Goal: Task Accomplishment & Management: Complete application form

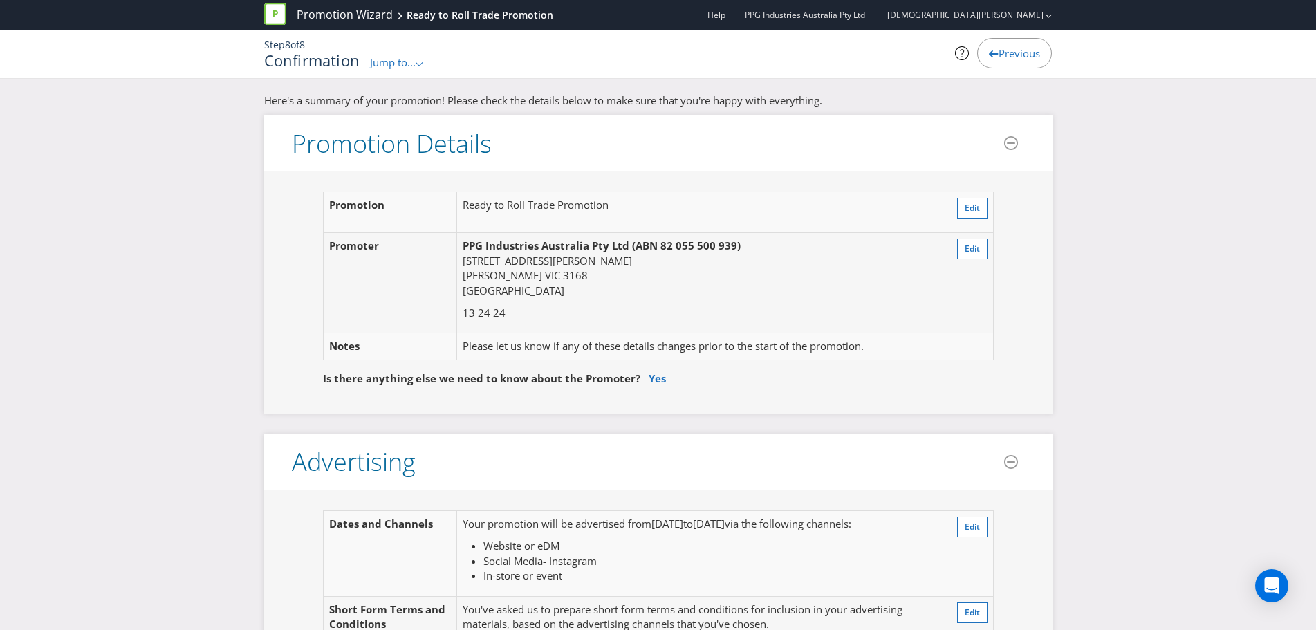
click at [398, 61] on span "Jump to..." at bounding box center [393, 62] width 46 height 14
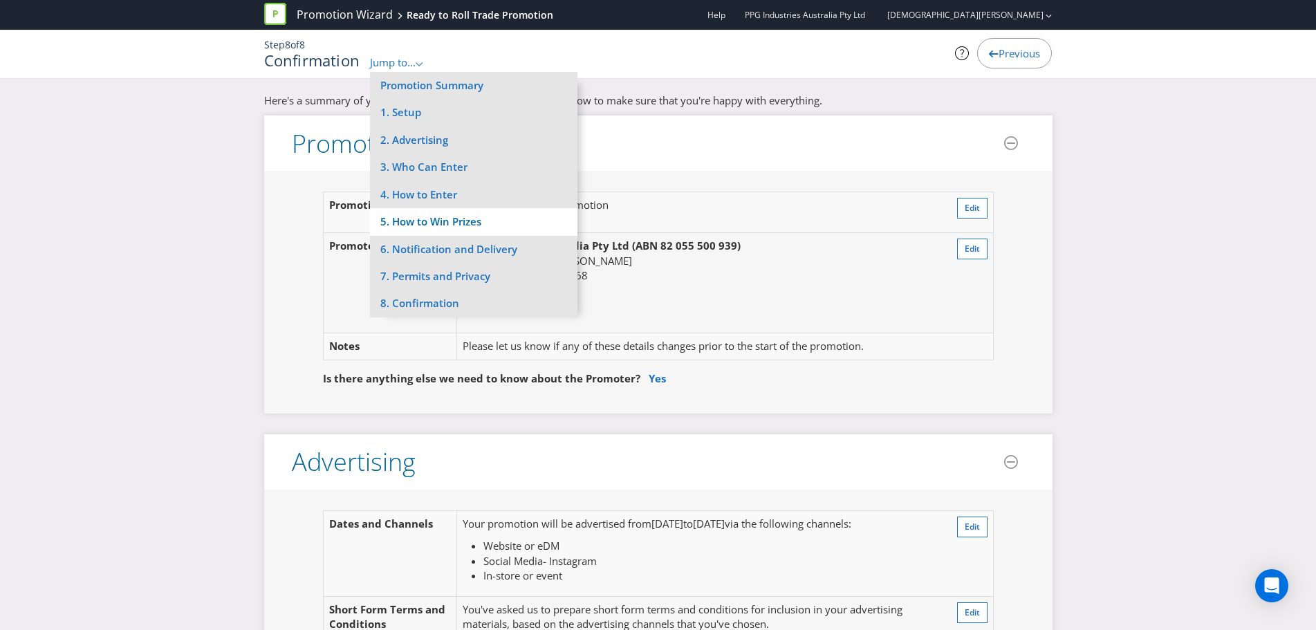
click at [424, 219] on li "5. How to Win Prizes" at bounding box center [473, 221] width 207 height 27
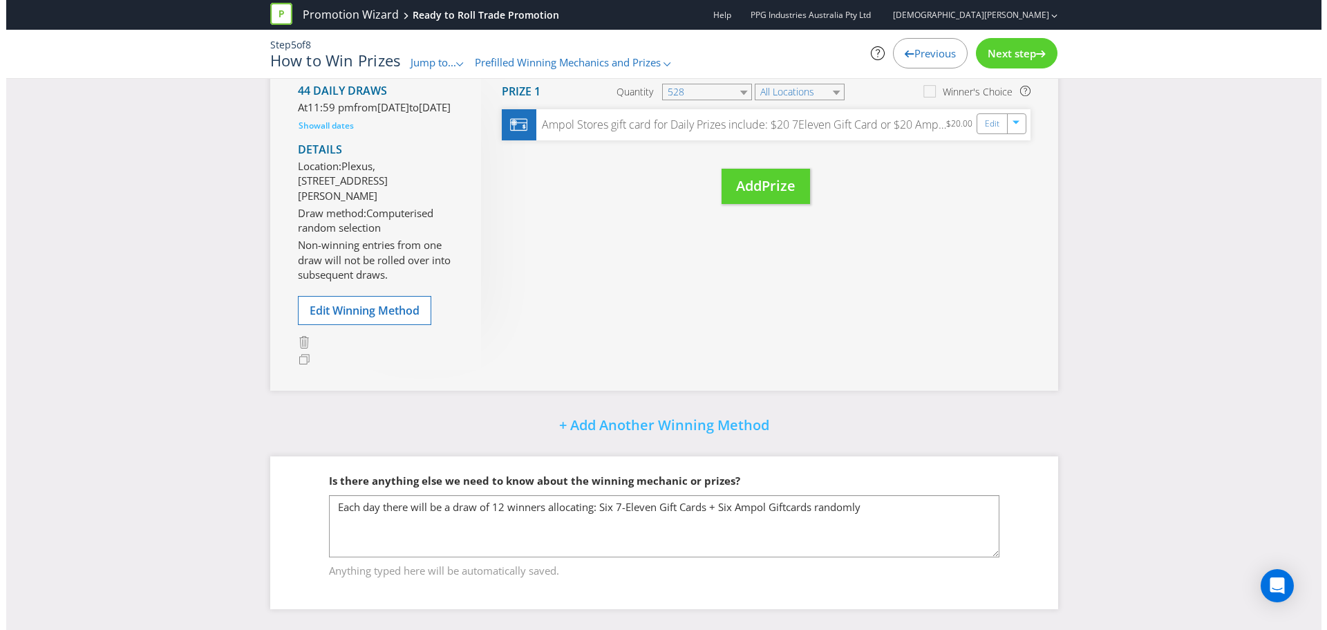
scroll to position [344, 0]
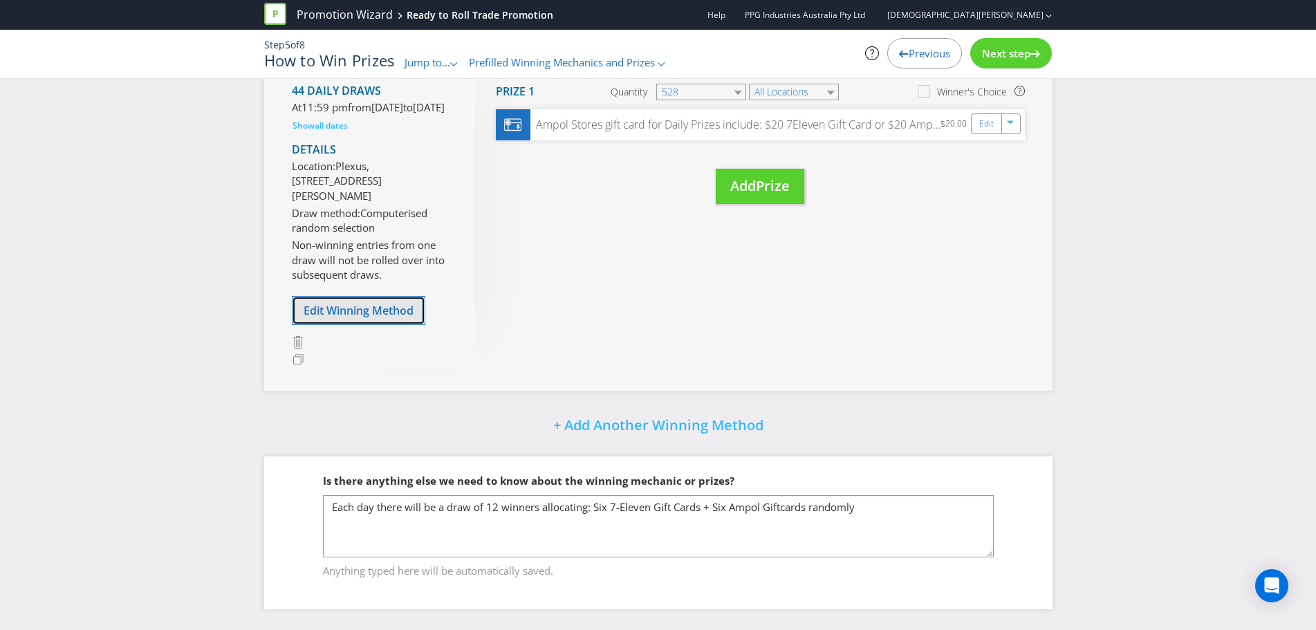
click at [330, 312] on span "Edit Winning Method" at bounding box center [358, 310] width 110 height 15
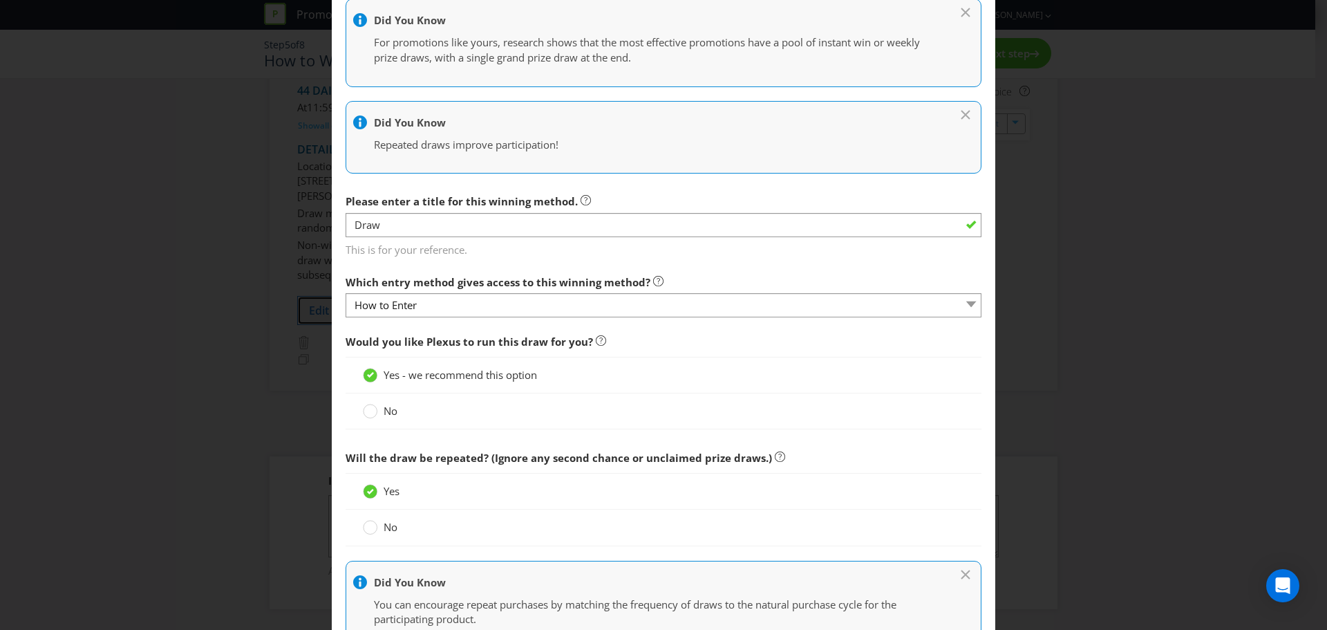
scroll to position [277, 0]
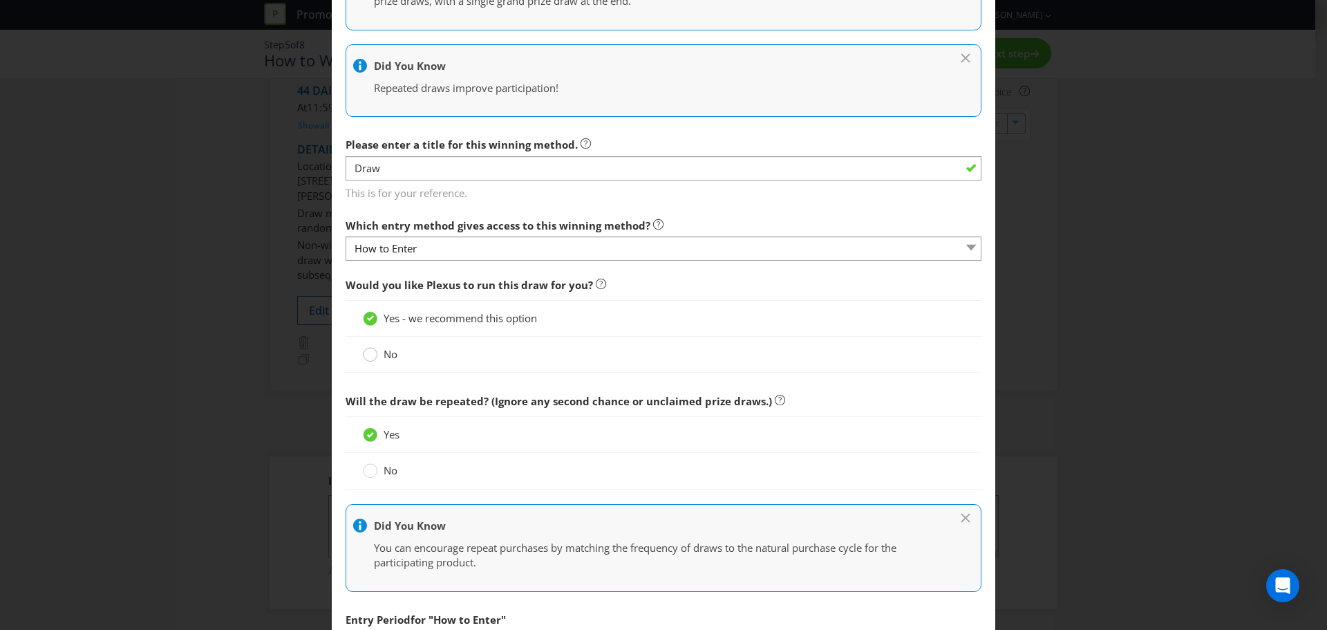
click at [369, 355] on circle at bounding box center [371, 355] width 14 height 14
click at [0, 0] on input "No" at bounding box center [0, 0] width 0 height 0
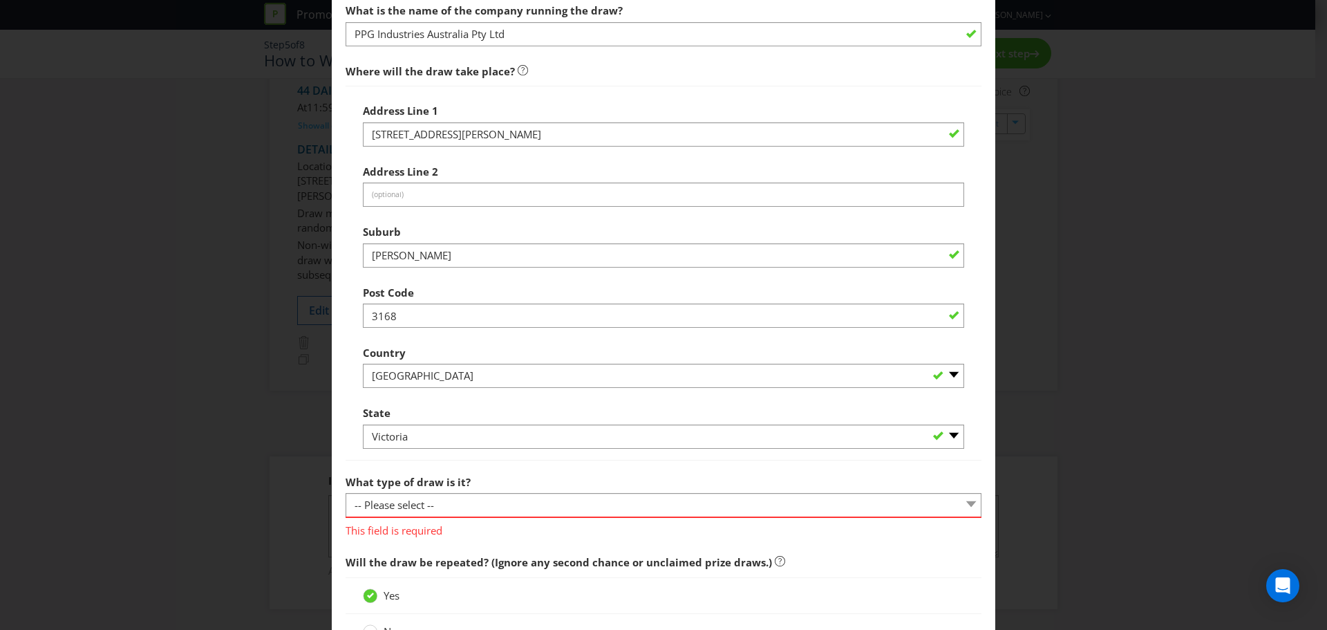
scroll to position [691, 0]
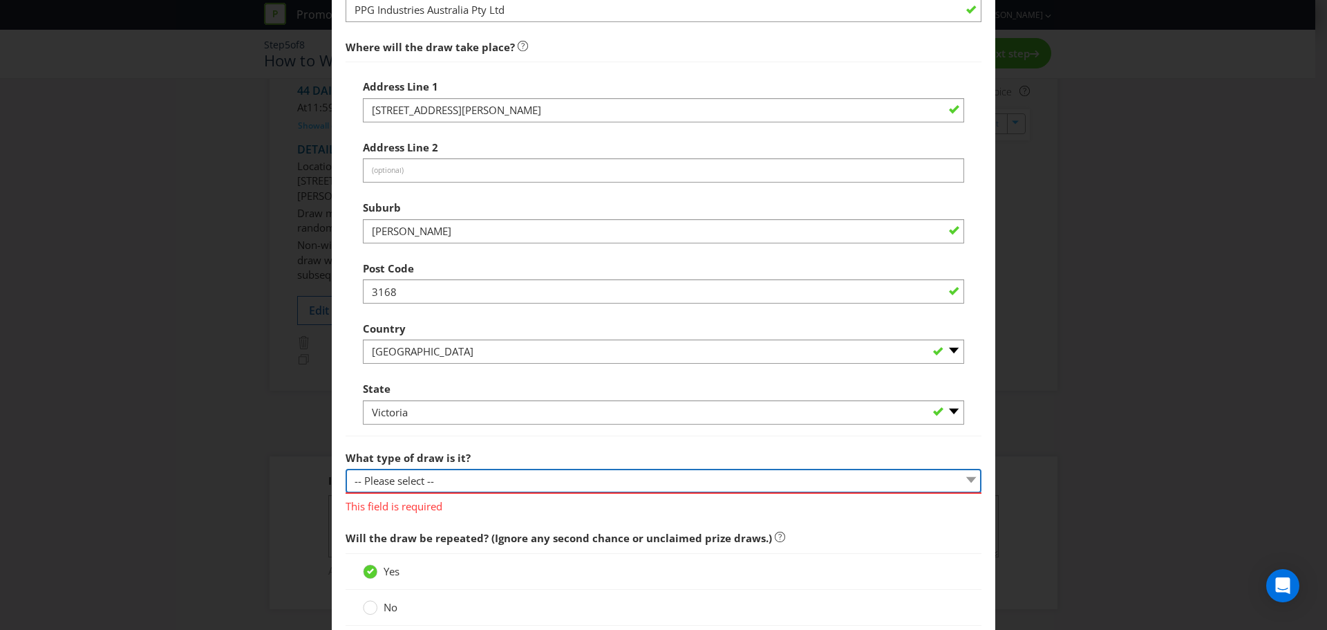
click at [451, 483] on select "-- Please select -- Computerised random selection Barrel draw Don't specify Oth…" at bounding box center [664, 481] width 636 height 24
select select "DONT_SPECIFY"
click at [346, 469] on select "-- Please select -- Computerised random selection Barrel draw Don't specify Oth…" at bounding box center [664, 481] width 636 height 24
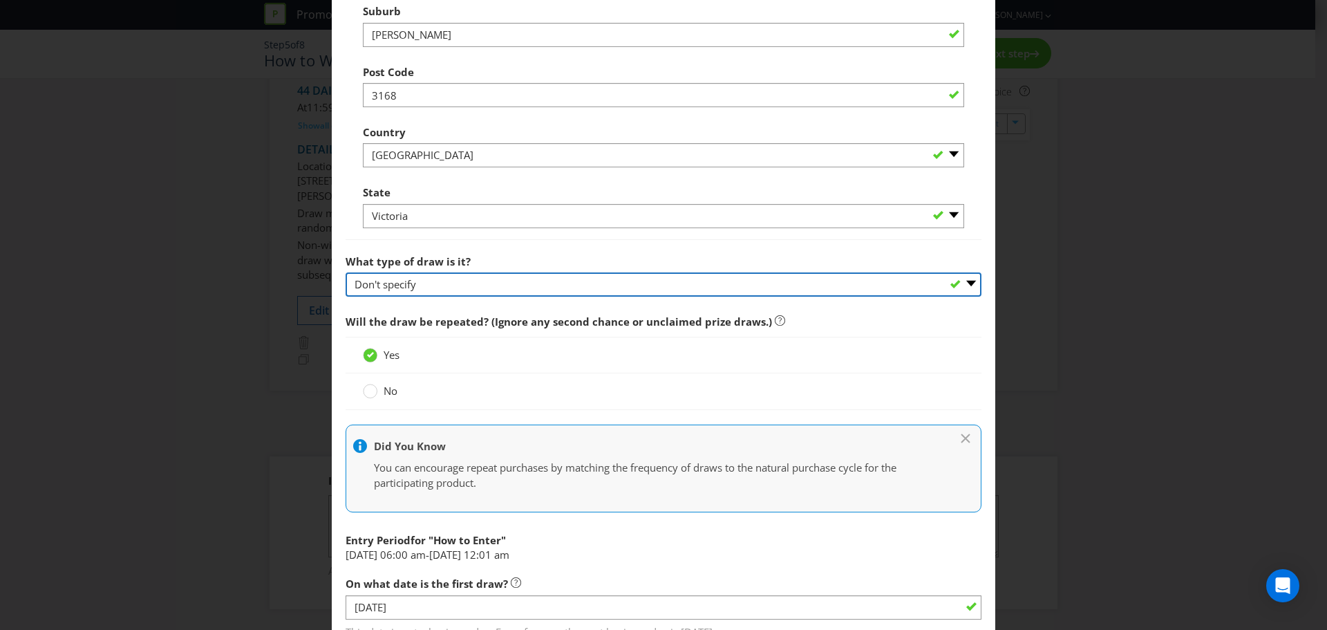
scroll to position [968, 0]
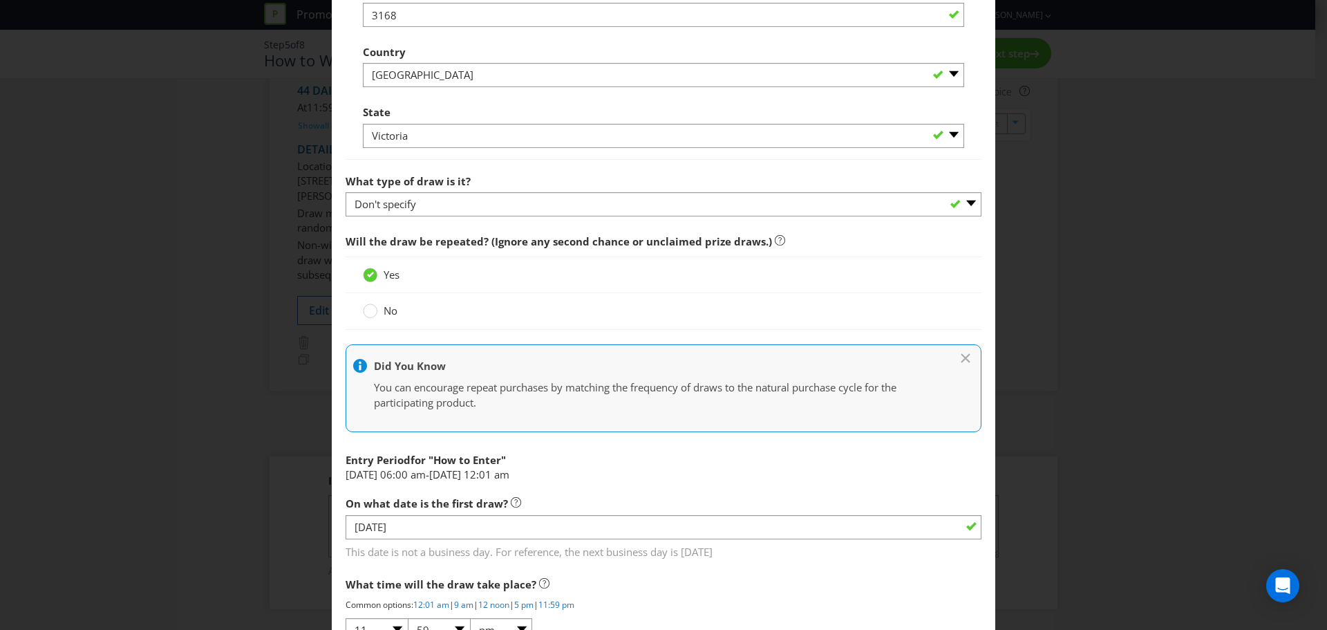
click at [277, 365] on div "Edit Winning Method How to Enter How will the winners be selected? Draw Judging…" at bounding box center [663, 315] width 1327 height 630
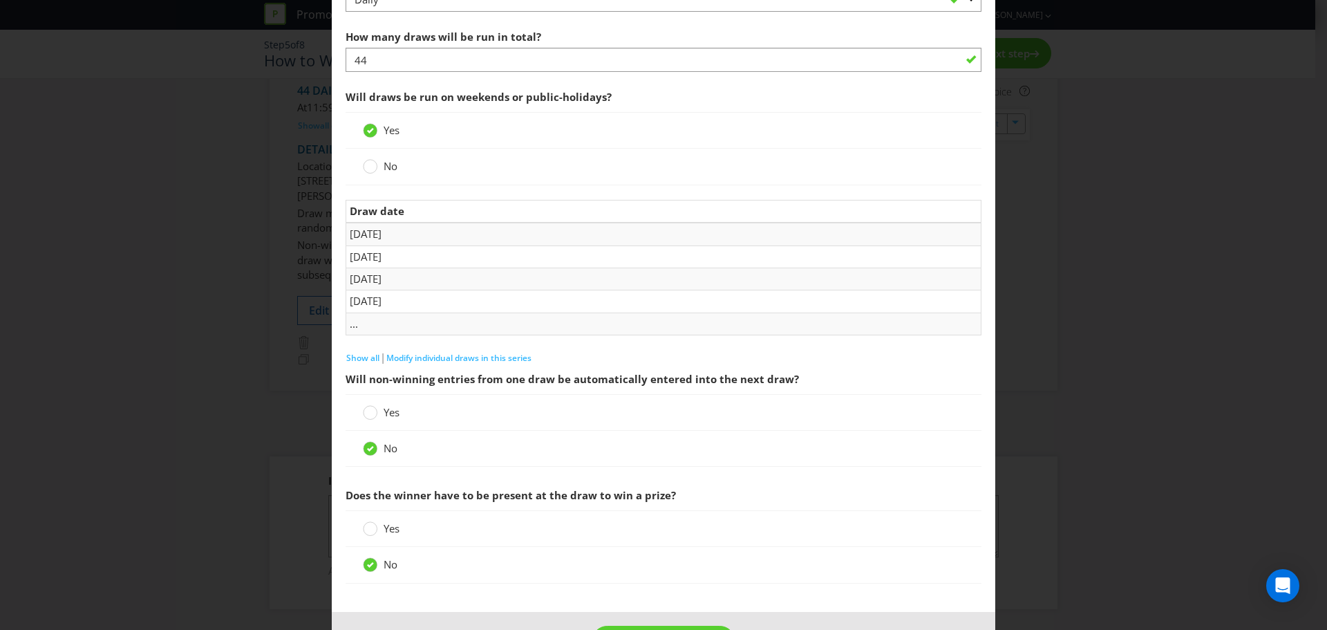
scroll to position [1711, 0]
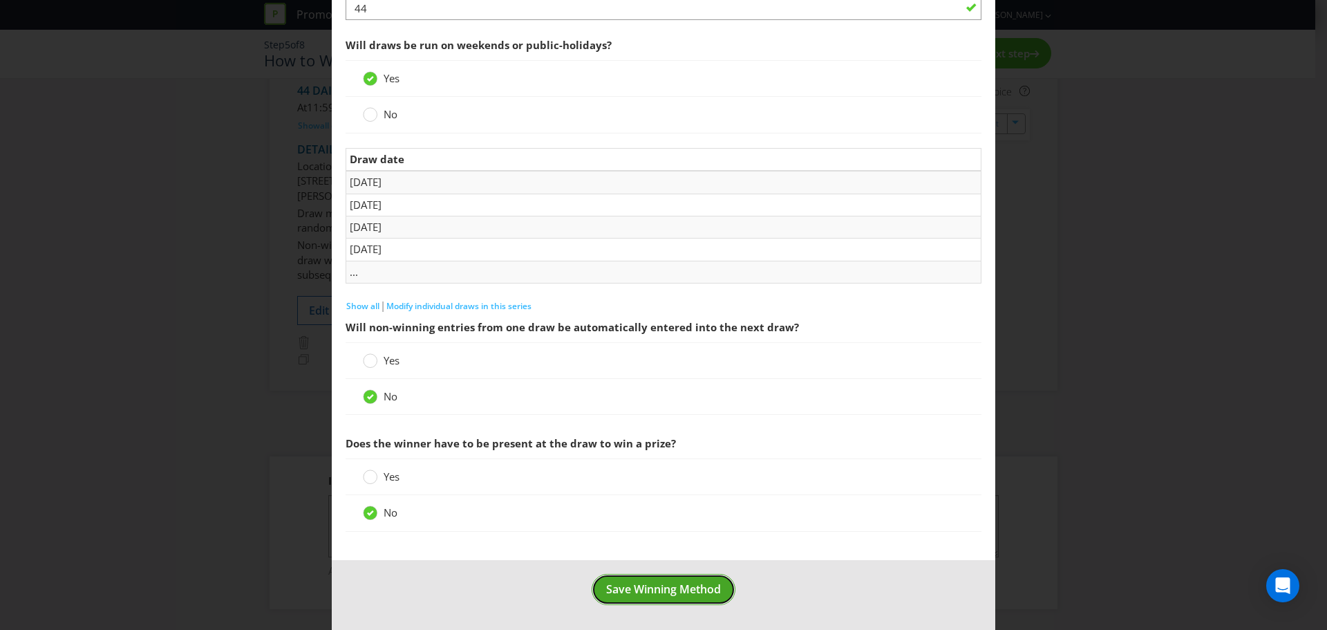
click at [650, 586] on span "Save Winning Method" at bounding box center [663, 588] width 115 height 15
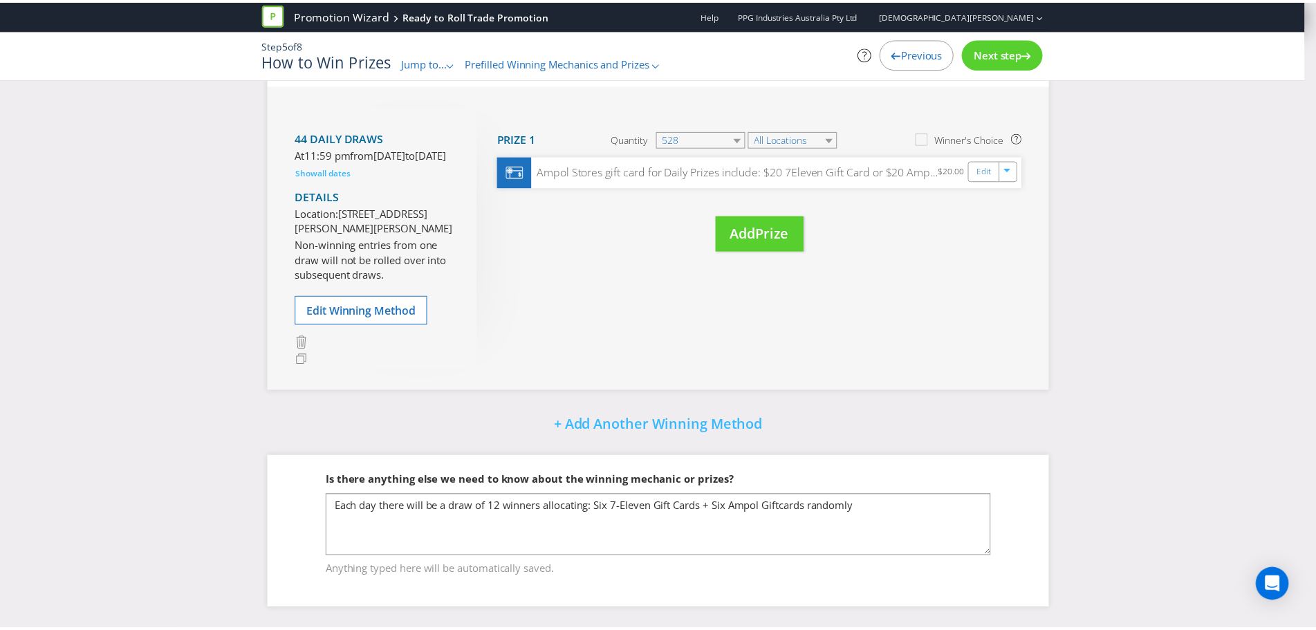
scroll to position [297, 0]
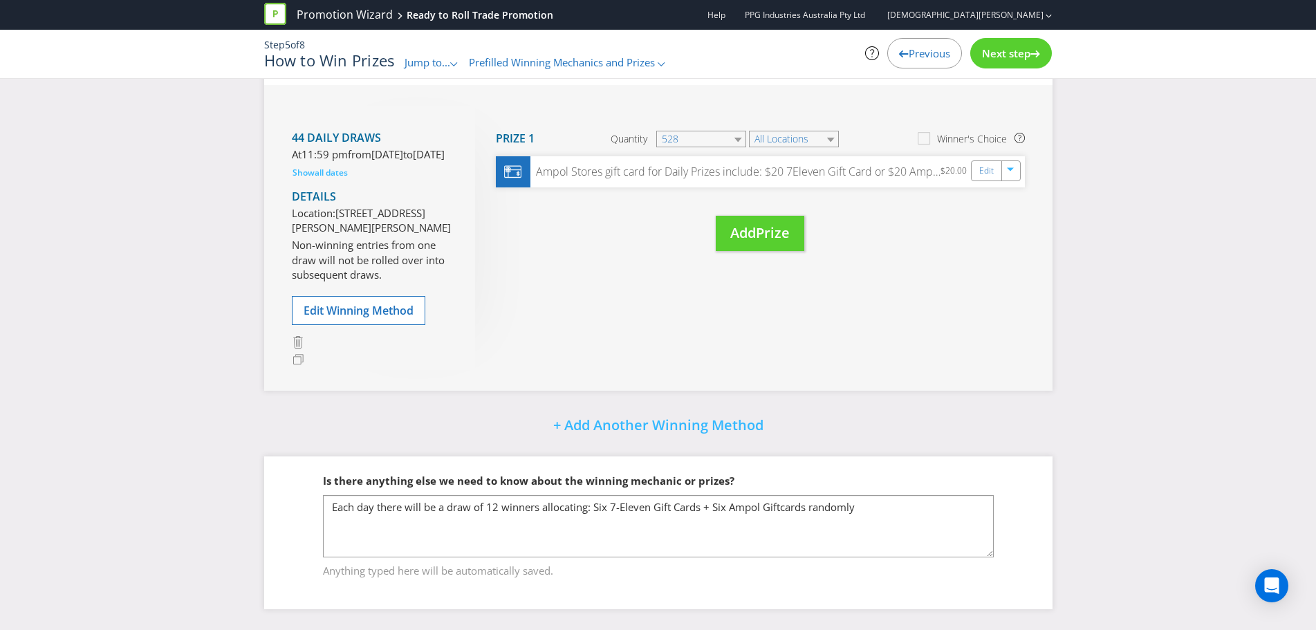
click at [447, 62] on span "Jump to..." at bounding box center [427, 62] width 46 height 14
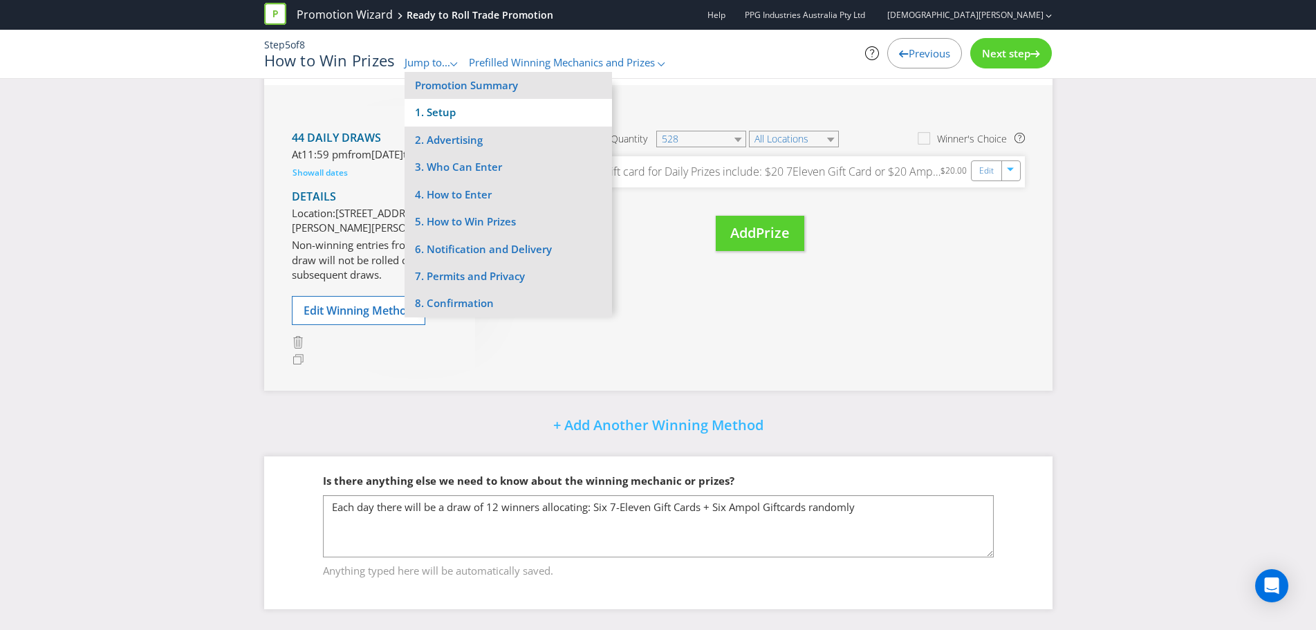
click at [438, 111] on li "1. Setup" at bounding box center [507, 112] width 207 height 27
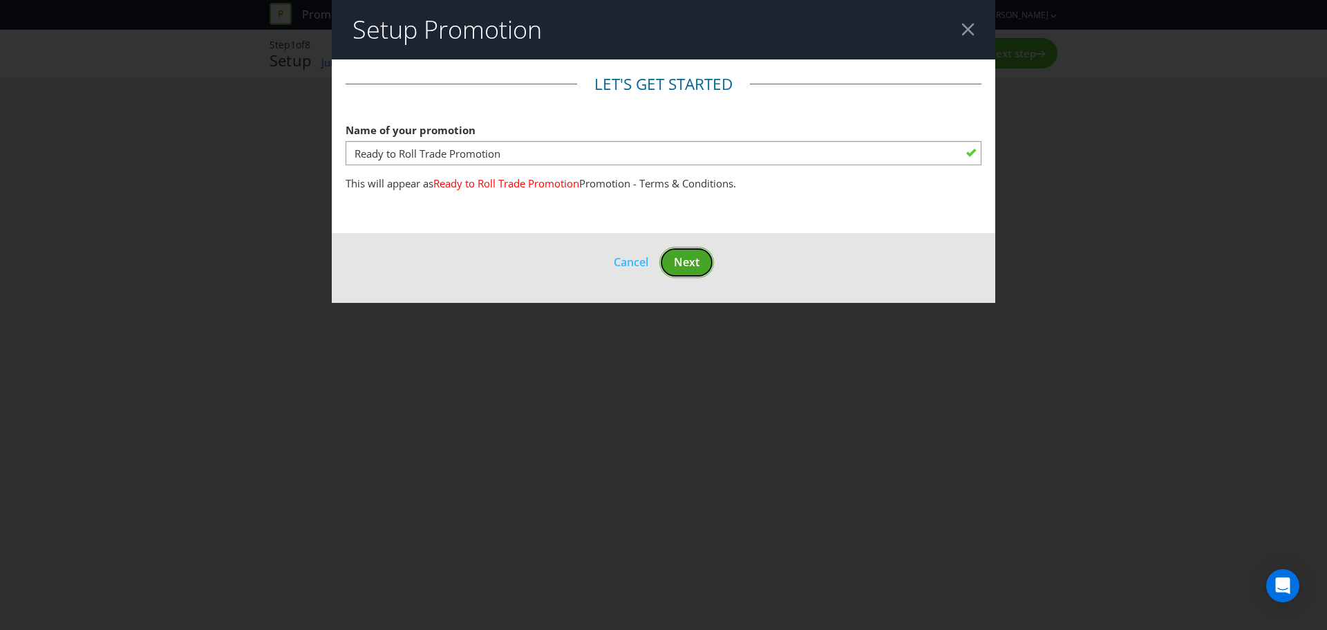
click at [685, 259] on span "Next" at bounding box center [687, 261] width 26 height 15
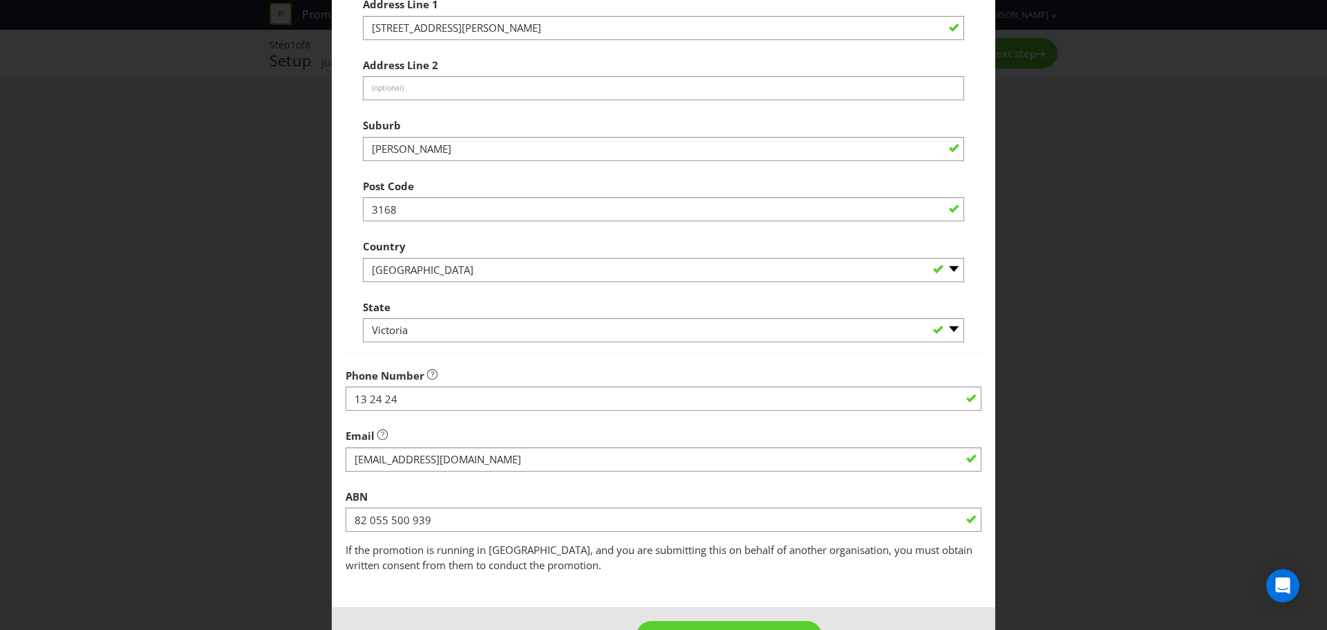
scroll to position [272, 0]
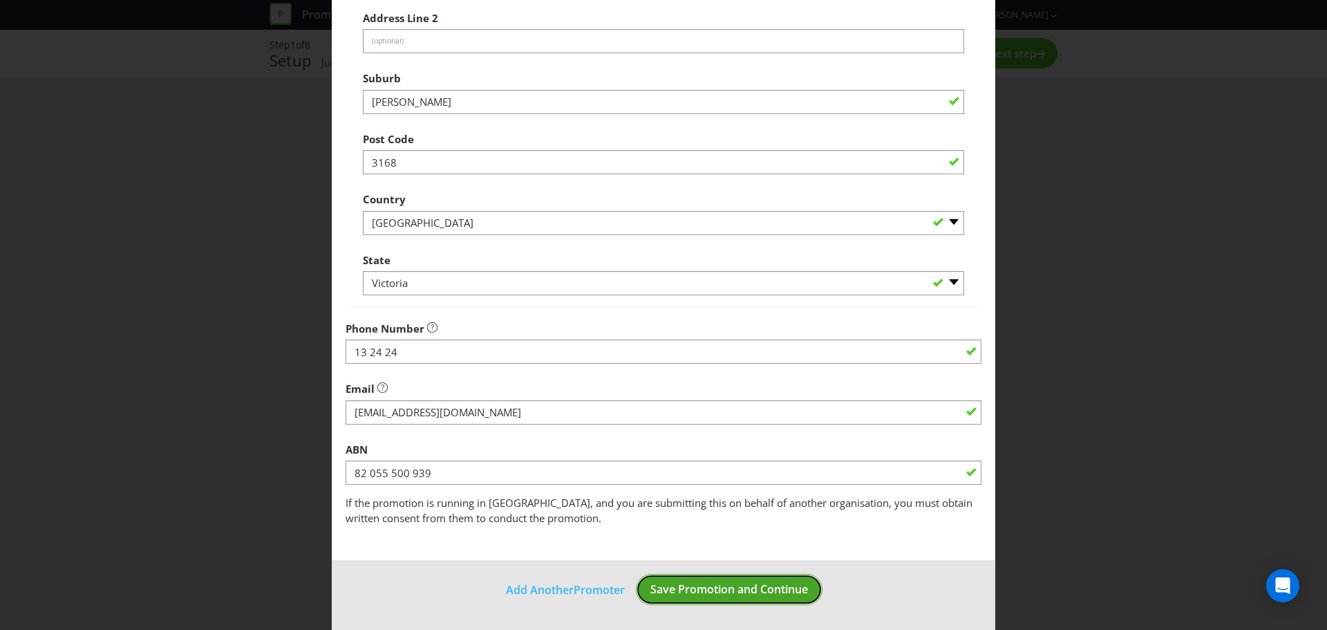
click at [700, 586] on span "Save Promotion and Continue" at bounding box center [730, 588] width 158 height 15
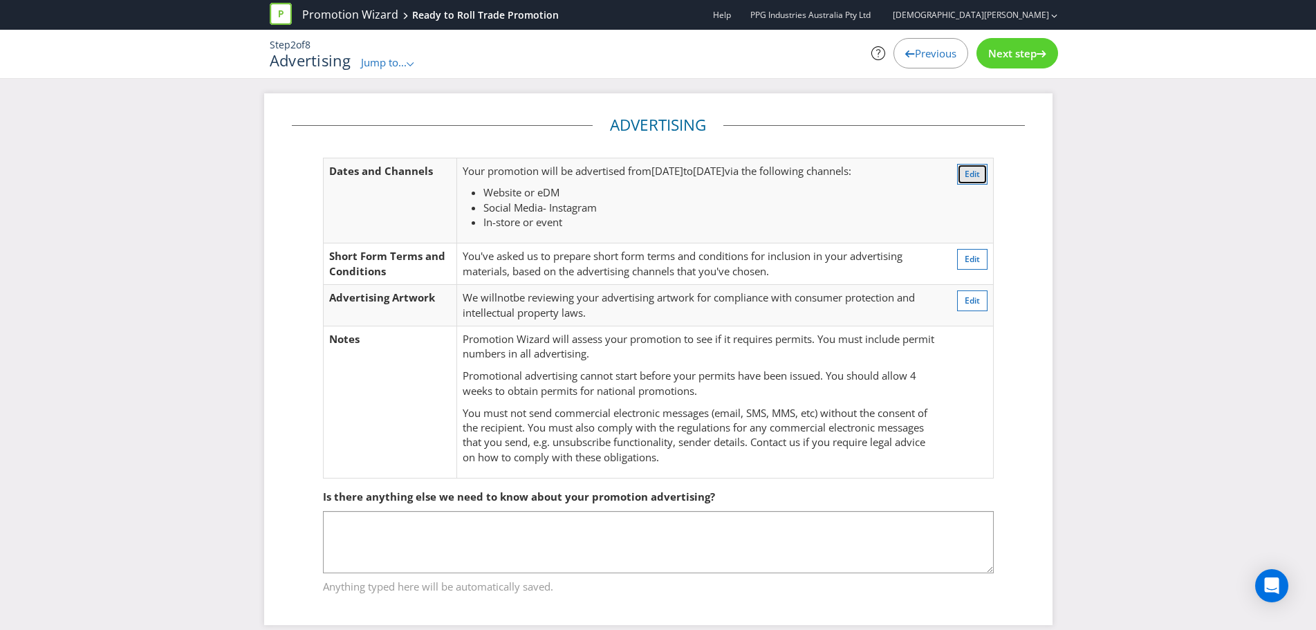
click at [962, 171] on button "Edit" at bounding box center [972, 174] width 30 height 21
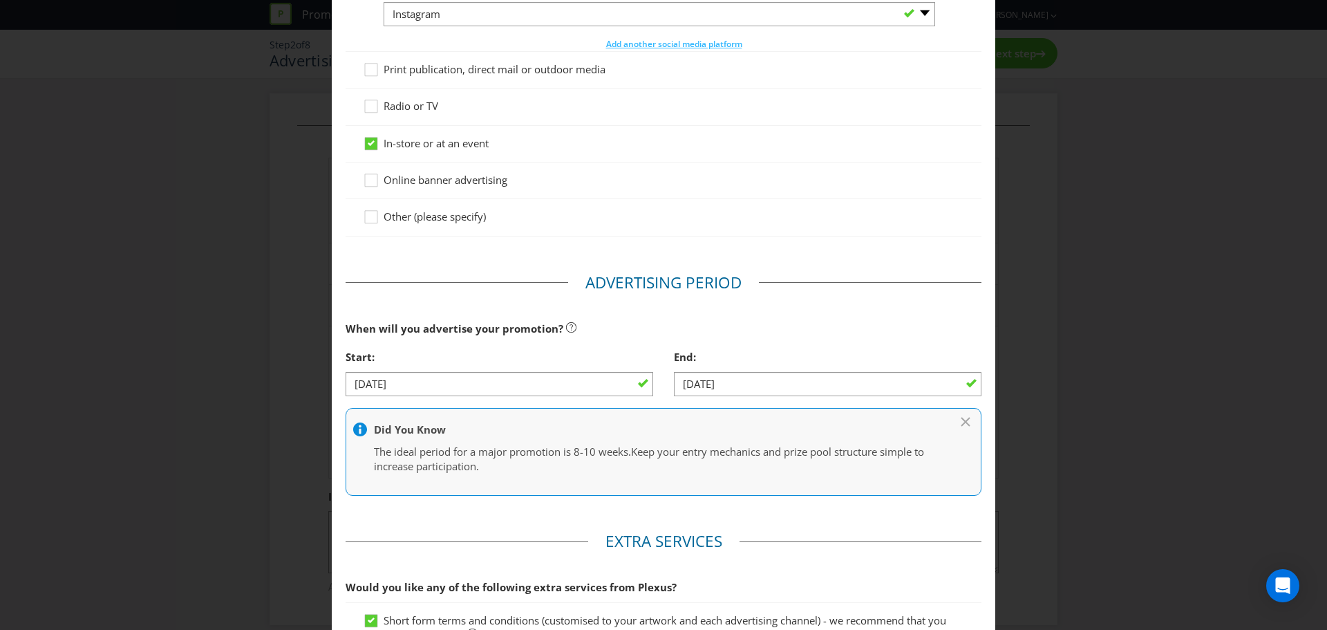
scroll to position [281, 0]
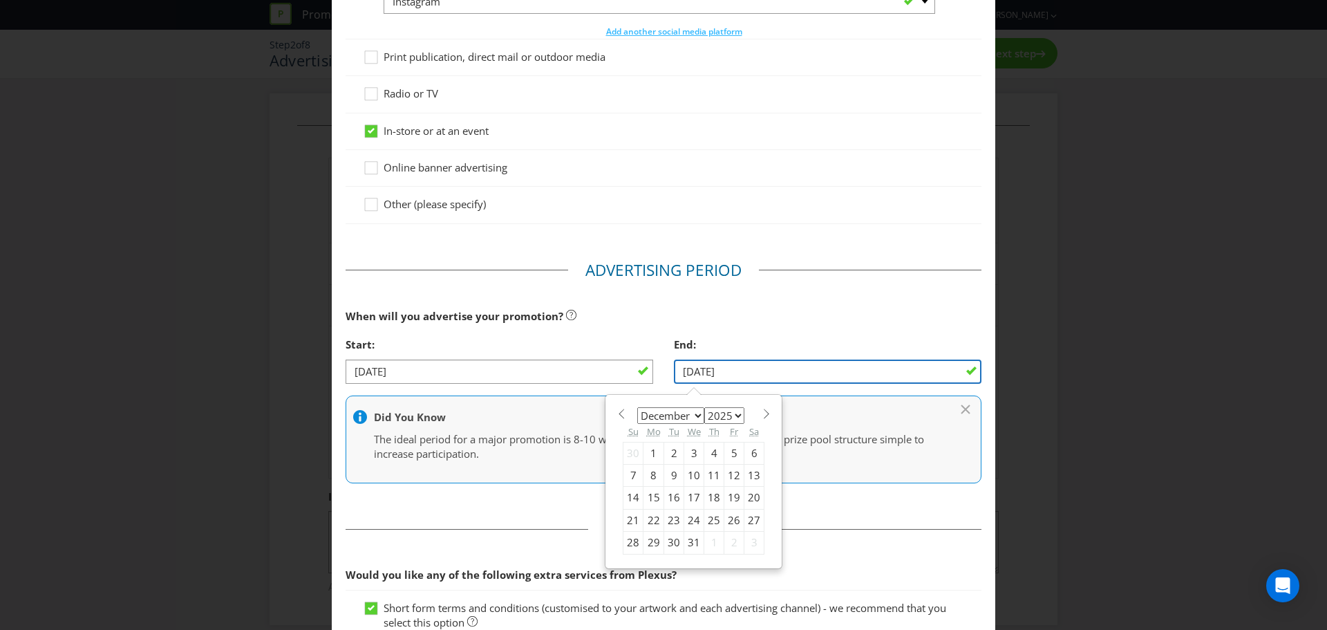
click at [726, 372] on input "14/12/25" at bounding box center [828, 371] width 308 height 24
click at [727, 474] on div "12" at bounding box center [735, 475] width 20 height 22
type input "12/12/25"
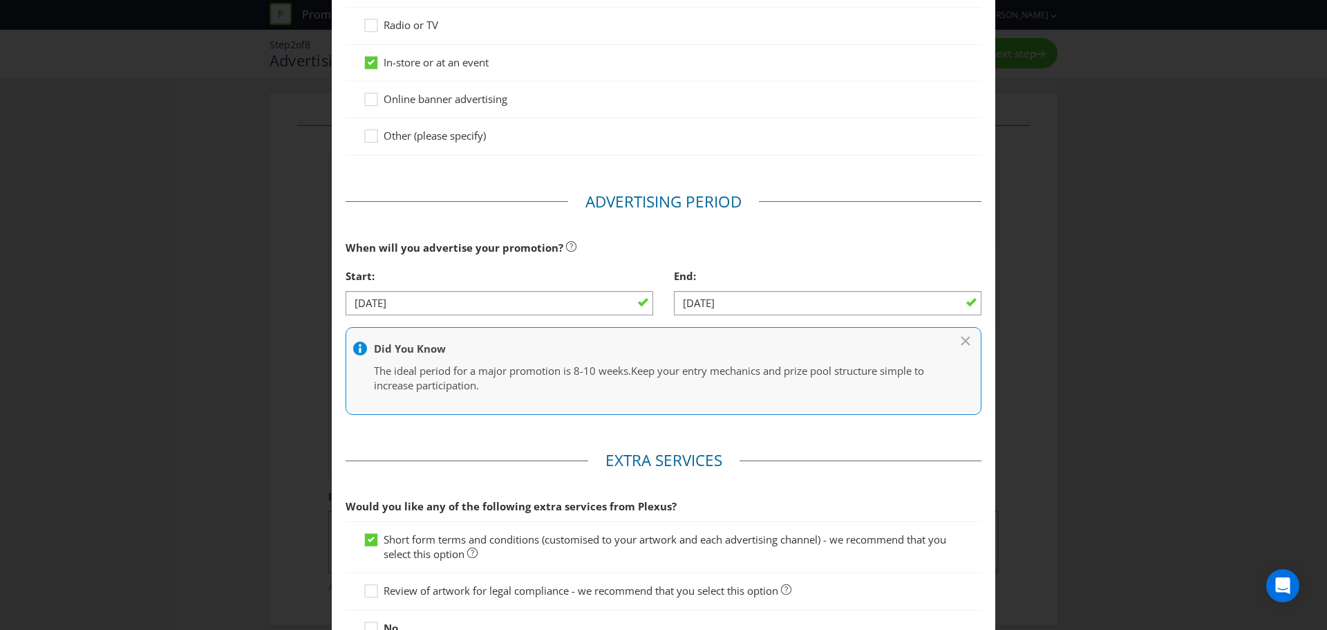
scroll to position [415, 0]
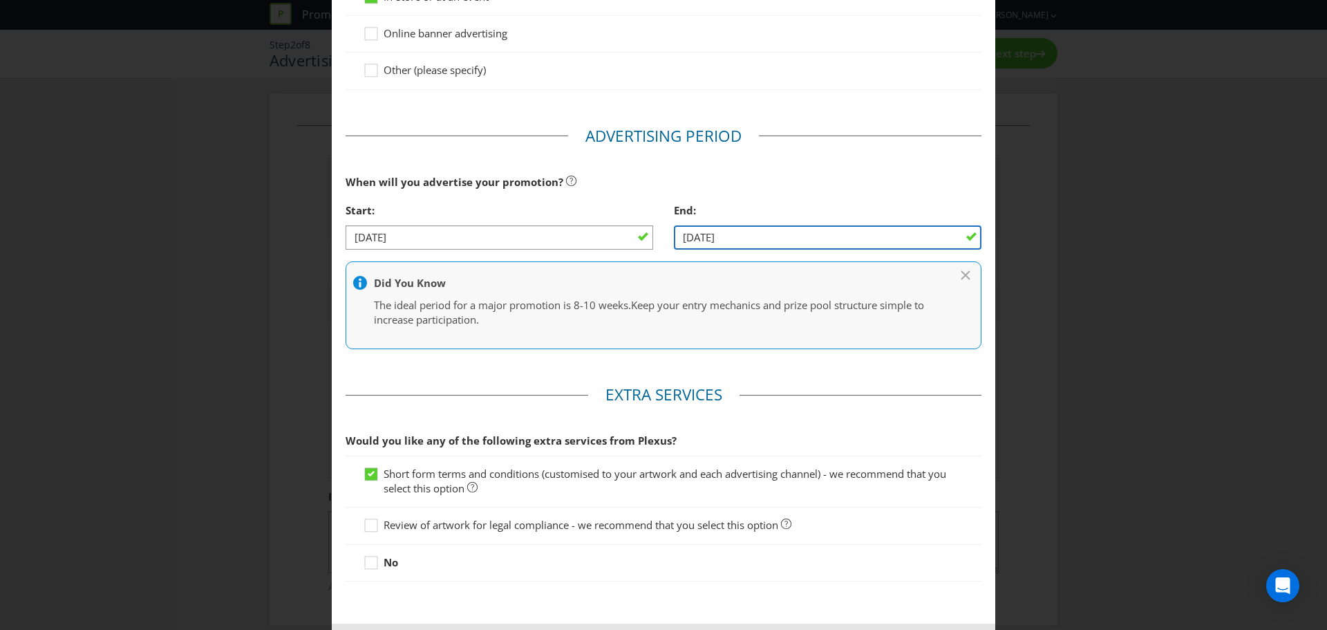
click at [713, 239] on input "12/12/25" at bounding box center [828, 237] width 308 height 24
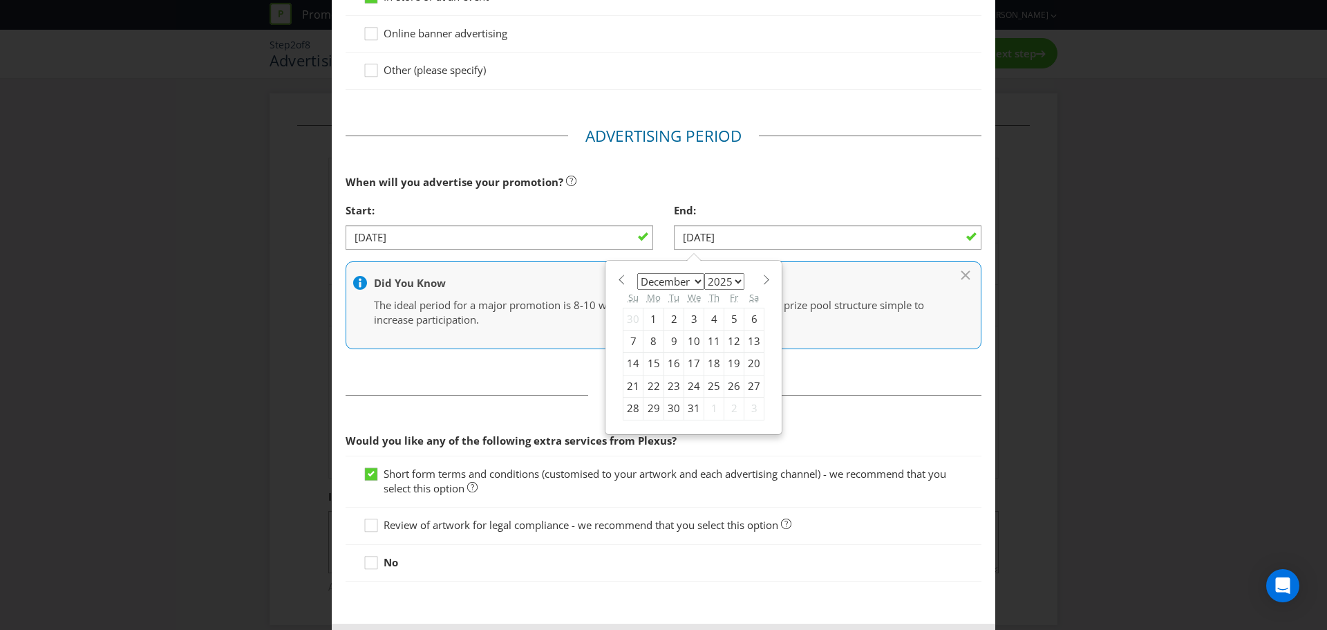
click at [691, 278] on select "January February March April May June July August September October November De…" at bounding box center [670, 281] width 67 height 17
select select "10"
click at [637, 273] on select "January February March April May June July August September October November De…" at bounding box center [670, 281] width 67 height 17
click at [746, 320] on div "1" at bounding box center [755, 319] width 20 height 22
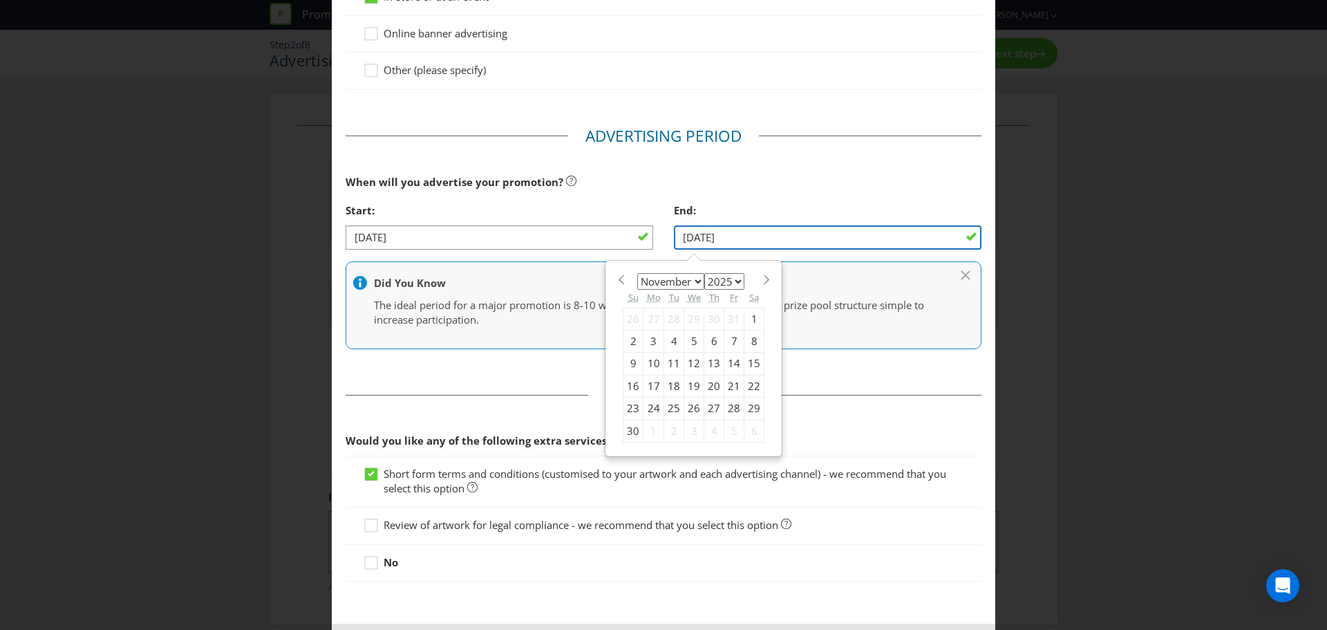
click at [707, 234] on input "01/11/25" at bounding box center [828, 237] width 308 height 24
click at [747, 432] on div "6" at bounding box center [755, 431] width 20 height 22
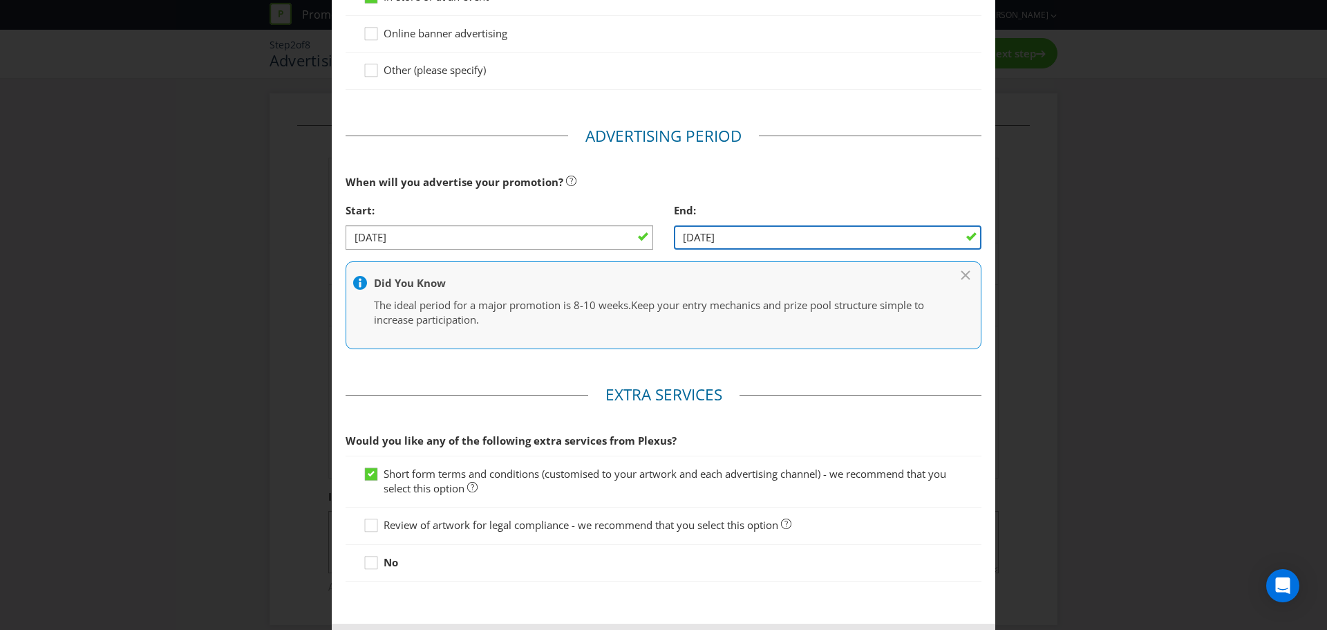
click at [725, 243] on input "06/12/25" at bounding box center [828, 237] width 308 height 24
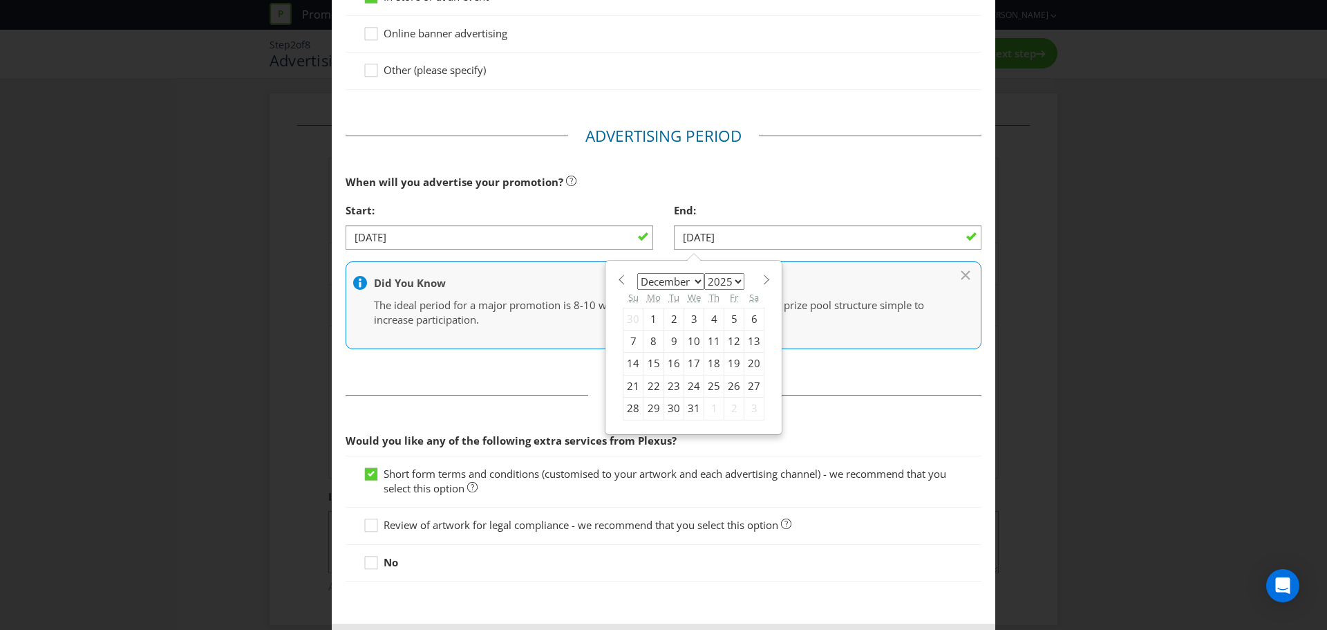
click at [691, 282] on select "January February March April May June July August September October November De…" at bounding box center [670, 281] width 67 height 17
click at [727, 339] on div "12" at bounding box center [735, 341] width 20 height 22
type input "12/12/25"
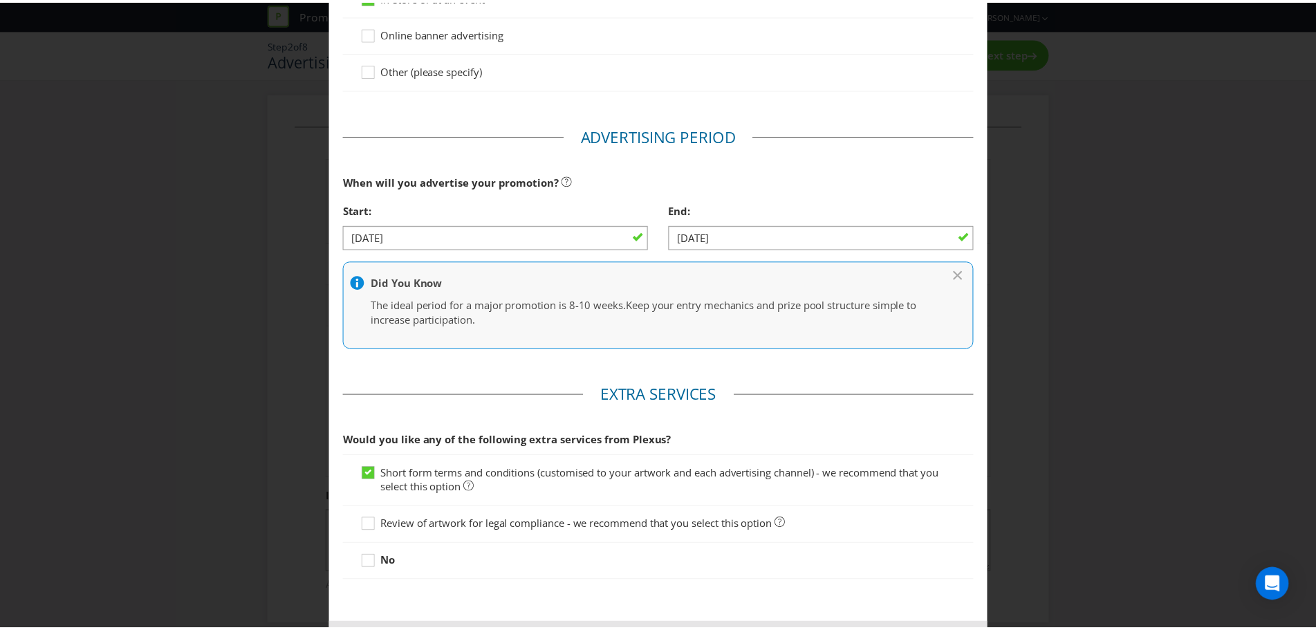
scroll to position [478, 0]
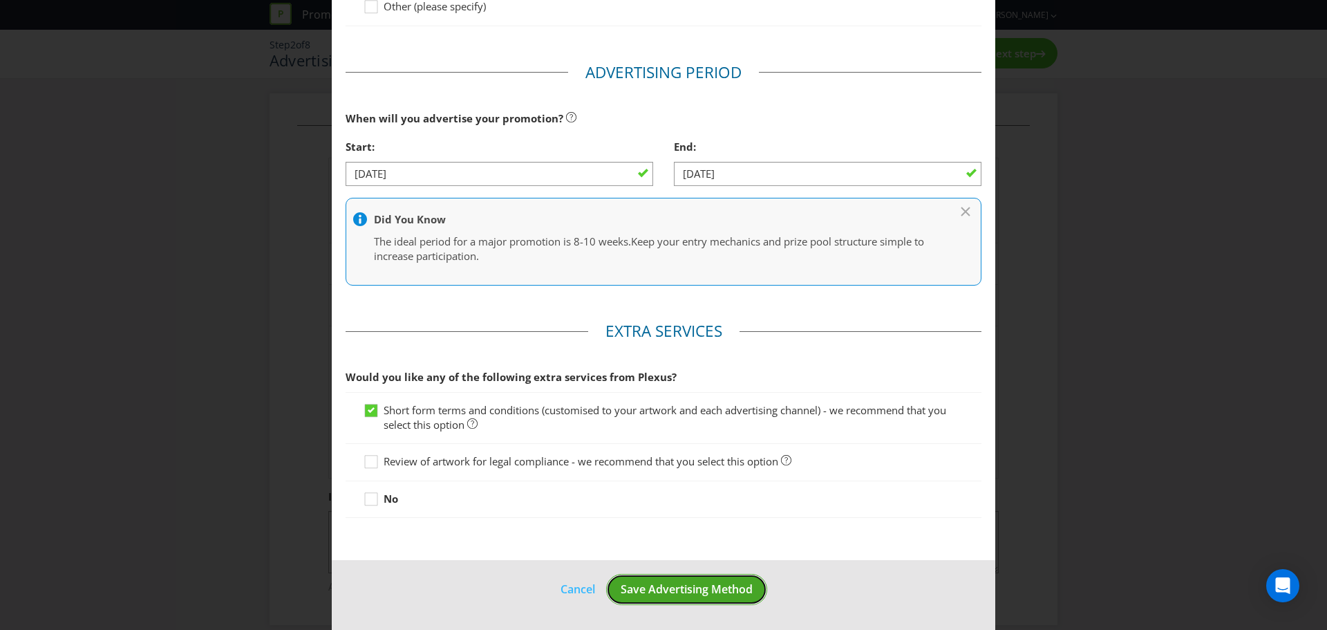
click at [650, 588] on span "Save Advertising Method" at bounding box center [687, 588] width 132 height 15
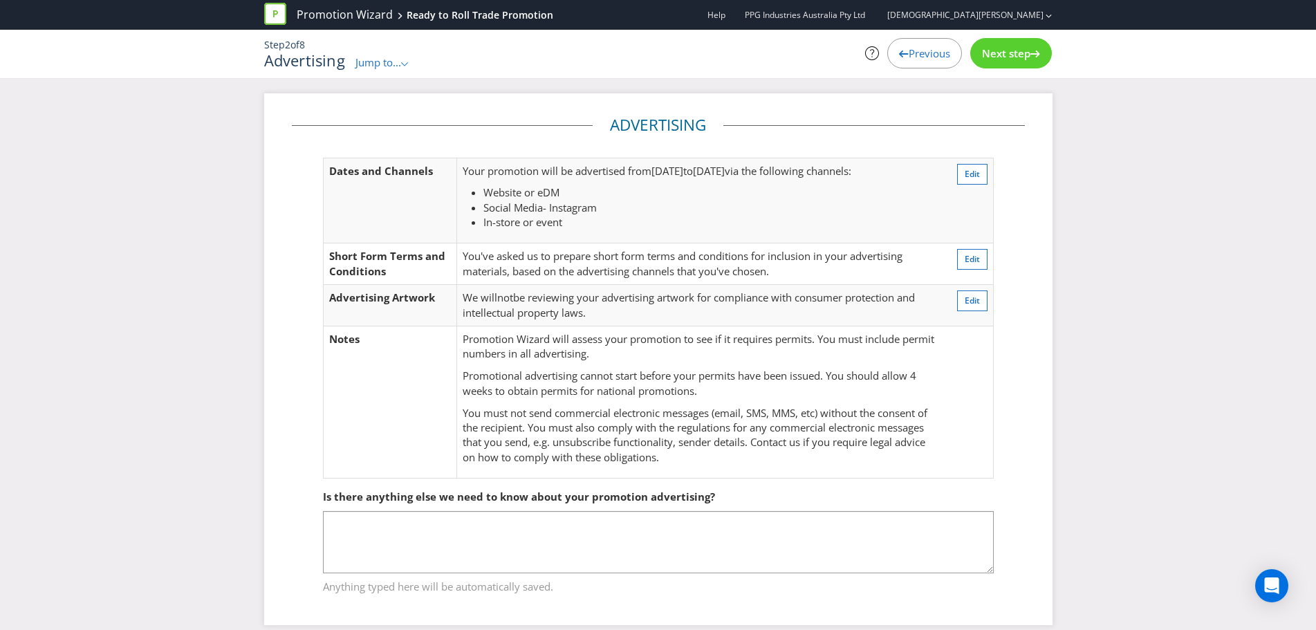
scroll to position [16, 0]
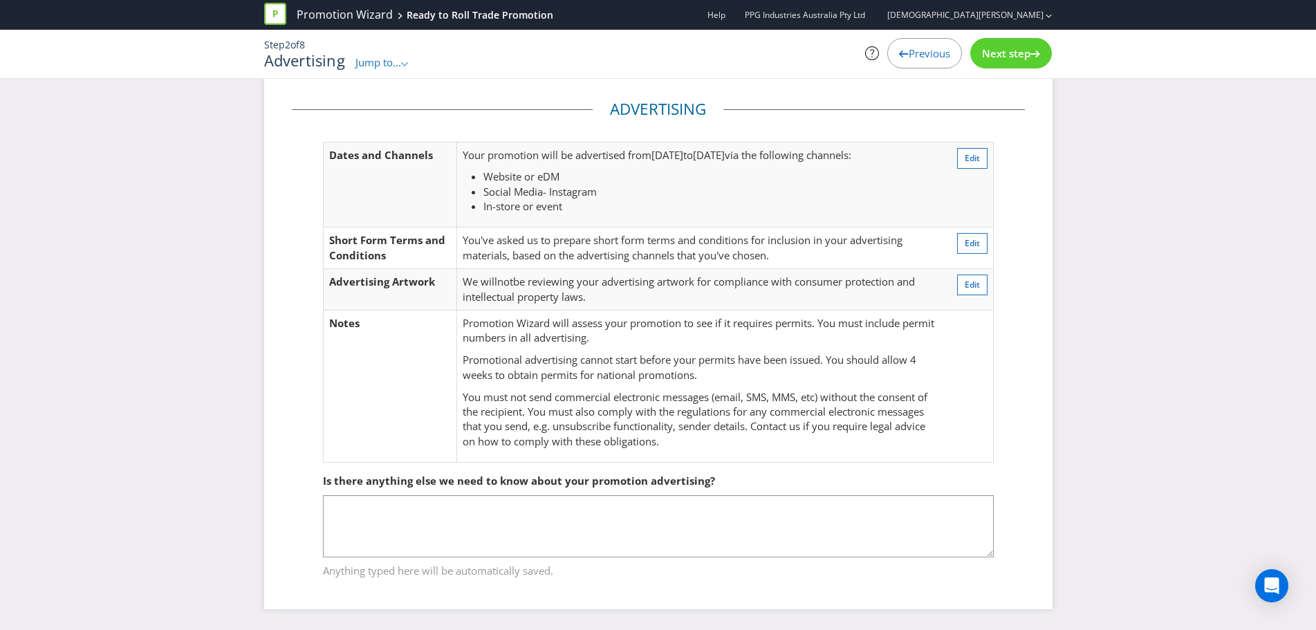
click at [995, 62] on div "Next step" at bounding box center [1011, 53] width 82 height 30
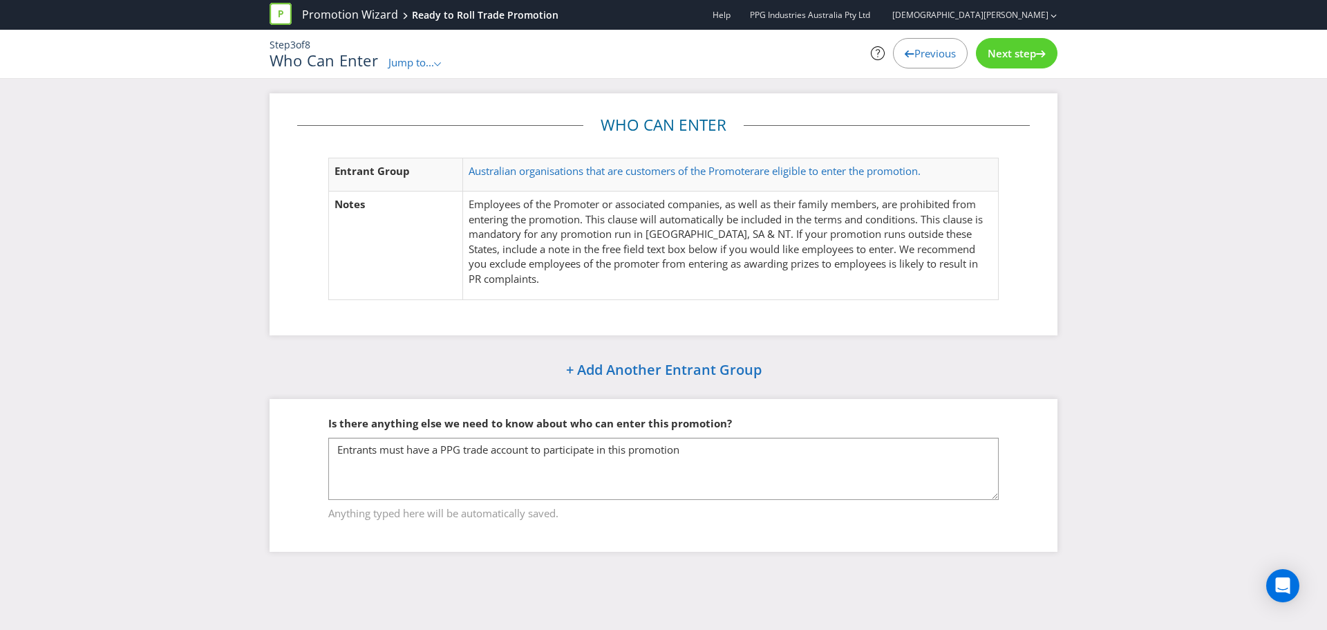
click at [1000, 64] on div "Next step" at bounding box center [1017, 53] width 82 height 30
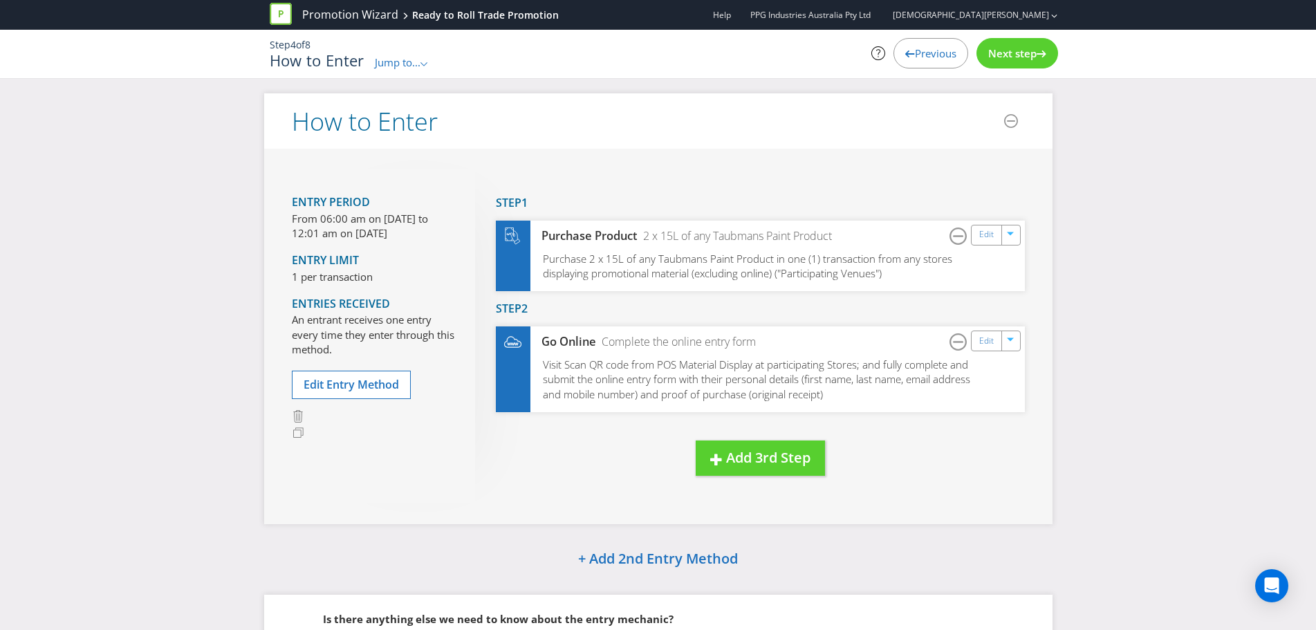
click at [351, 216] on p "From 06:00 am on 01 Nov 2025 to 12:01 am on 14 Dec 2025" at bounding box center [373, 227] width 162 height 30
click at [351, 389] on span "Edit Entry Method" at bounding box center [350, 384] width 95 height 15
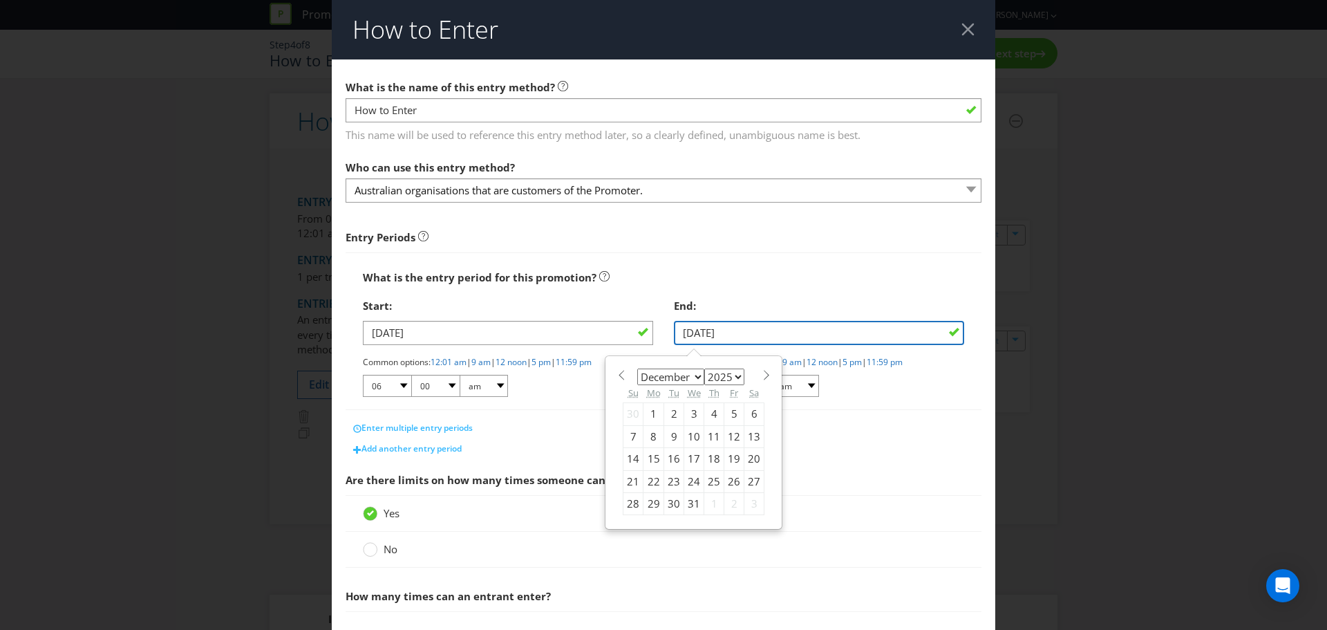
click at [696, 335] on input "14/12/25" at bounding box center [819, 333] width 290 height 24
click at [726, 438] on div "12" at bounding box center [735, 436] width 20 height 22
type input "12/12/25"
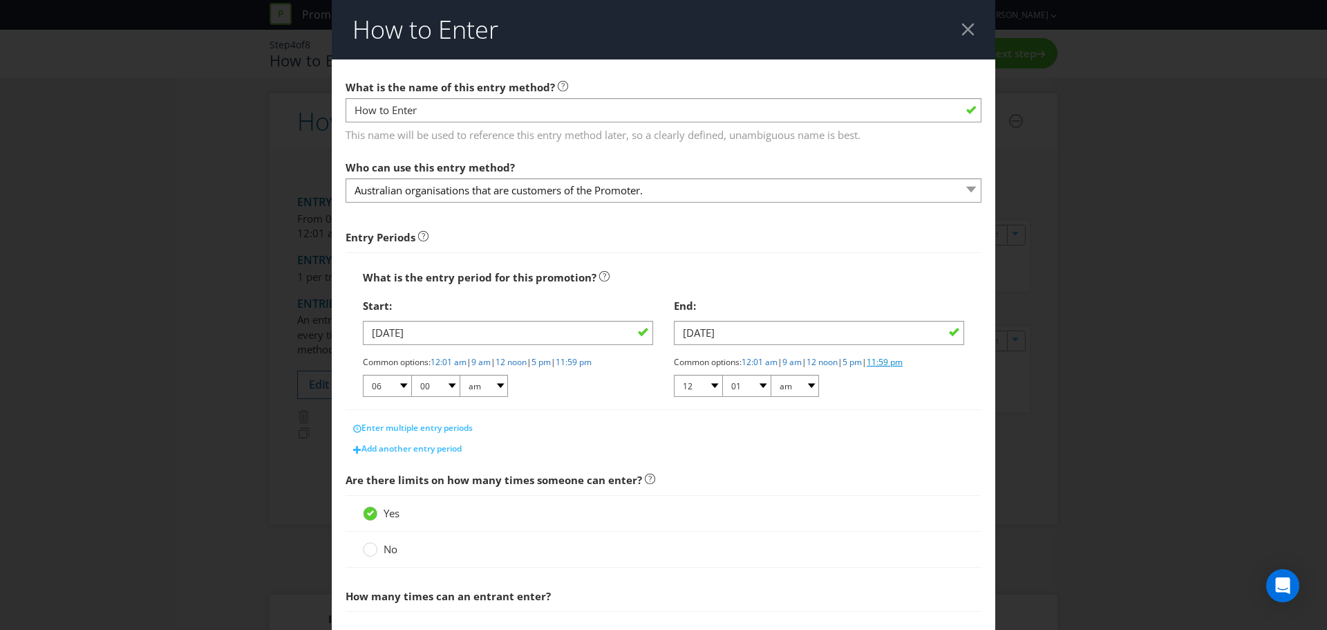
click at [899, 366] on link "11:59 pm" at bounding box center [885, 362] width 36 height 12
select select "11"
select select "59"
select select "pm"
click at [751, 361] on link "12:01 am" at bounding box center [760, 362] width 36 height 12
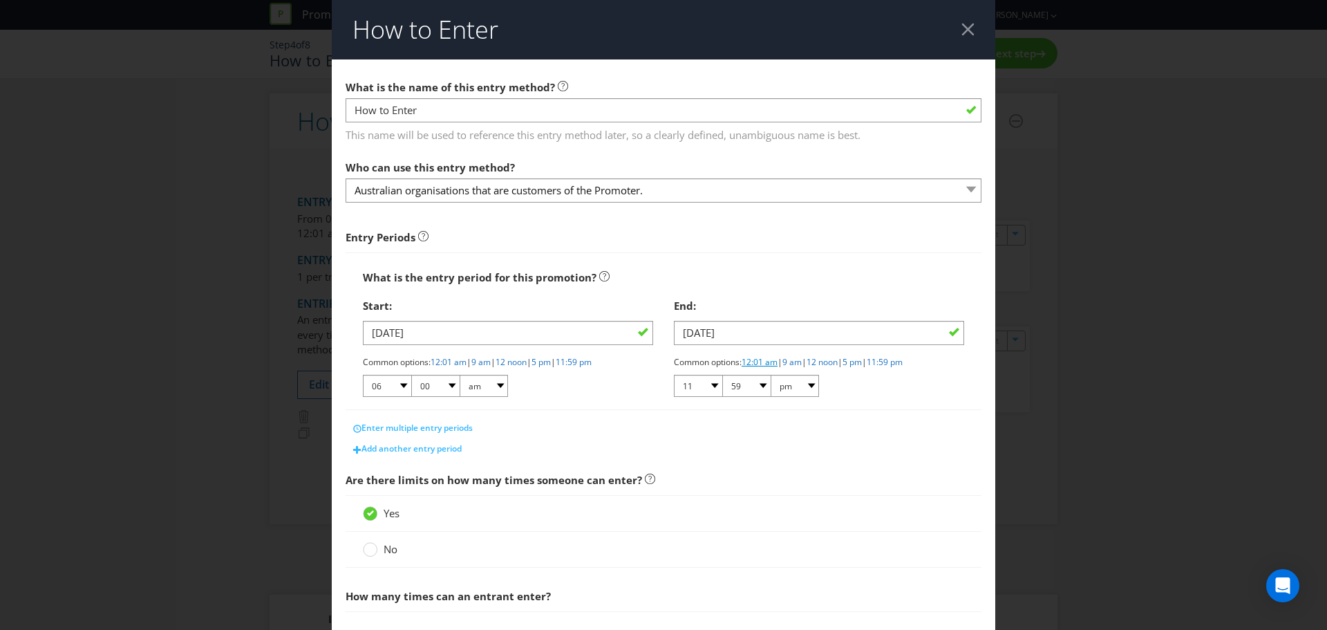
select select "12"
select select "01"
select select "am"
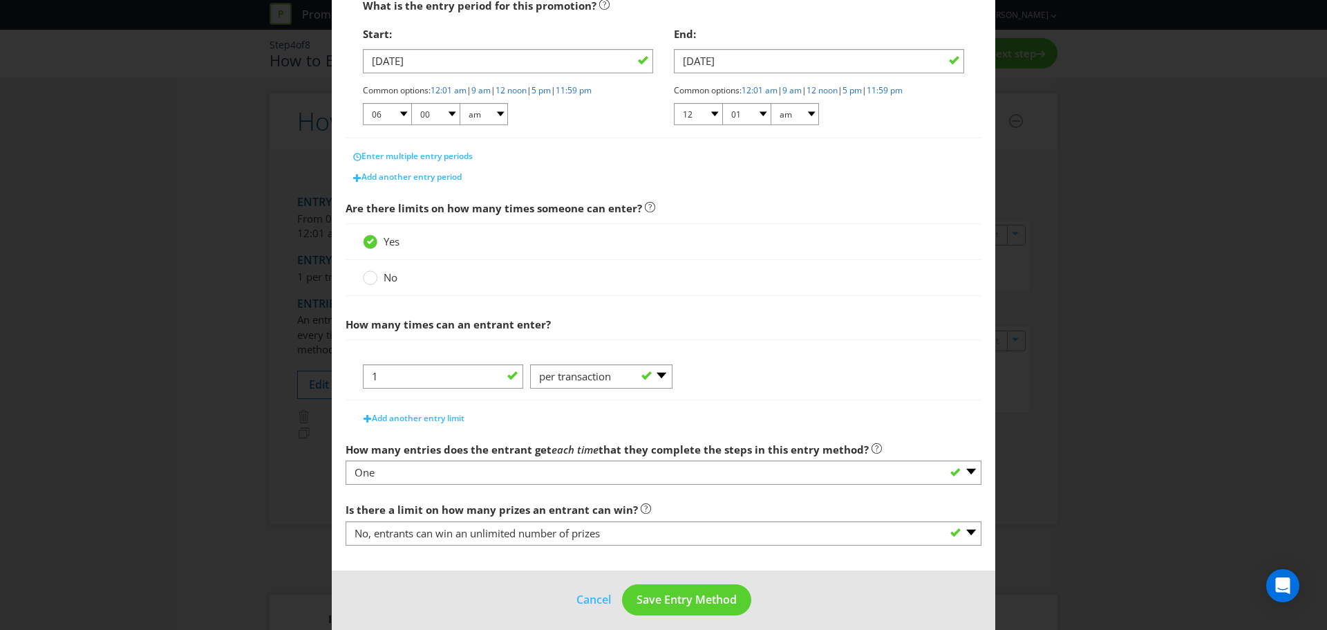
scroll to position [277, 0]
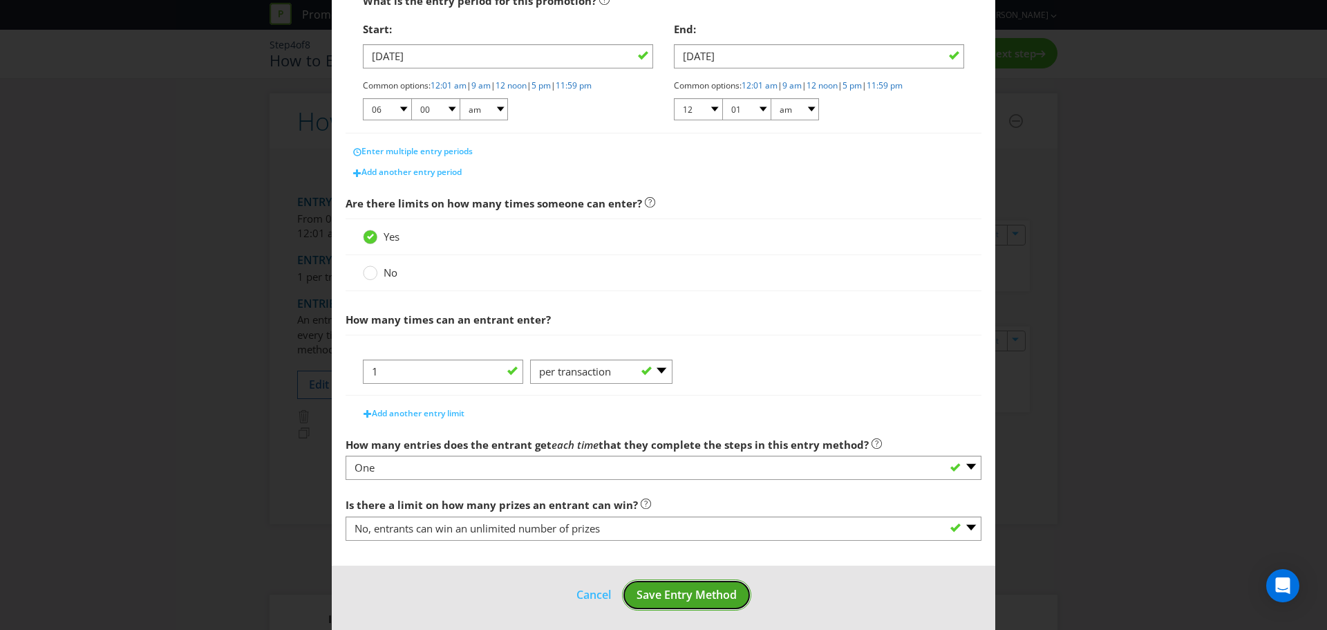
click at [688, 600] on span "Save Entry Method" at bounding box center [687, 594] width 100 height 15
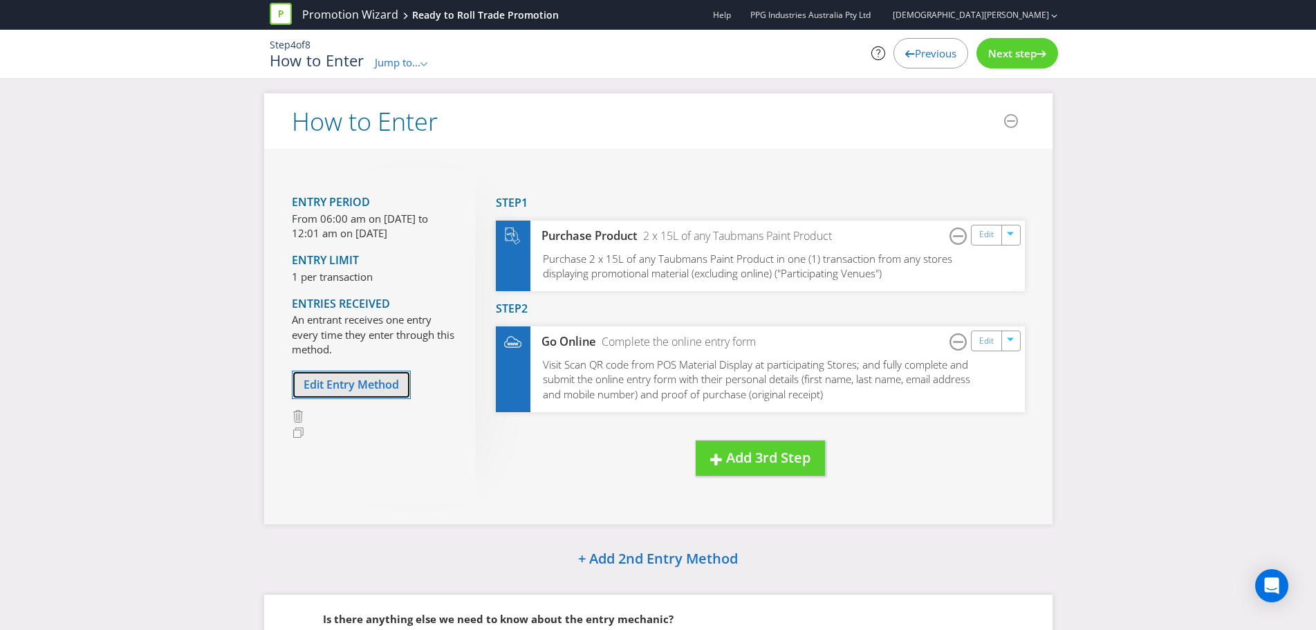
click at [335, 380] on span "Edit Entry Method" at bounding box center [350, 384] width 95 height 15
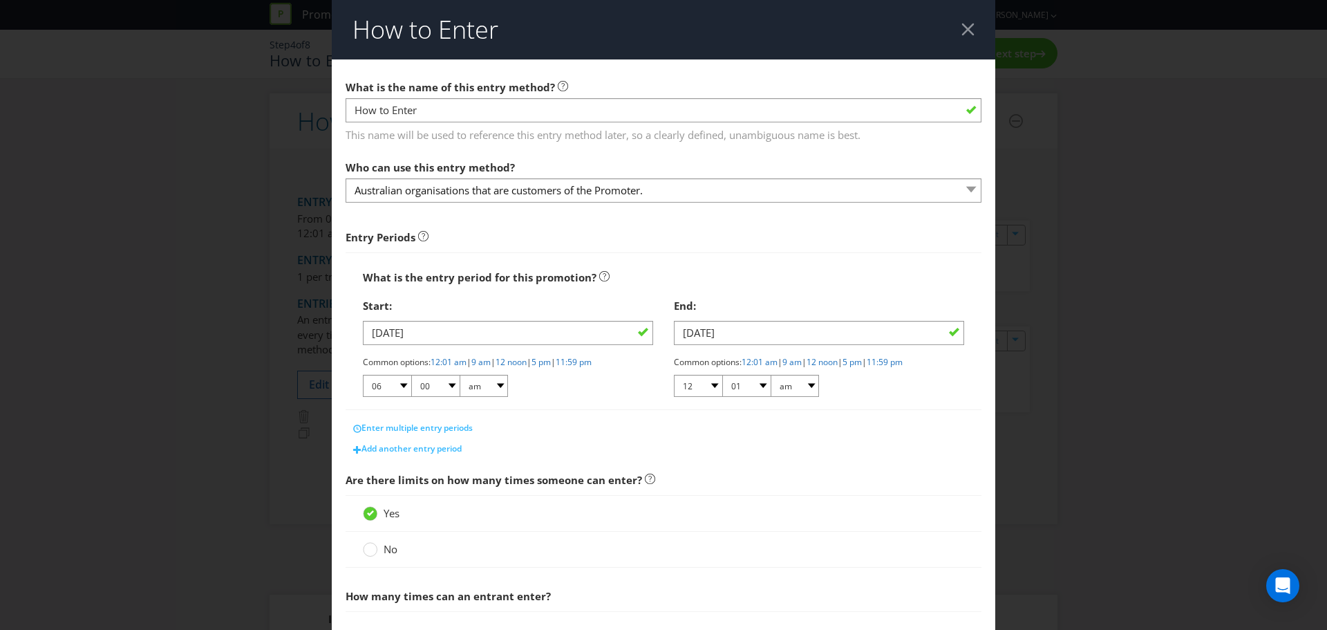
click at [962, 33] on div at bounding box center [968, 29] width 13 height 13
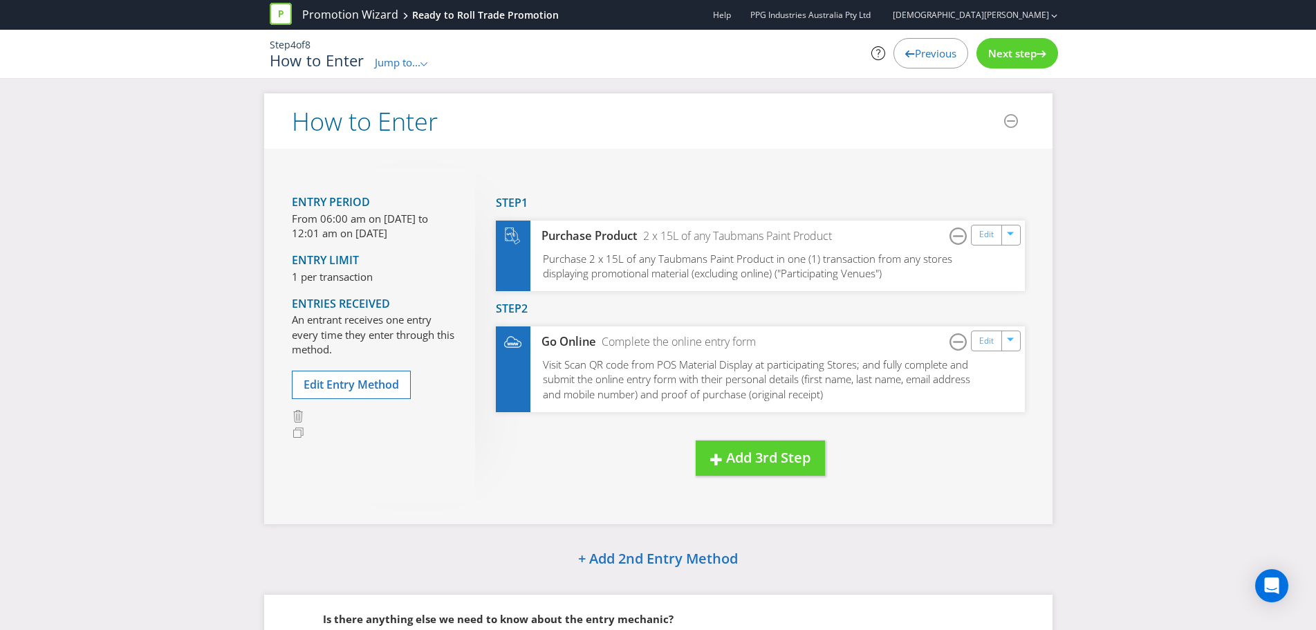
click at [405, 66] on span "Jump to..." at bounding box center [398, 62] width 46 height 14
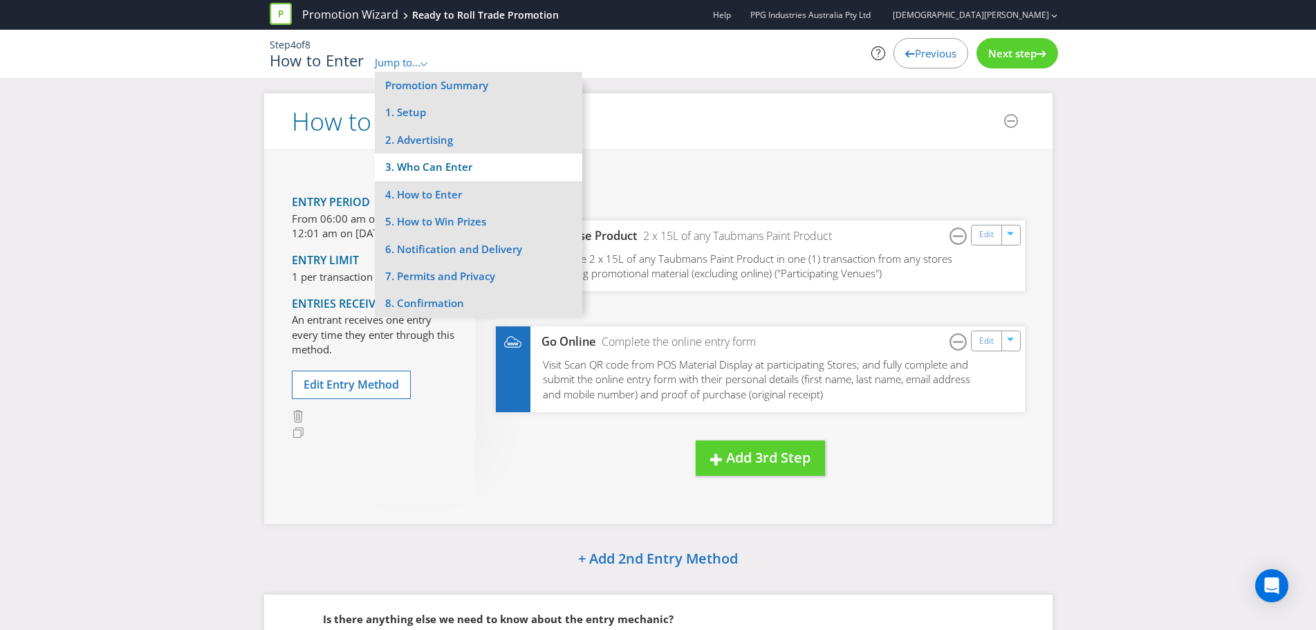
click at [439, 169] on li "3. Who Can Enter" at bounding box center [478, 166] width 207 height 27
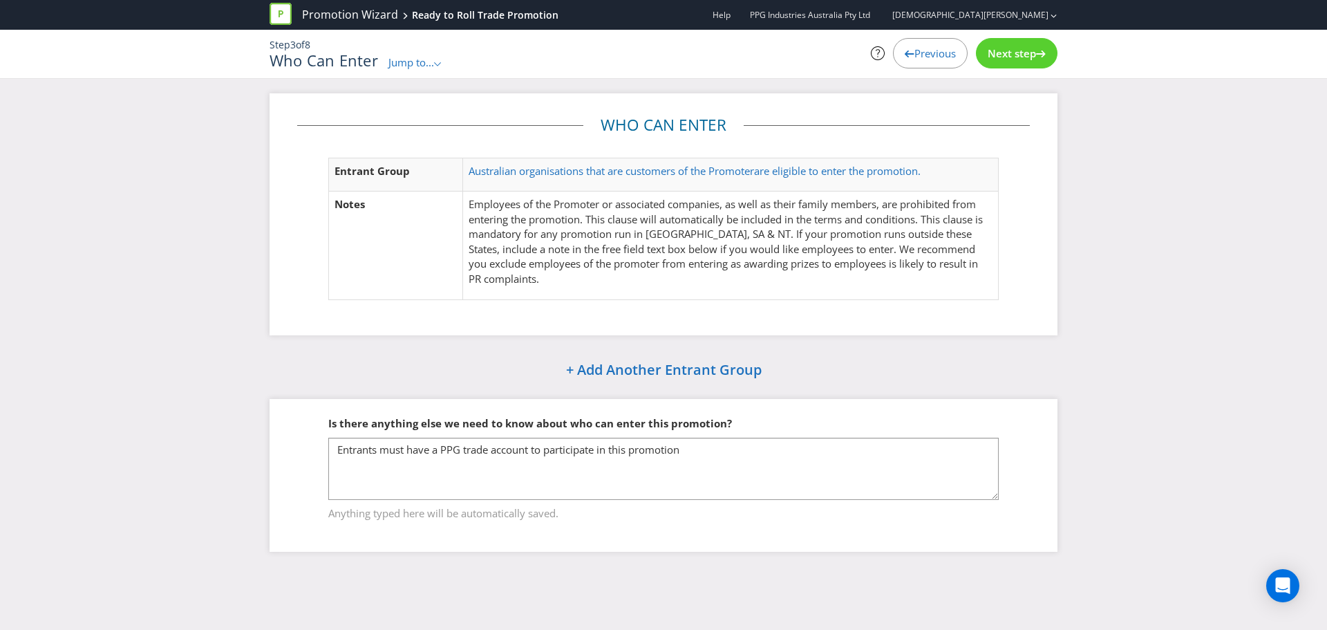
click at [1001, 60] on div "Next step" at bounding box center [1017, 53] width 82 height 30
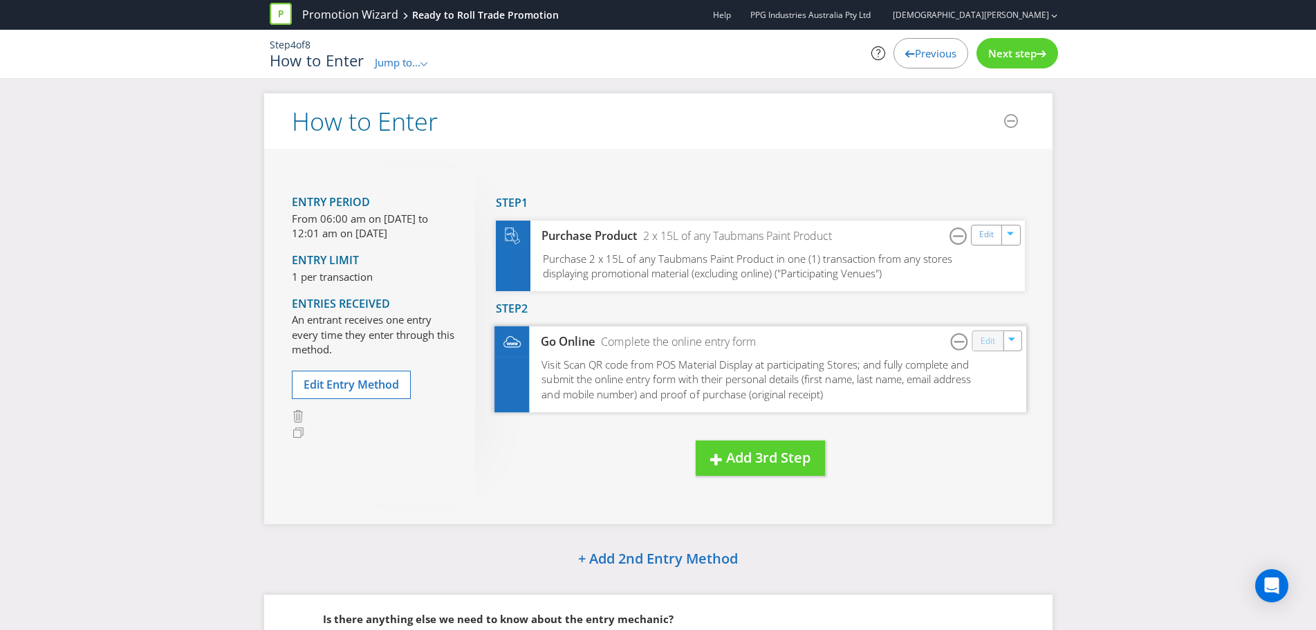
click at [987, 339] on link "Edit" at bounding box center [987, 341] width 15 height 16
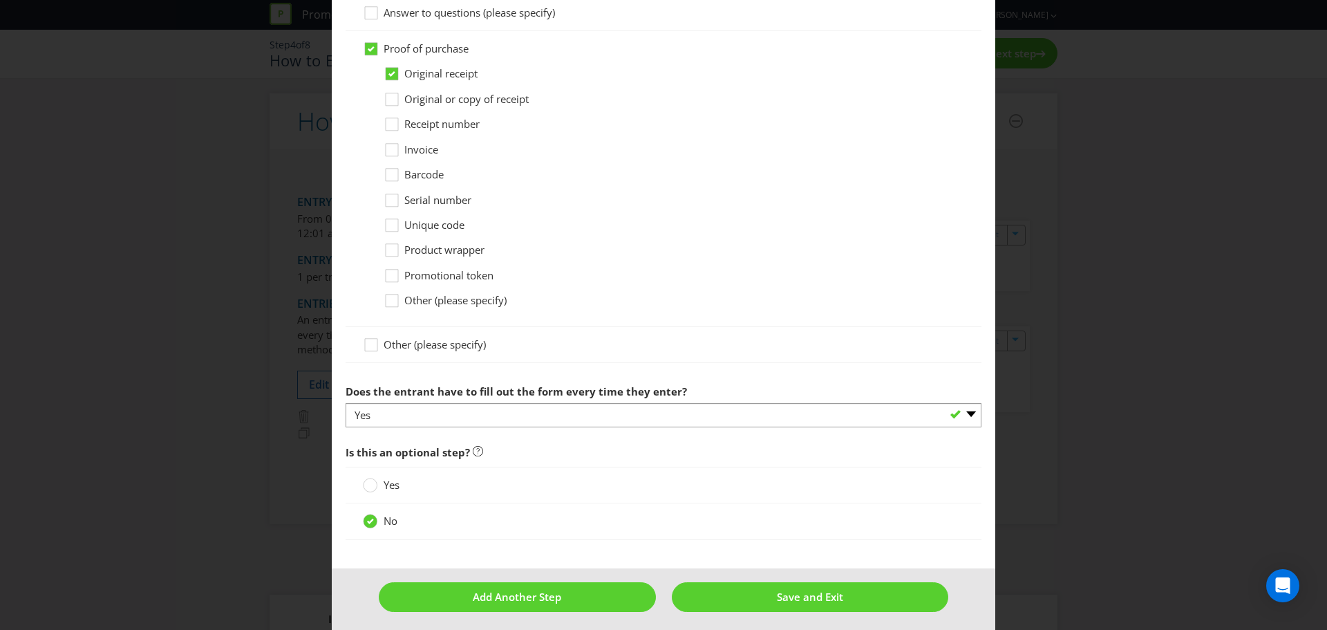
scroll to position [1076, 0]
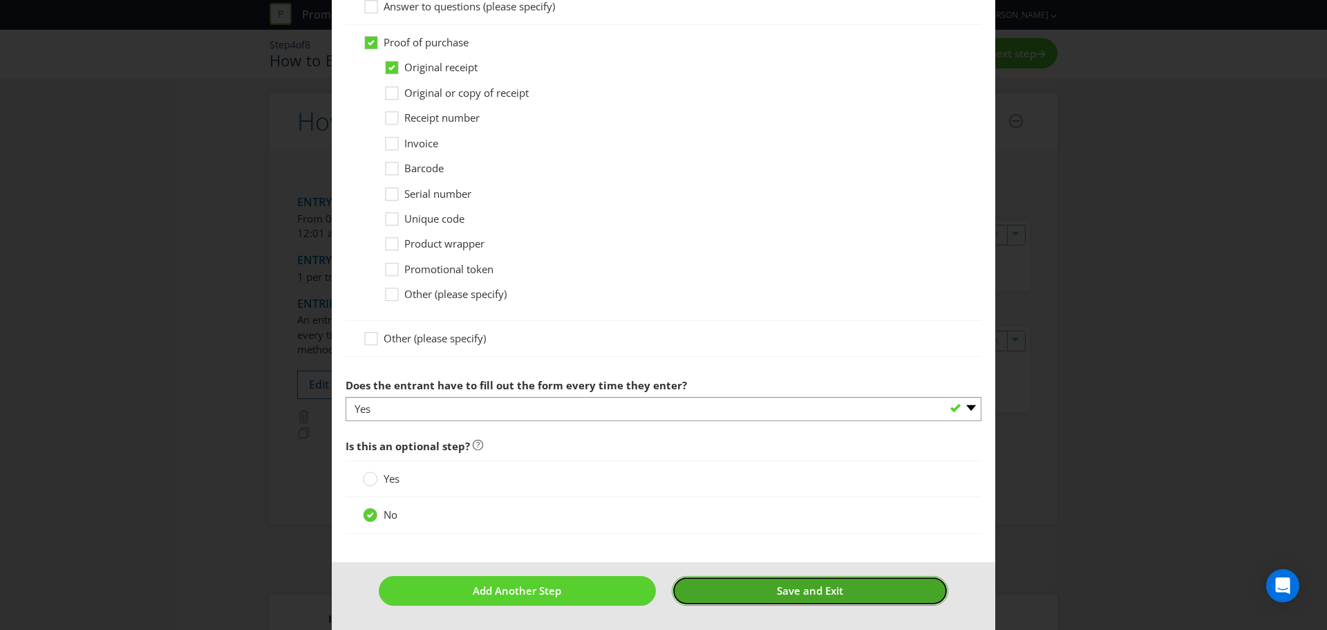
click at [795, 599] on button "Save and Exit" at bounding box center [810, 591] width 277 height 30
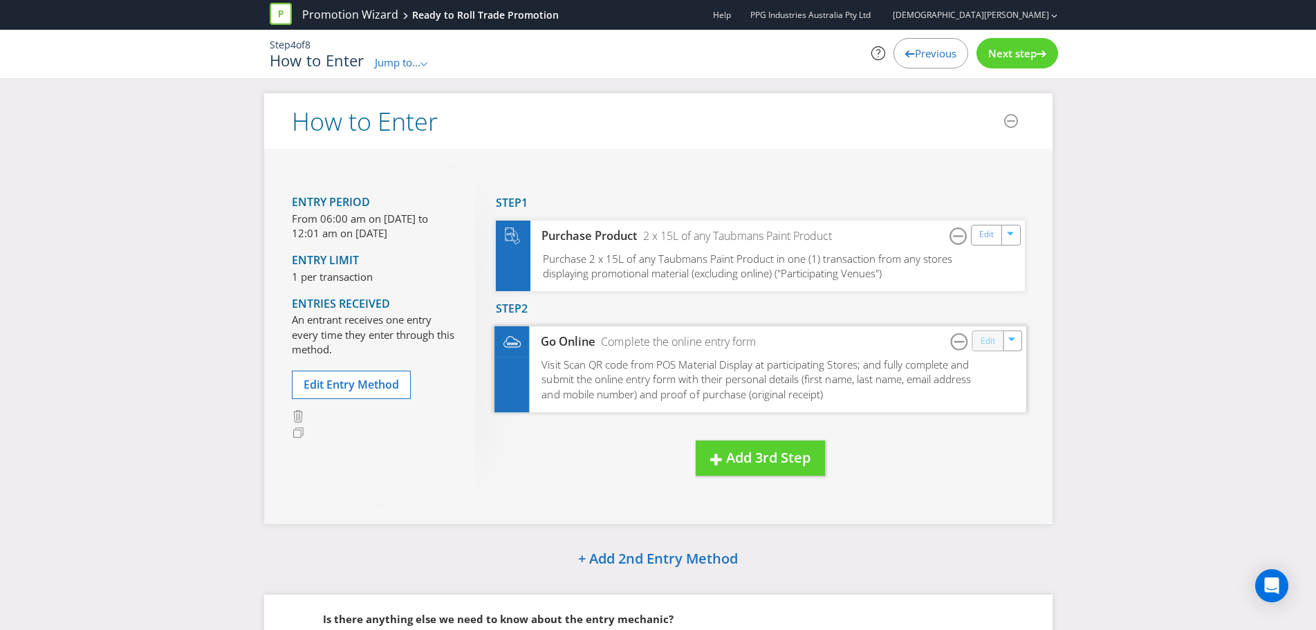
click at [981, 342] on link "Edit" at bounding box center [987, 341] width 15 height 16
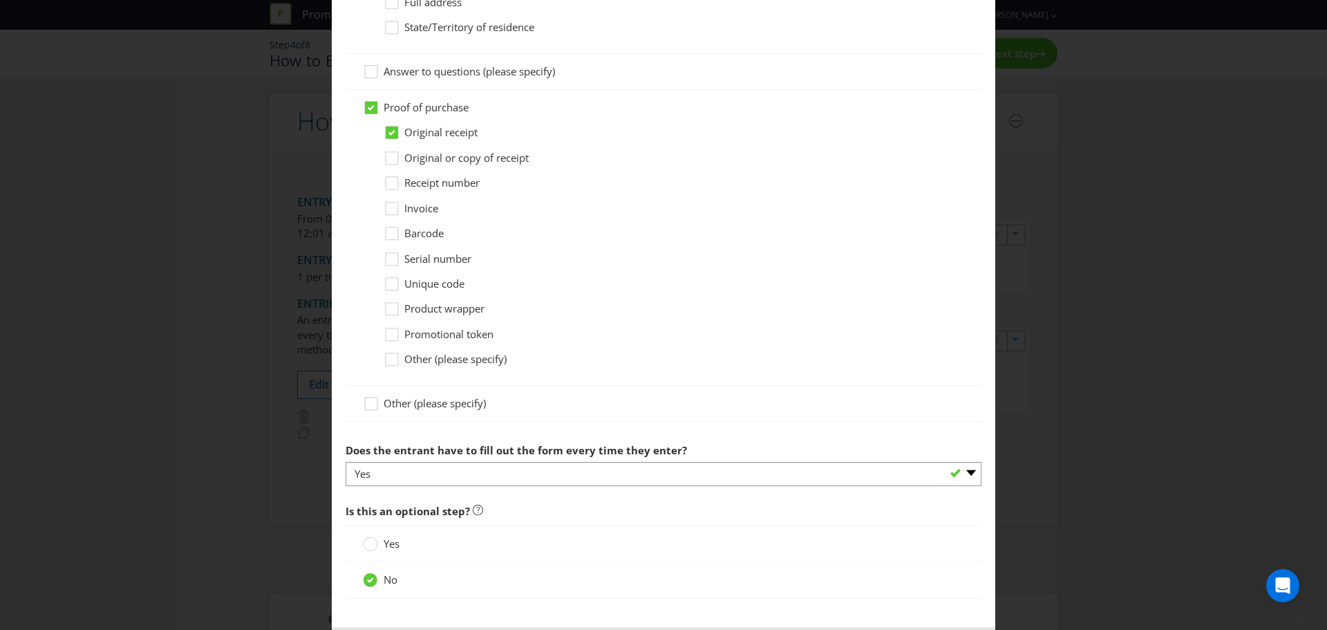
scroll to position [1076, 0]
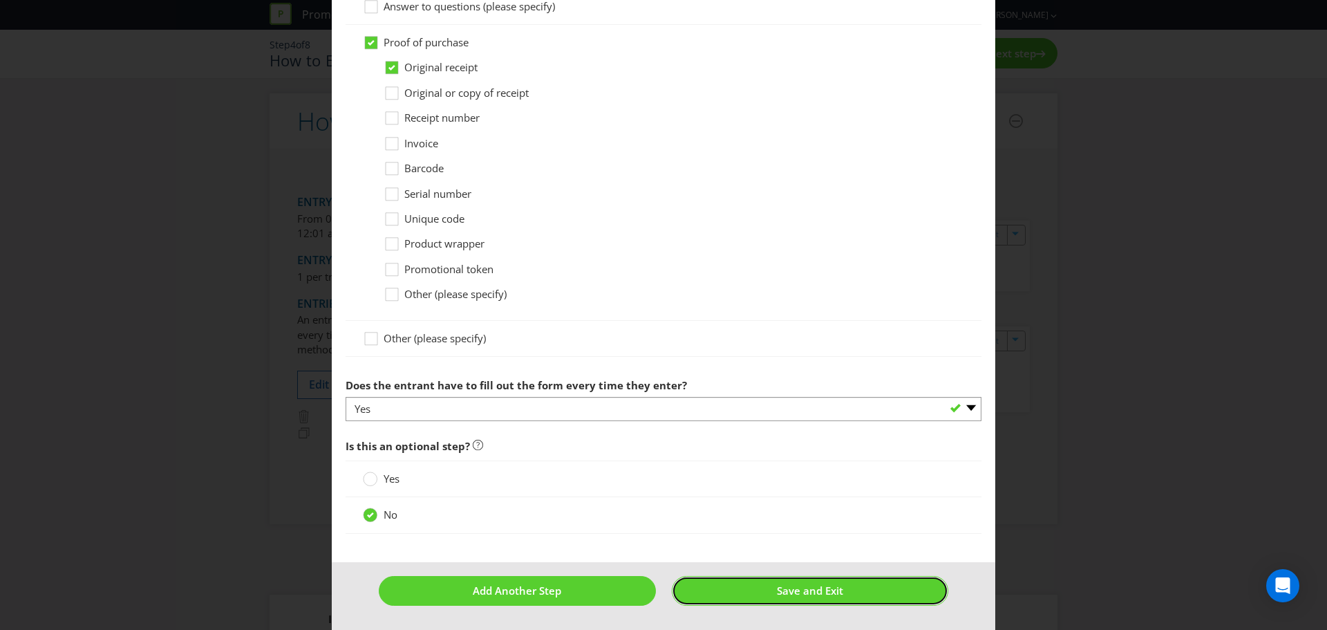
click at [816, 597] on span "Save and Exit" at bounding box center [810, 590] width 66 height 14
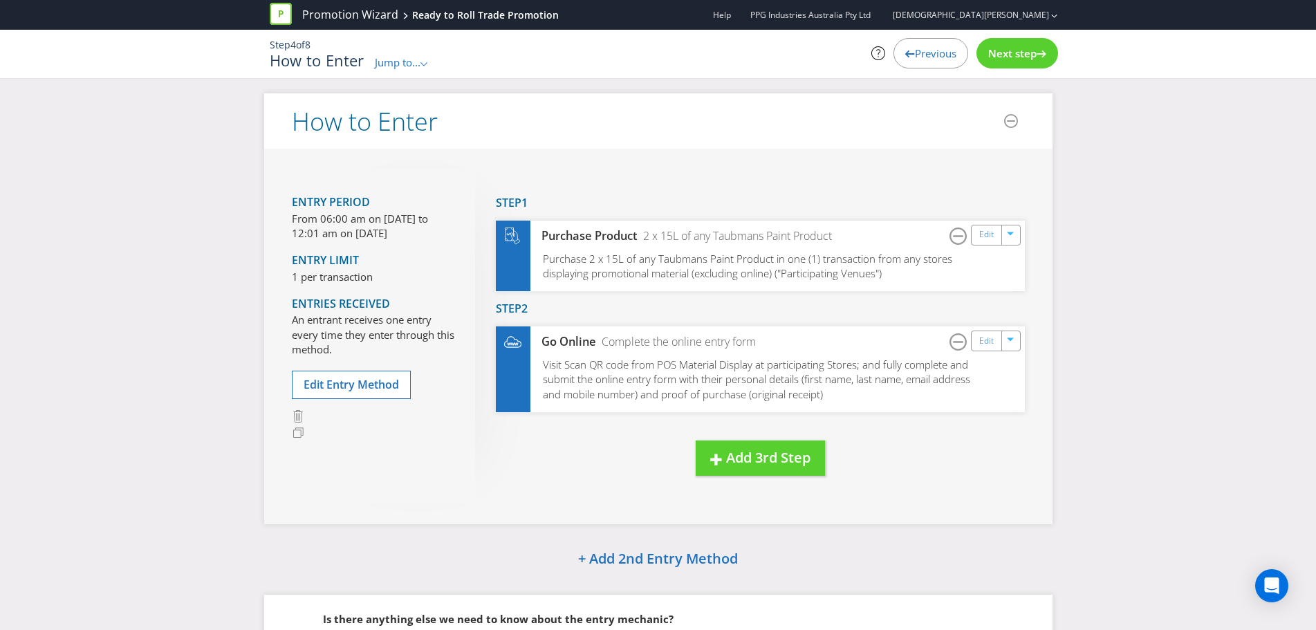
click at [1014, 59] on span "Next step" at bounding box center [1012, 53] width 48 height 14
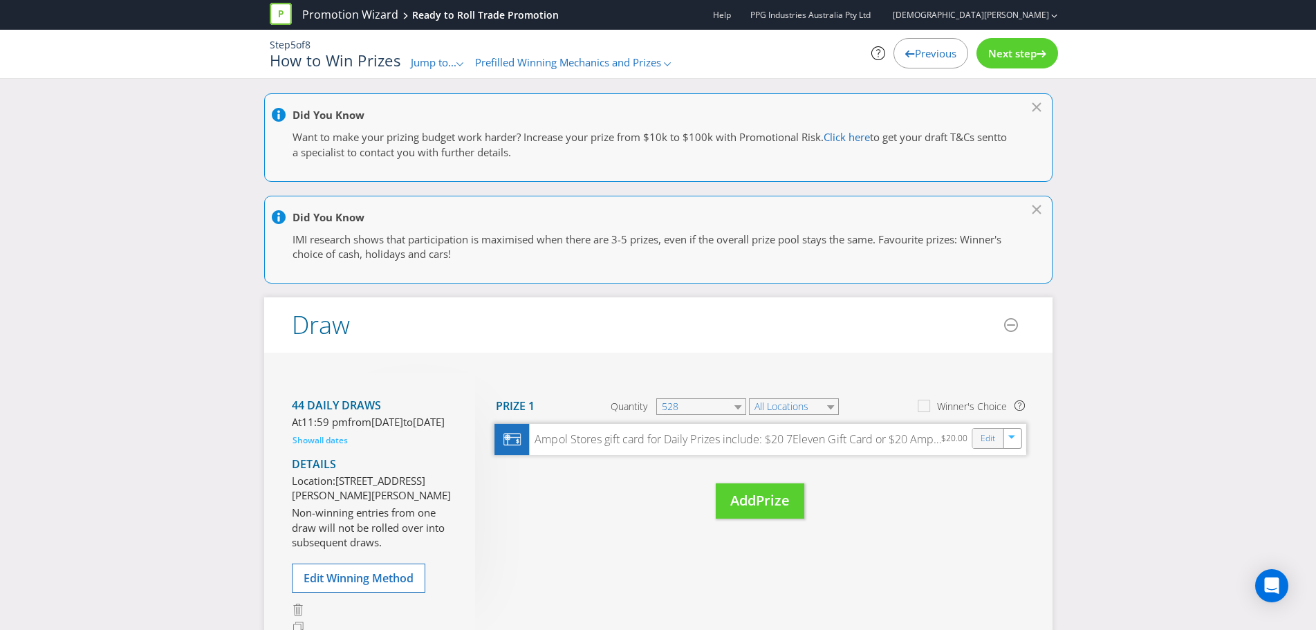
click at [1001, 440] on div "Edit" at bounding box center [987, 438] width 31 height 19
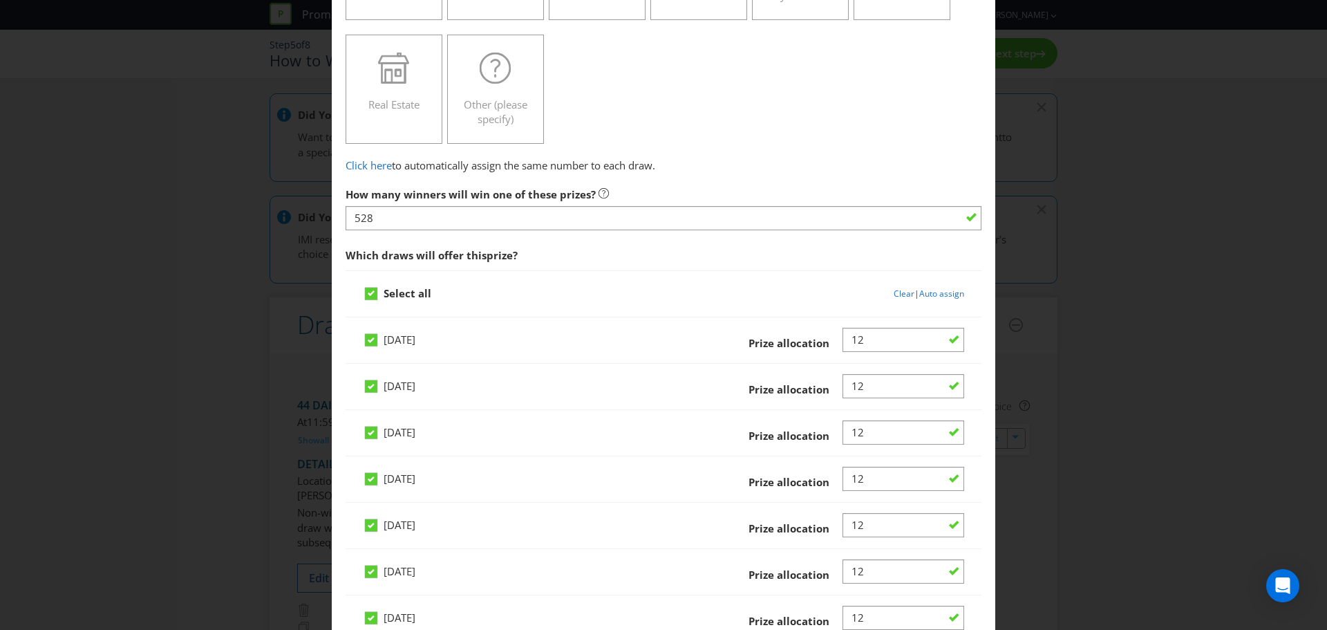
scroll to position [346, 0]
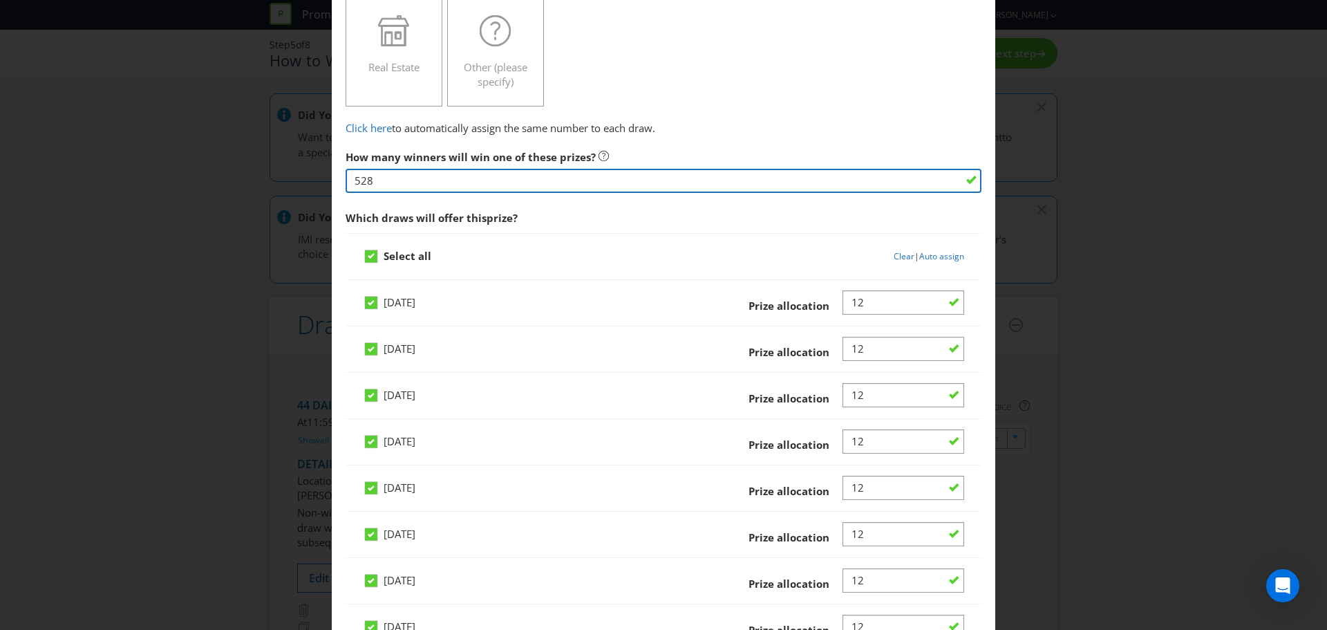
click at [384, 177] on input "528" at bounding box center [664, 181] width 636 height 24
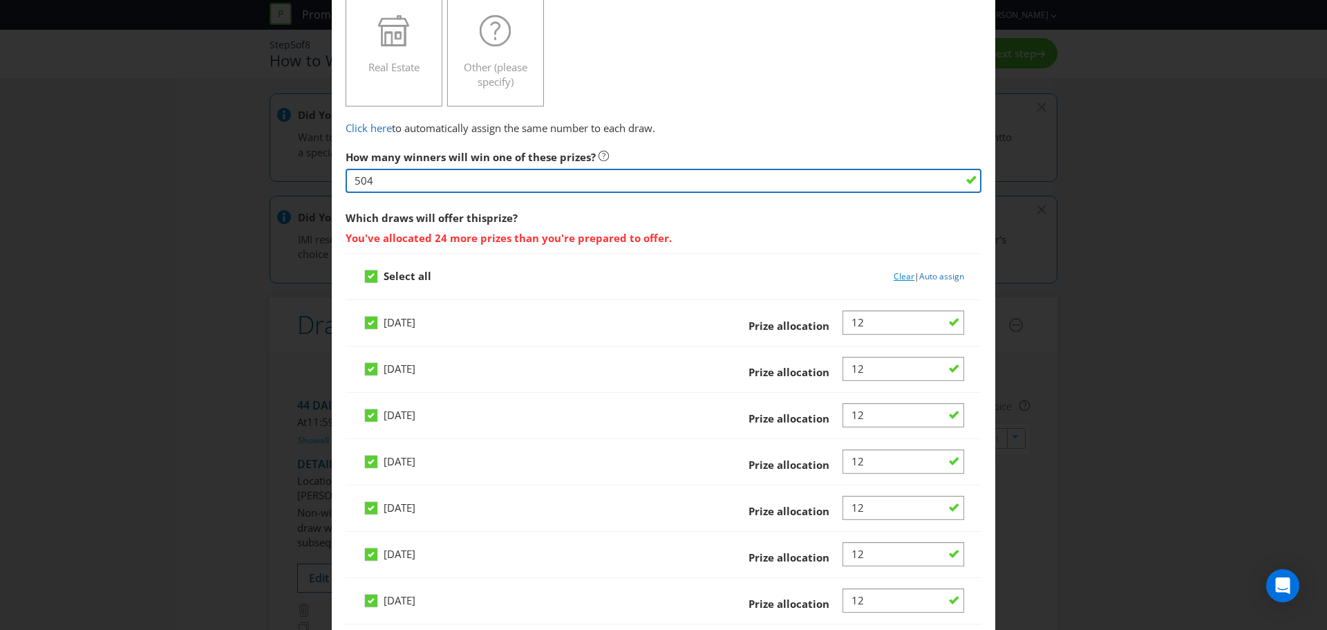
type input "504"
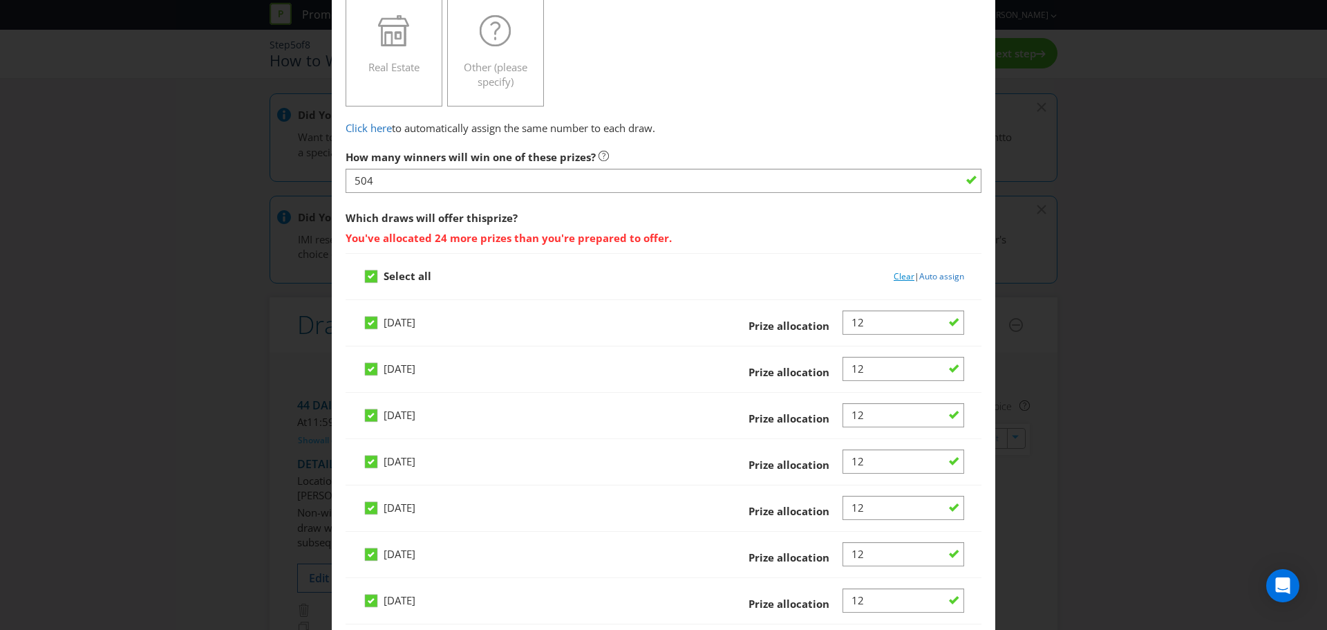
click at [894, 272] on link "Clear" at bounding box center [904, 276] width 21 height 12
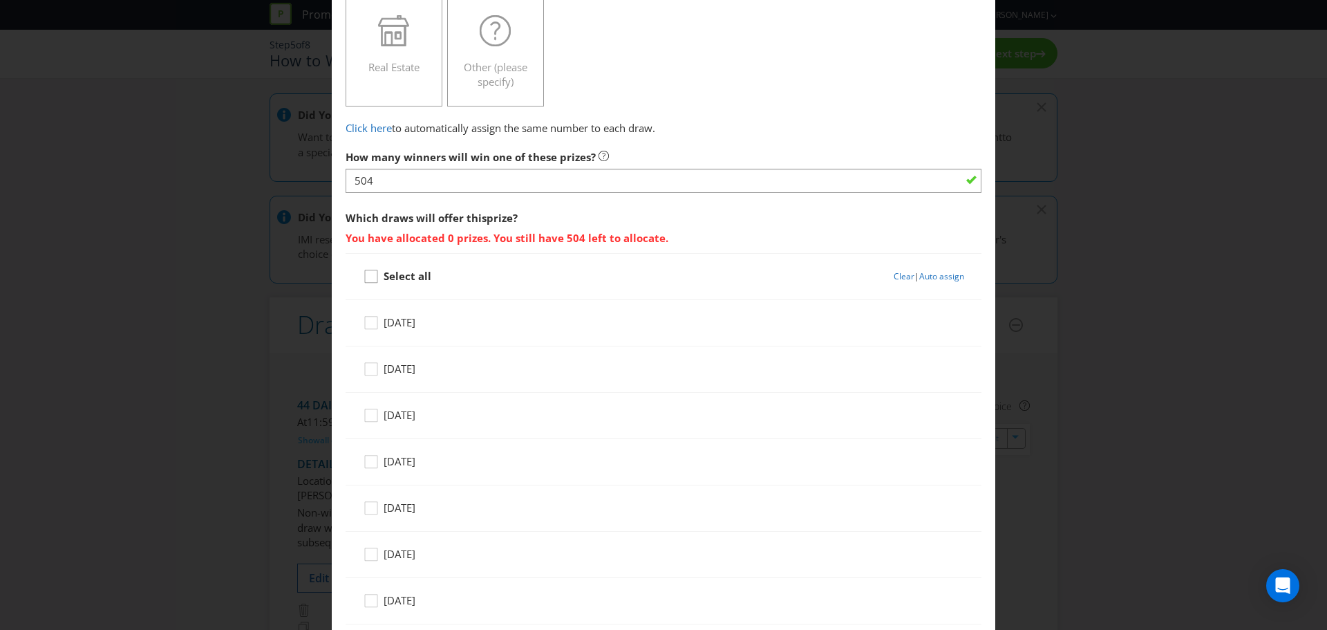
click at [366, 279] on icon at bounding box center [373, 279] width 21 height 21
click at [0, 0] on input "Select all" at bounding box center [0, 0] width 0 height 0
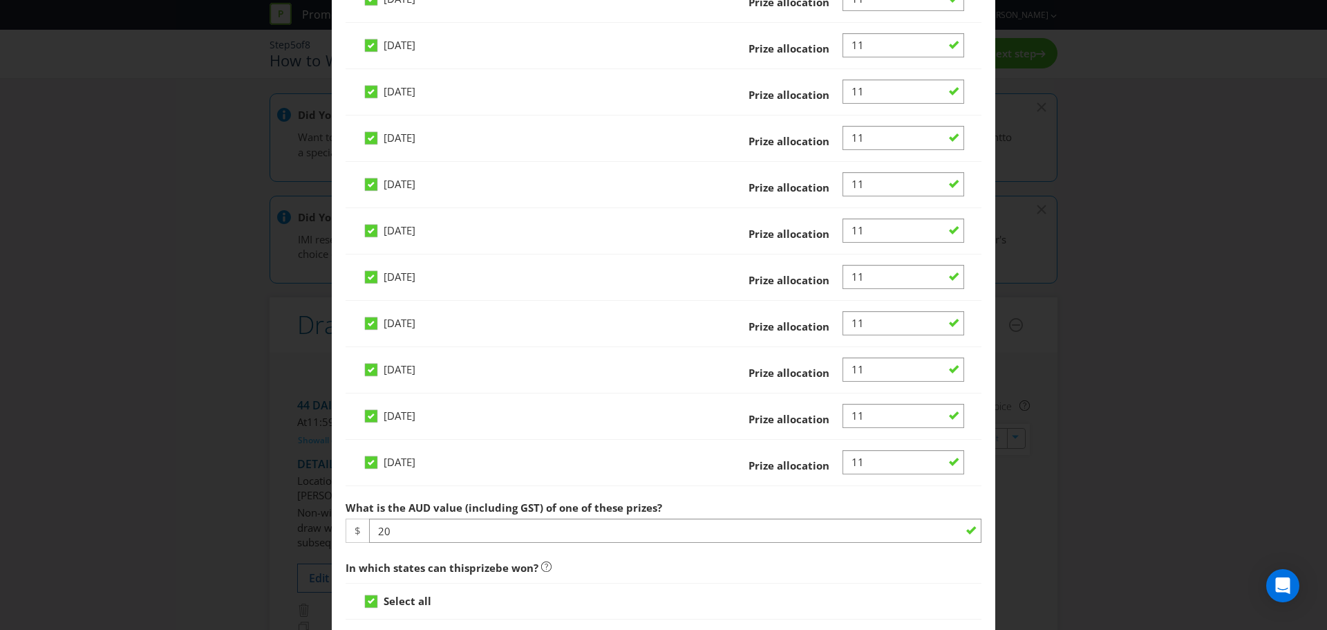
scroll to position [2212, 0]
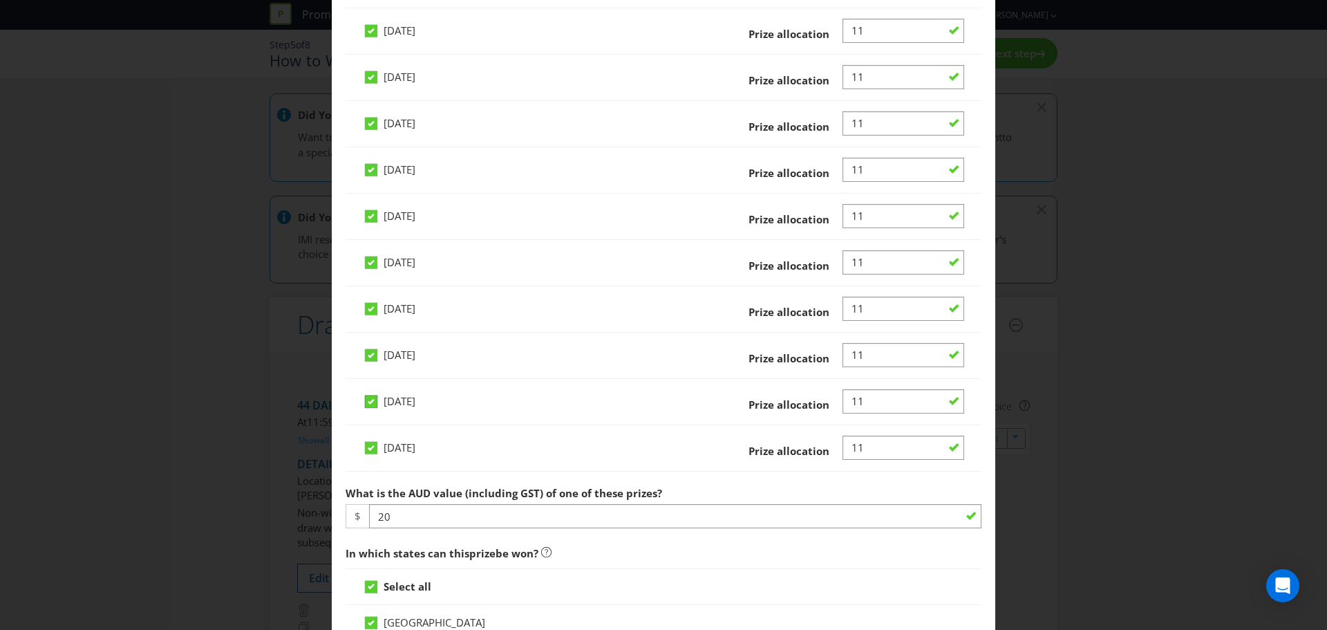
click at [370, 398] on div at bounding box center [371, 396] width 7 height 7
click at [0, 0] on input "Saturday 13 Dec 2025" at bounding box center [0, 0] width 0 height 0
click at [370, 452] on icon at bounding box center [371, 448] width 12 height 12
click at [0, 0] on input "Sunday 14 Dec 2025" at bounding box center [0, 0] width 0 height 0
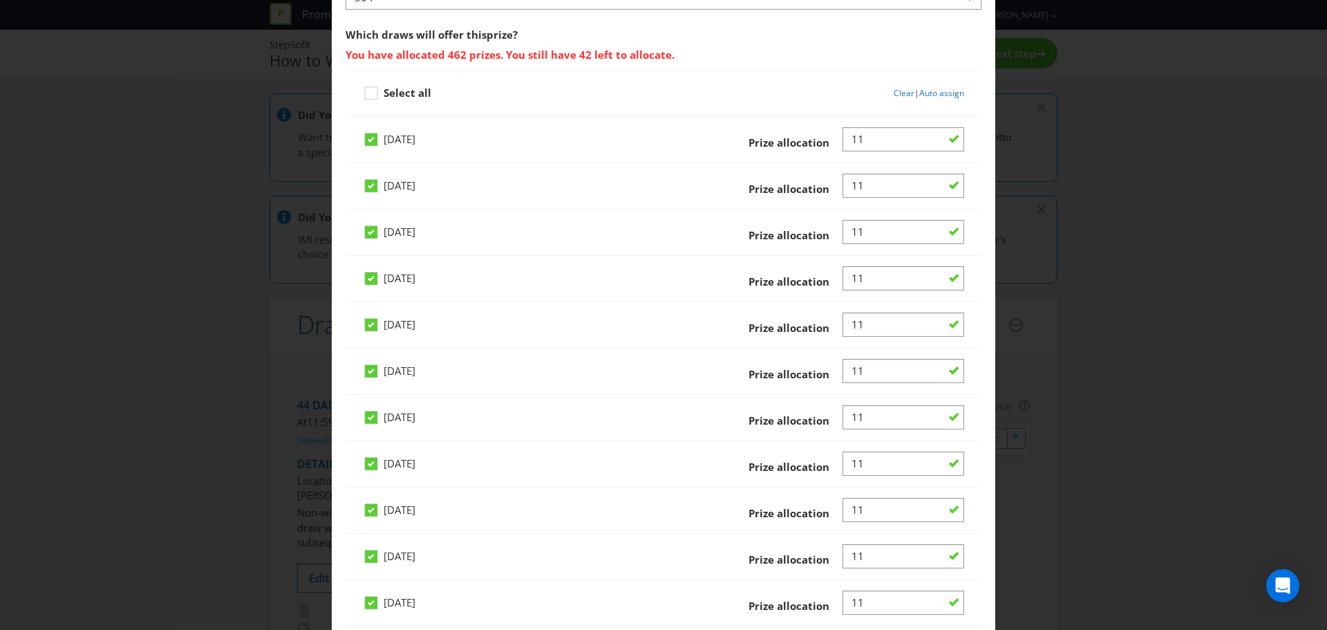
scroll to position [484, 0]
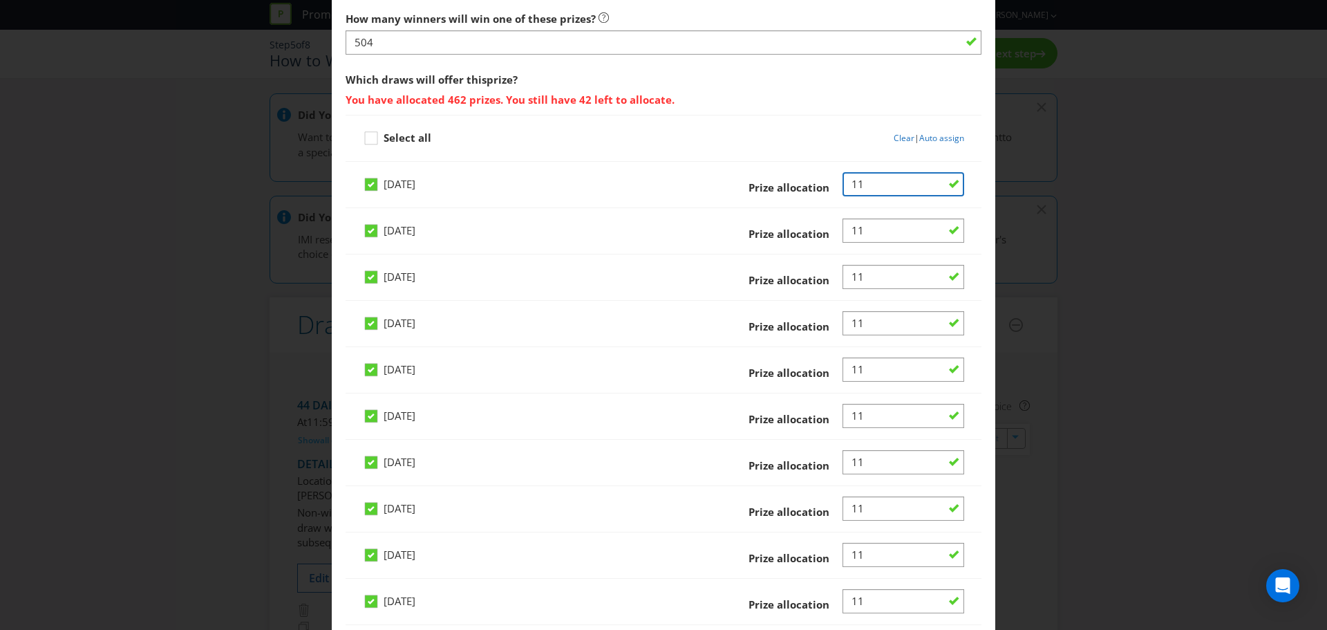
click at [866, 180] on input "Number" at bounding box center [904, 184] width 122 height 24
click at [930, 138] on link "Auto assign" at bounding box center [941, 138] width 45 height 12
click at [870, 183] on input "Number" at bounding box center [904, 184] width 122 height 24
type input "1"
click at [894, 138] on link "Clear" at bounding box center [904, 138] width 21 height 12
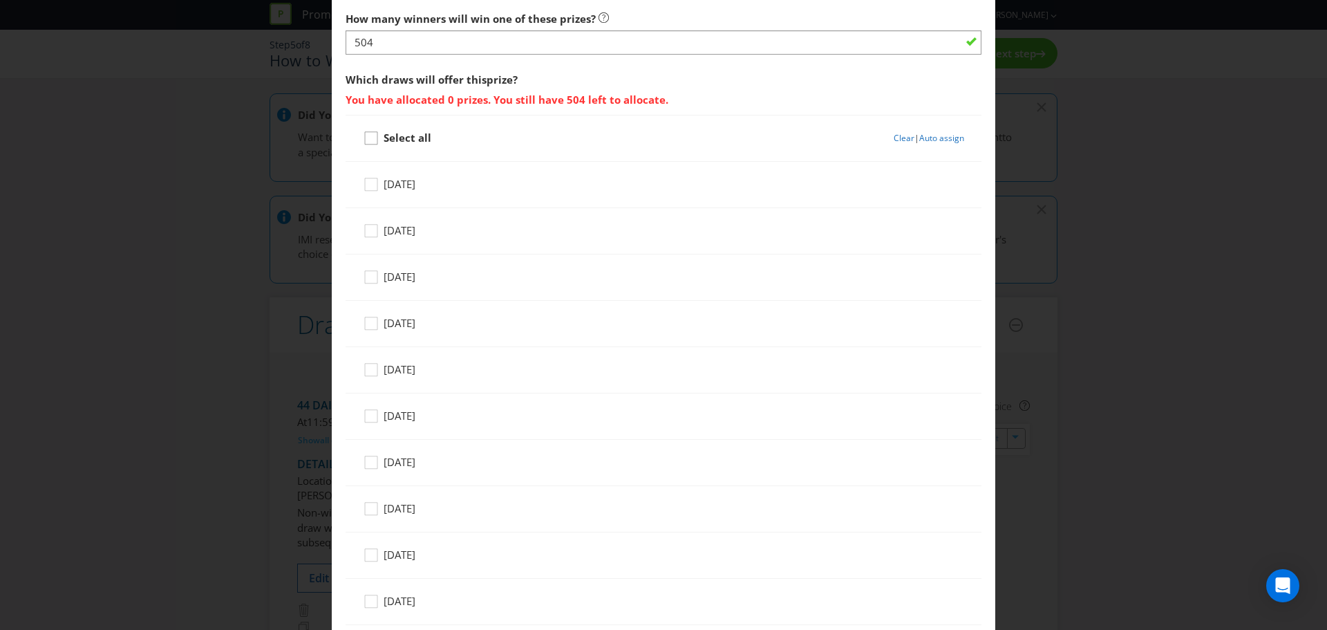
click at [371, 138] on icon at bounding box center [373, 141] width 21 height 21
click at [0, 0] on input "Select all" at bounding box center [0, 0] width 0 height 0
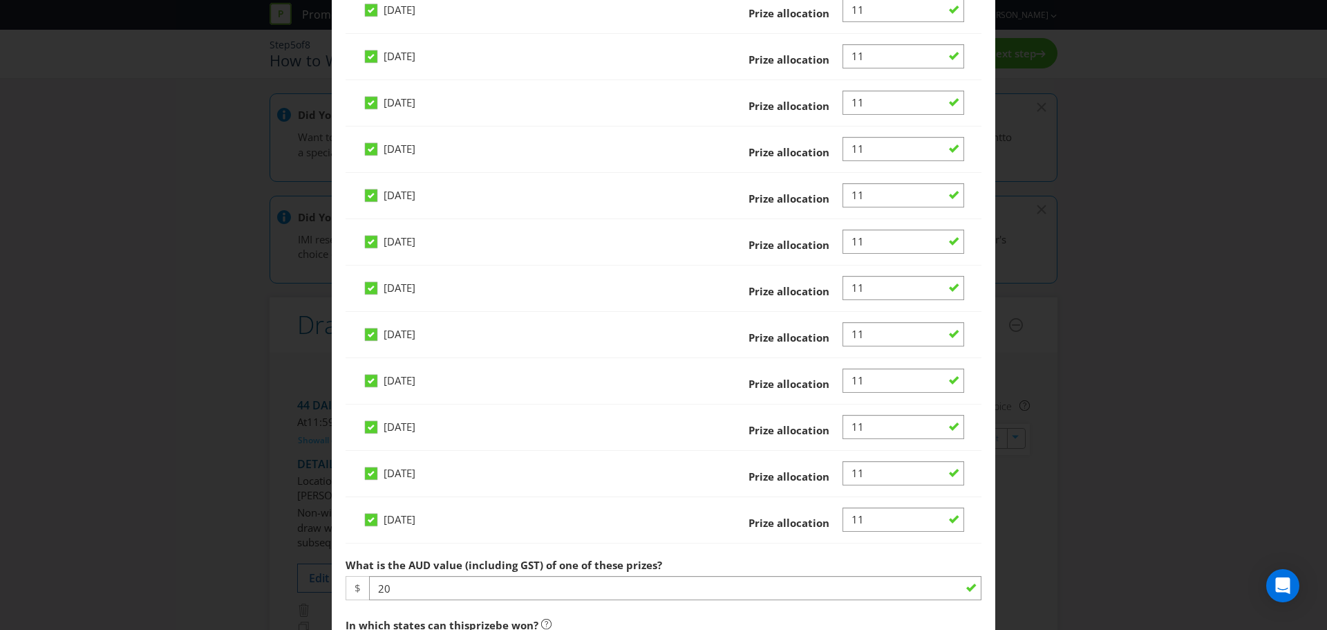
scroll to position [2143, 0]
click at [371, 471] on icon at bounding box center [371, 471] width 7 height 6
click at [0, 0] on input "Saturday 13 Dec 2025" at bounding box center [0, 0] width 0 height 0
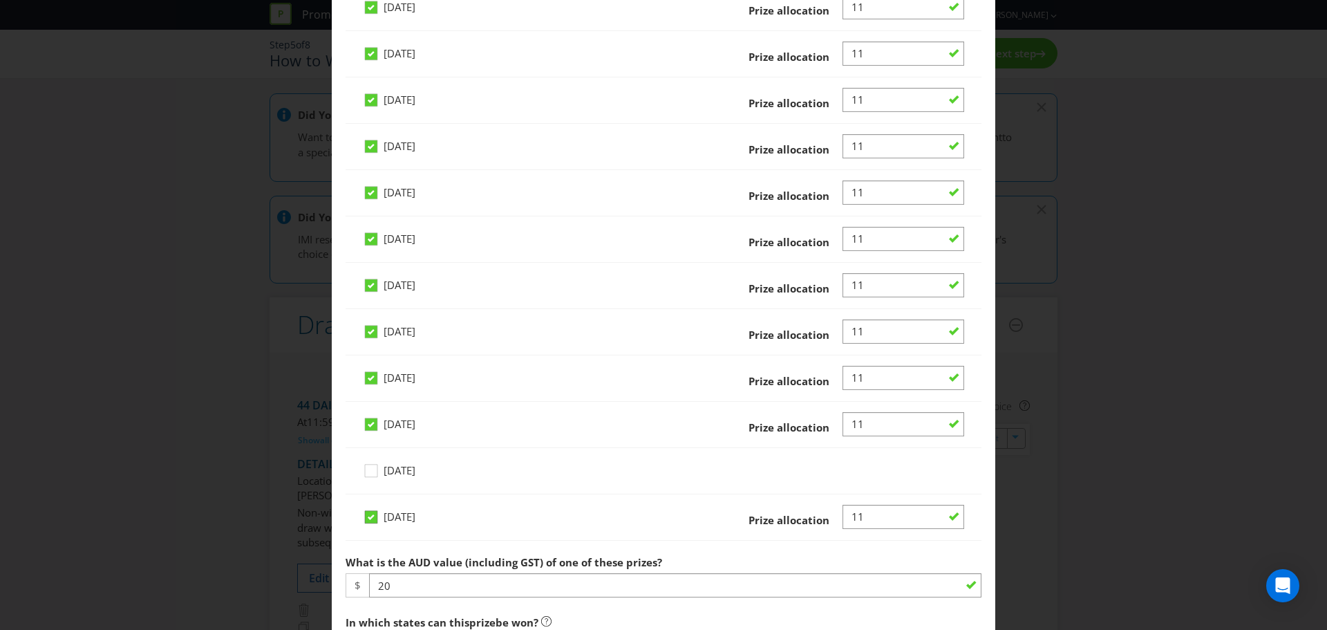
click at [372, 514] on icon at bounding box center [371, 517] width 12 height 12
click at [0, 0] on input "Sunday 14 Dec 2025" at bounding box center [0, 0] width 0 height 0
click at [855, 424] on input "Number" at bounding box center [904, 424] width 122 height 24
type input "12"
click at [866, 389] on div at bounding box center [904, 389] width 122 height 1
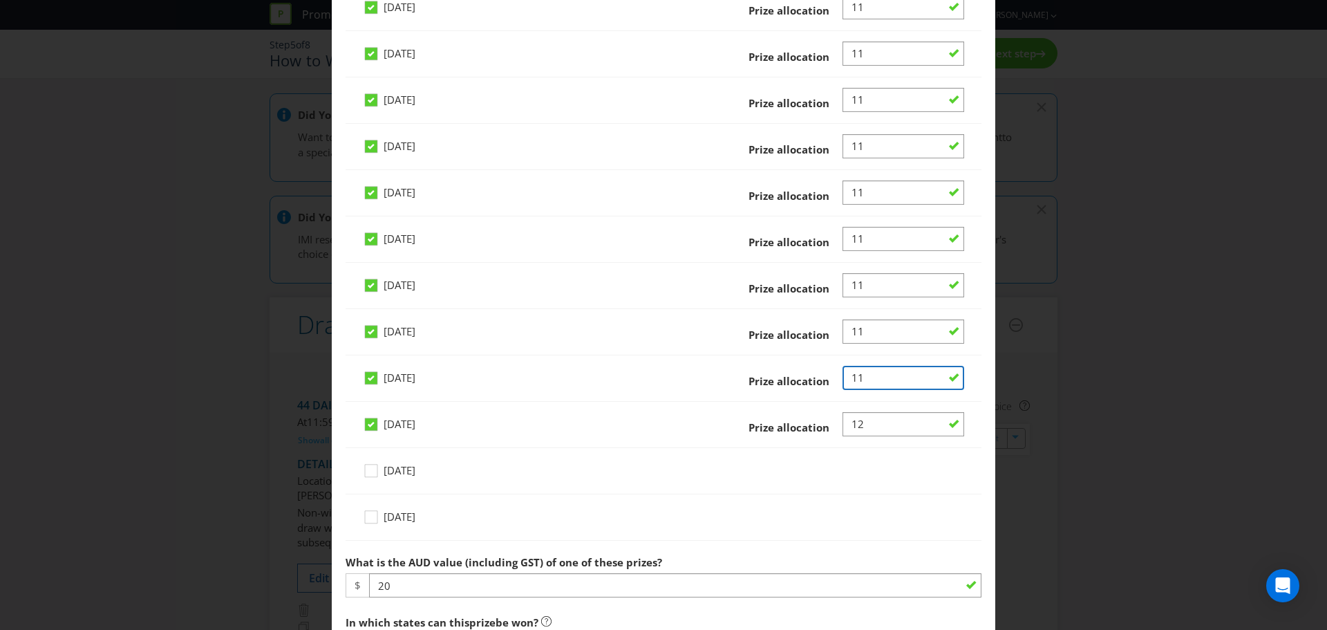
click at [866, 382] on input "Number" at bounding box center [904, 378] width 122 height 24
type input "12"
click at [852, 328] on input "Number" at bounding box center [904, 331] width 122 height 24
type input "12"
click at [861, 283] on input "Number" at bounding box center [904, 285] width 122 height 24
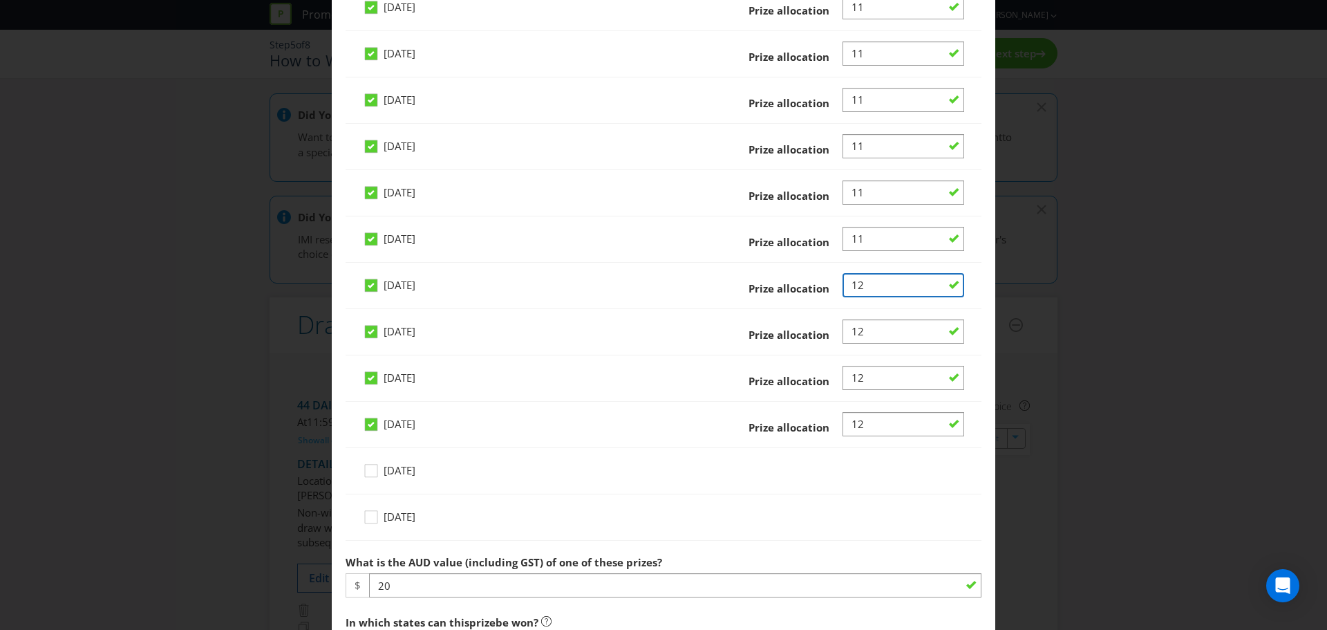
type input "12"
click at [859, 239] on input "Number" at bounding box center [904, 239] width 122 height 24
type input "12"
click at [855, 191] on input "Number" at bounding box center [904, 192] width 122 height 24
type input "12"
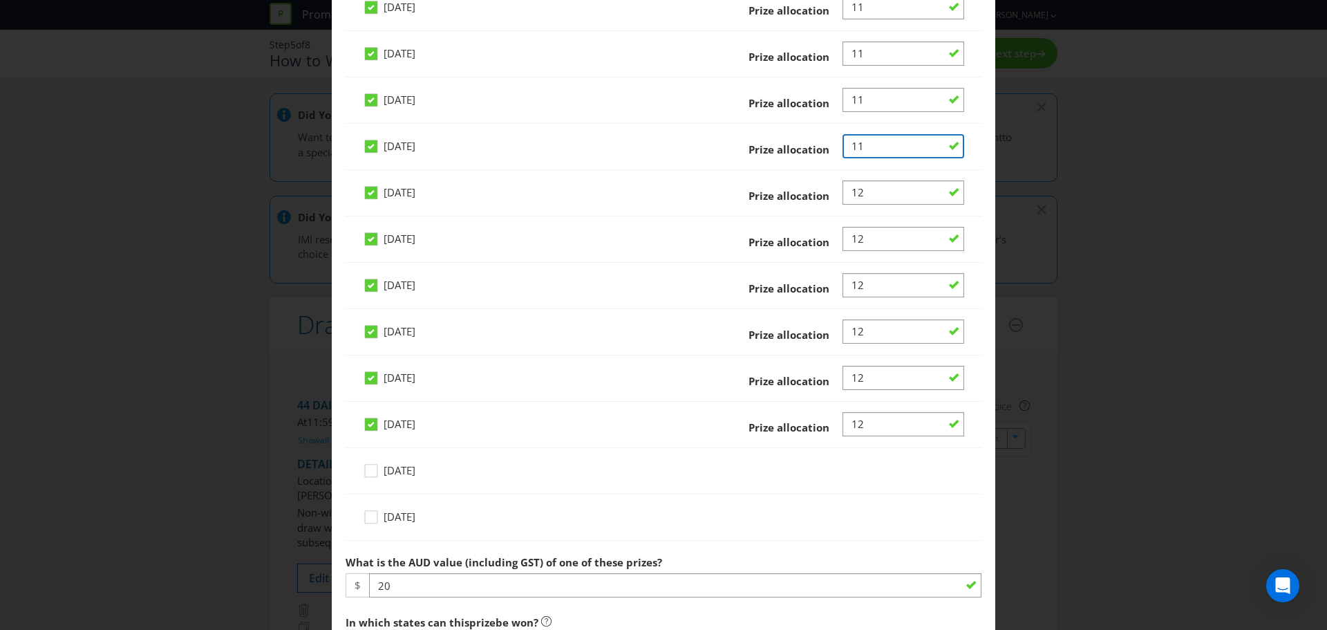
click at [855, 144] on input "Number" at bounding box center [904, 146] width 122 height 24
type input "12"
click at [858, 102] on input "Number" at bounding box center [904, 100] width 122 height 24
type input "12"
click at [865, 52] on input "Number" at bounding box center [904, 53] width 122 height 24
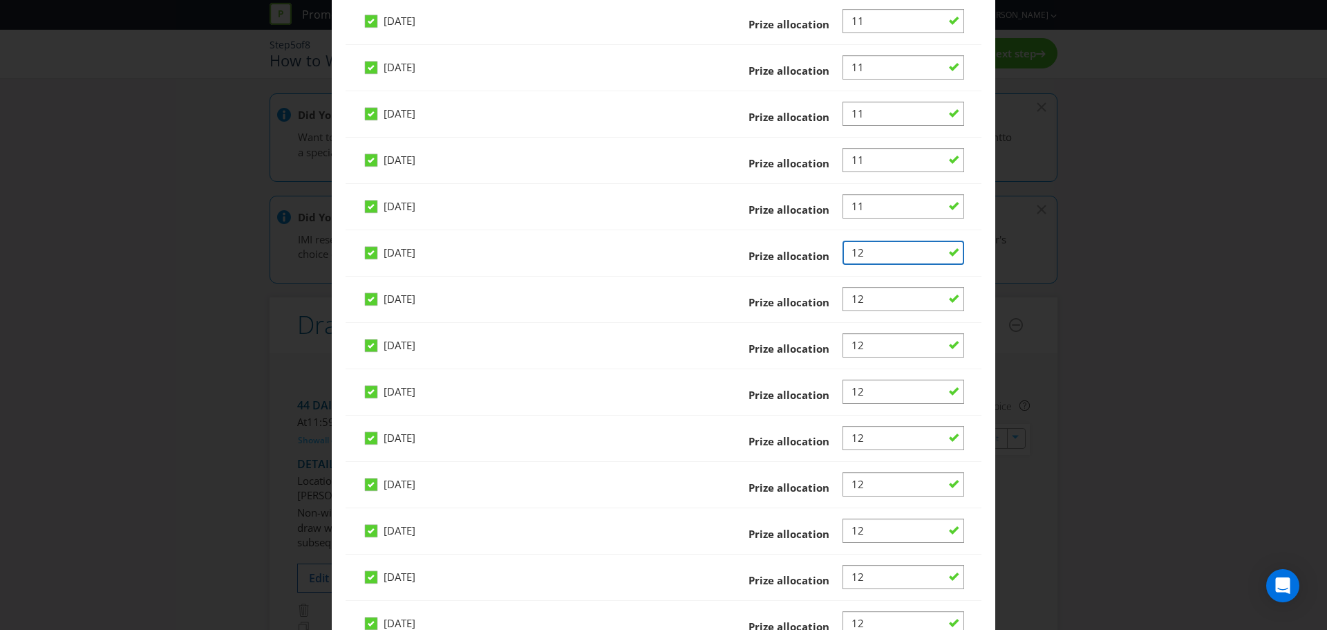
scroll to position [1936, 0]
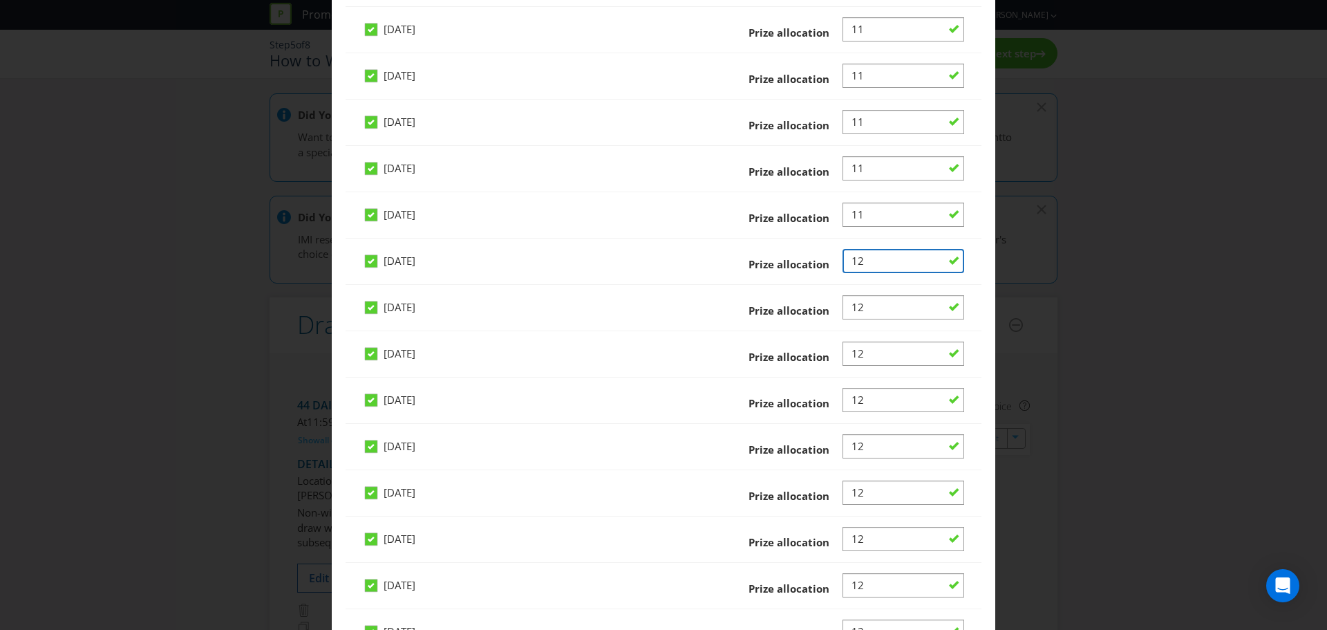
type input "12"
click at [859, 212] on input "Number" at bounding box center [904, 215] width 122 height 24
type input "12"
click at [852, 169] on input "Number" at bounding box center [904, 168] width 122 height 24
type input "12"
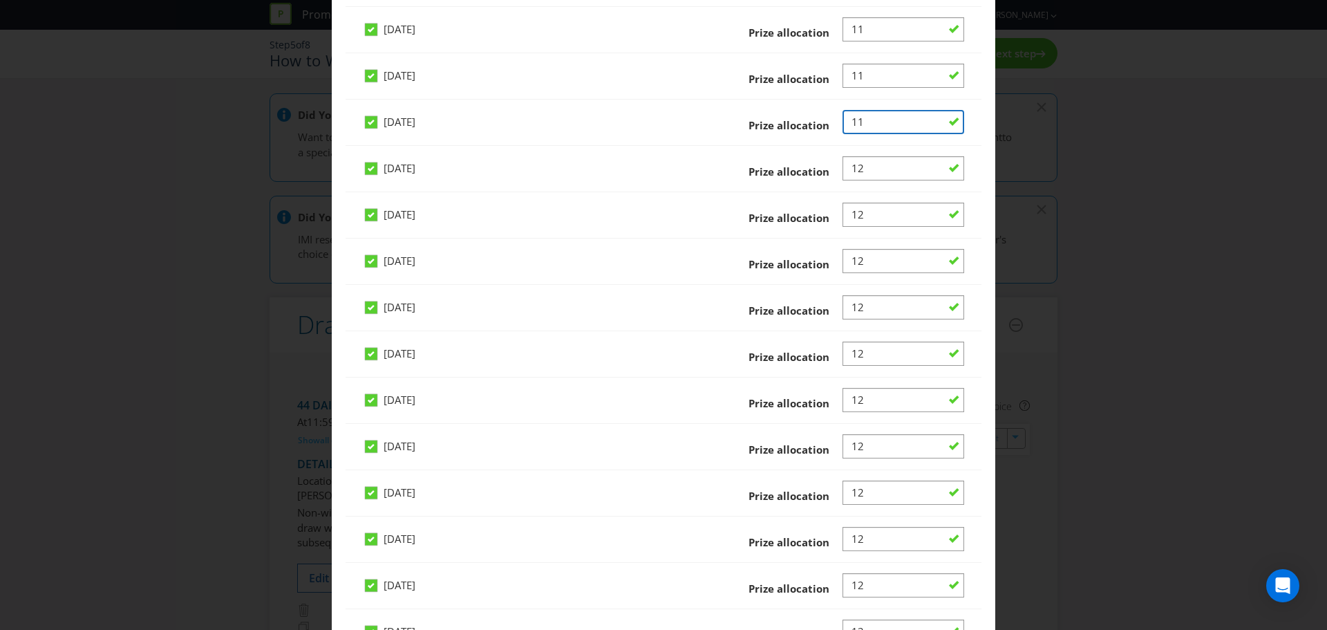
click at [857, 123] on input "Number" at bounding box center [904, 122] width 122 height 24
type input "12"
click at [859, 74] on input "Number" at bounding box center [904, 76] width 122 height 24
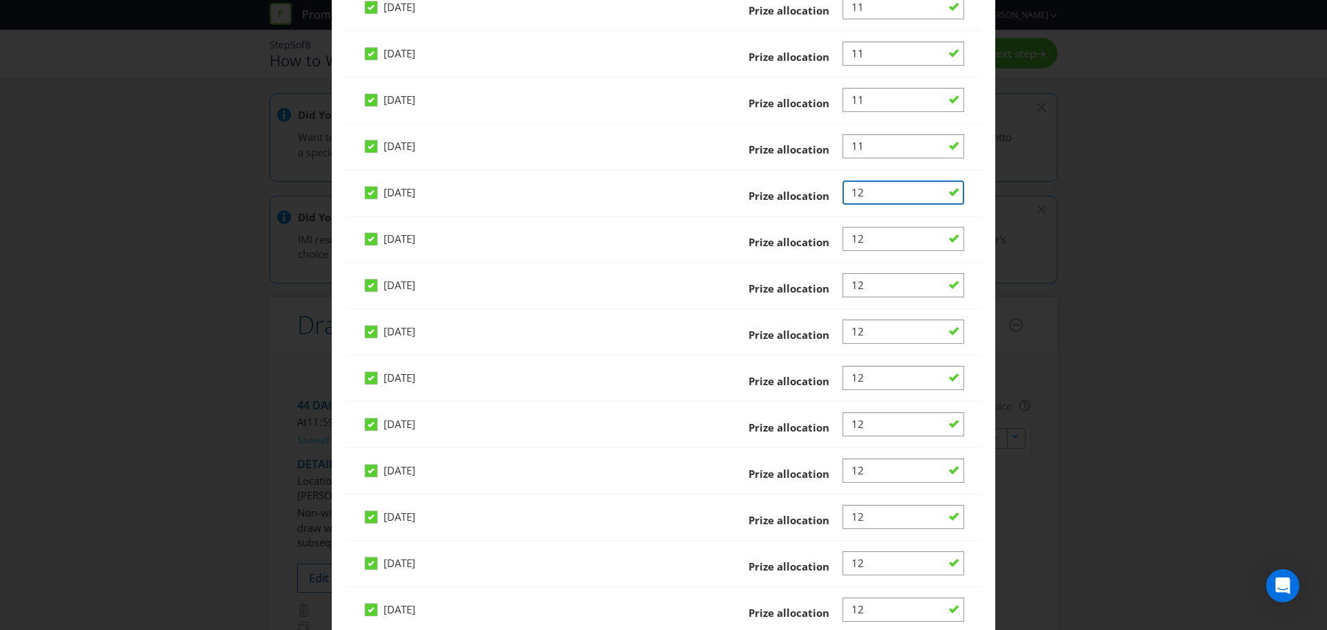
scroll to position [1797, 0]
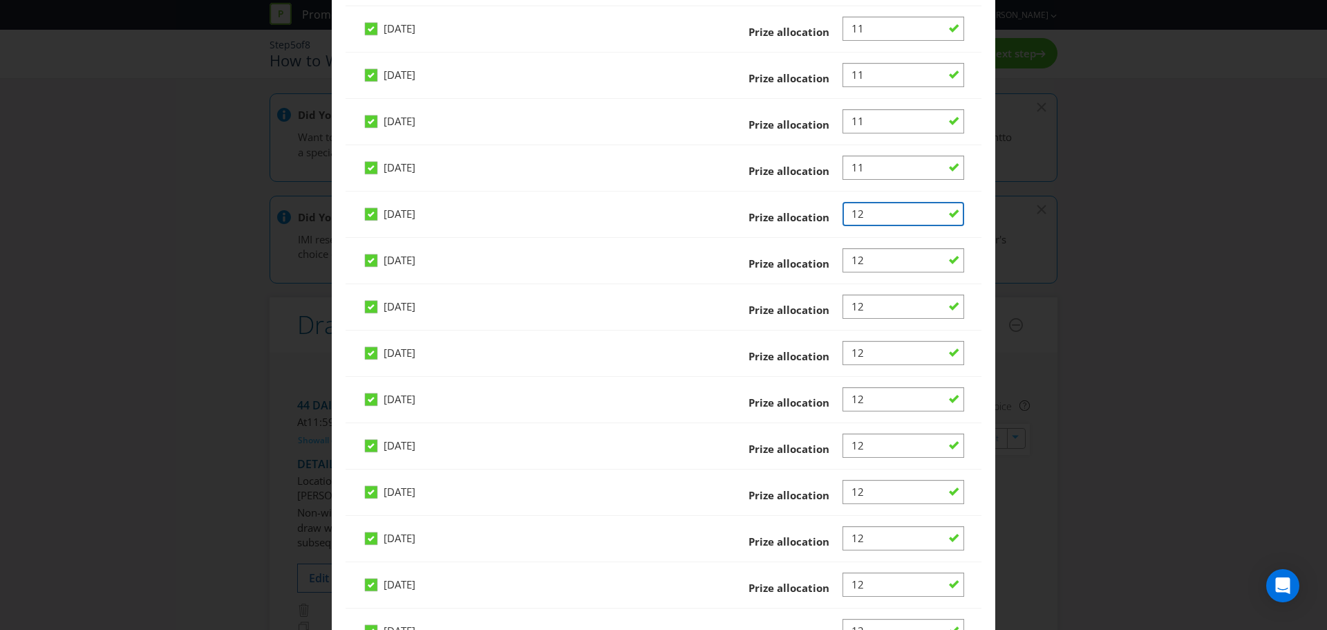
type input "12"
click at [857, 162] on input "Number" at bounding box center [904, 168] width 122 height 24
type input "12"
click at [857, 122] on input "Number" at bounding box center [904, 121] width 122 height 24
type input "12"
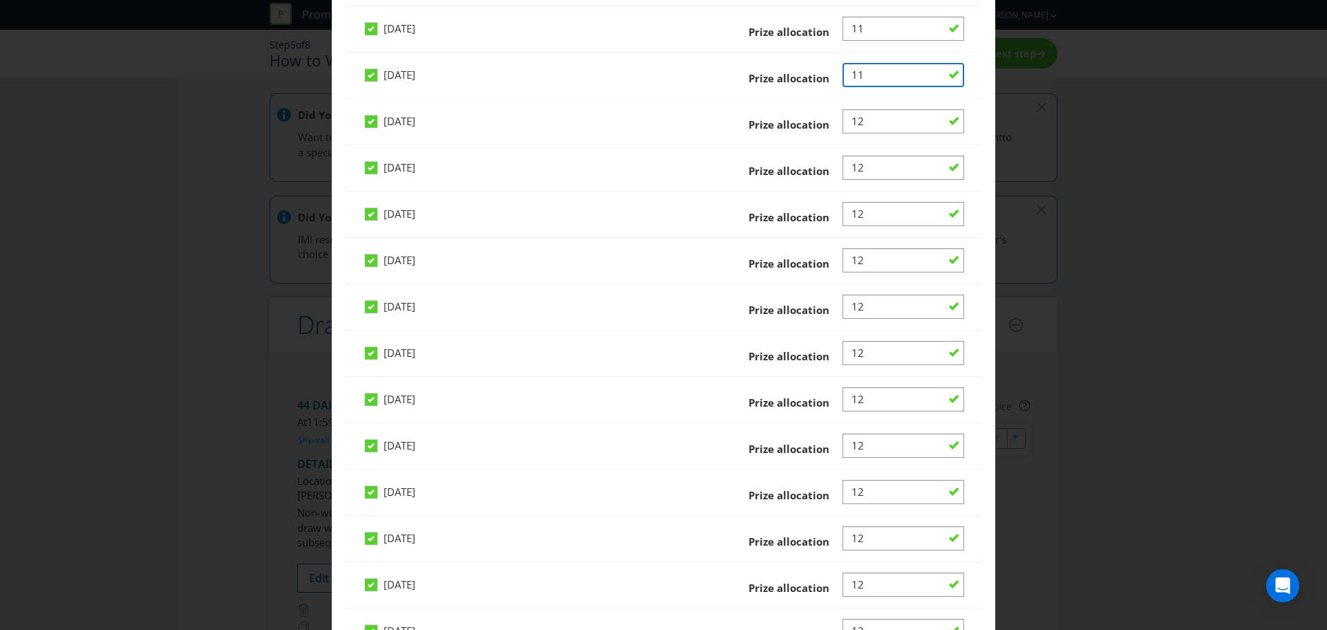
click at [857, 73] on input "Number" at bounding box center [904, 75] width 122 height 24
type input "12"
click at [857, 31] on input "Number" at bounding box center [904, 29] width 122 height 24
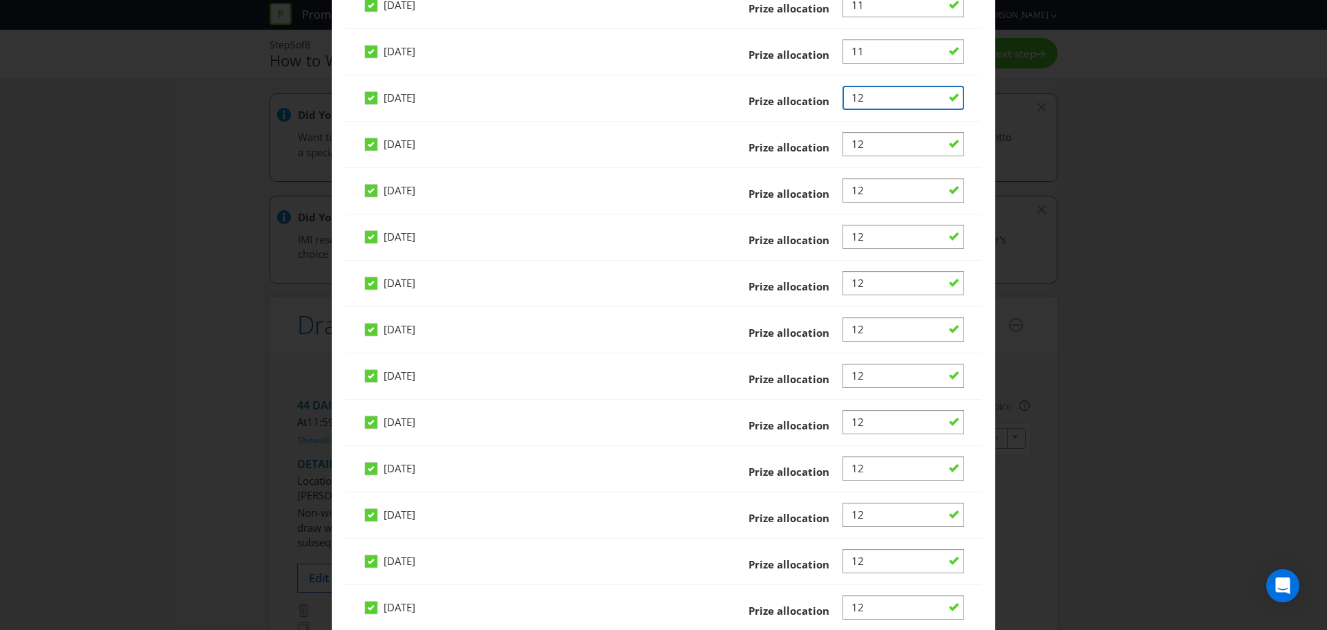
type input "12"
click at [862, 54] on input "Number" at bounding box center [904, 51] width 122 height 24
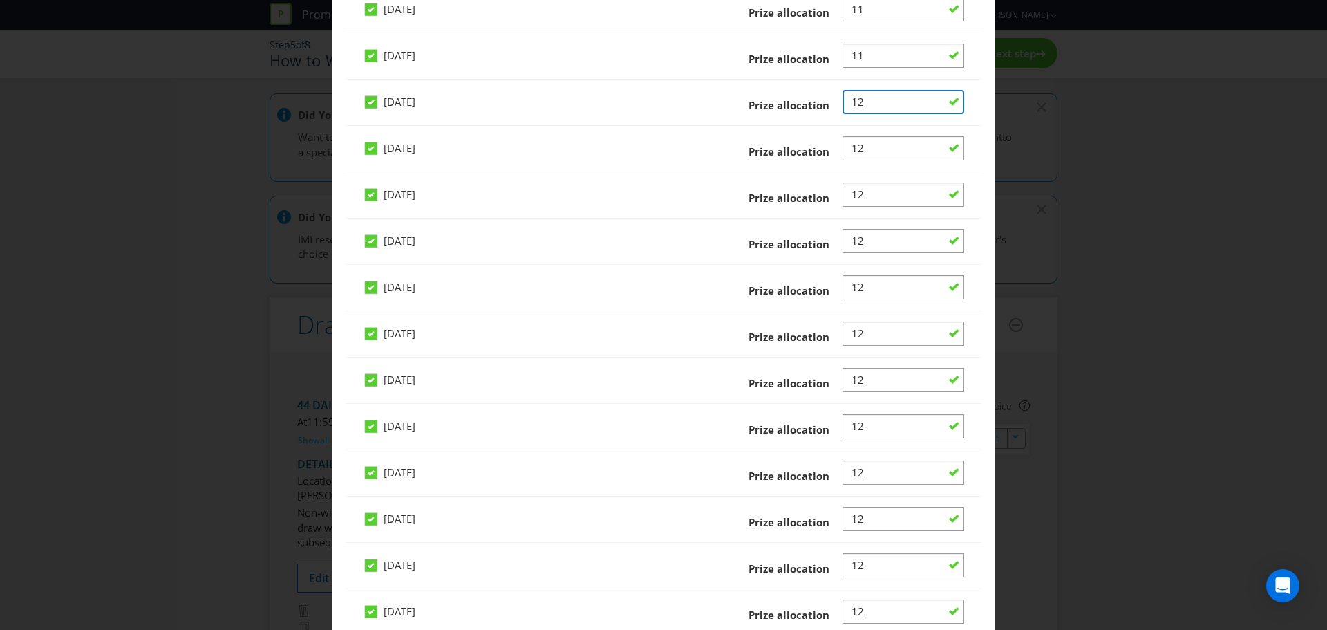
scroll to position [1659, 0]
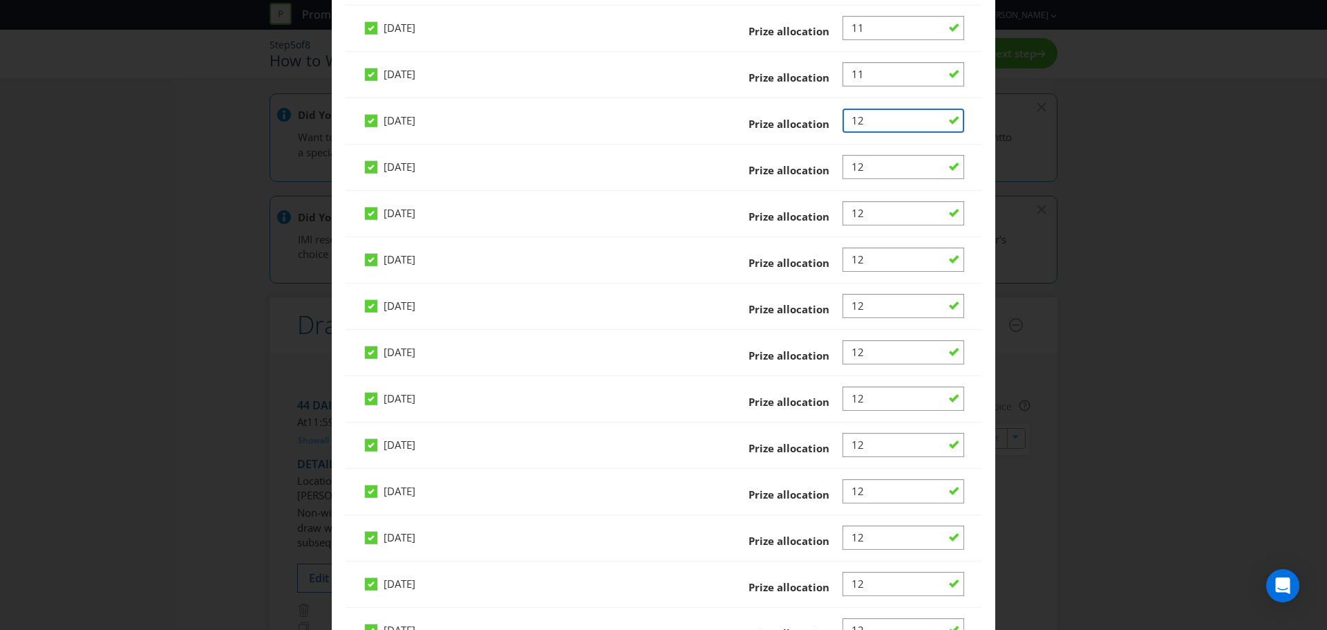
type input "12"
click at [857, 80] on input "Number" at bounding box center [904, 74] width 122 height 24
type input "12"
click at [859, 28] on input "Number" at bounding box center [904, 28] width 122 height 24
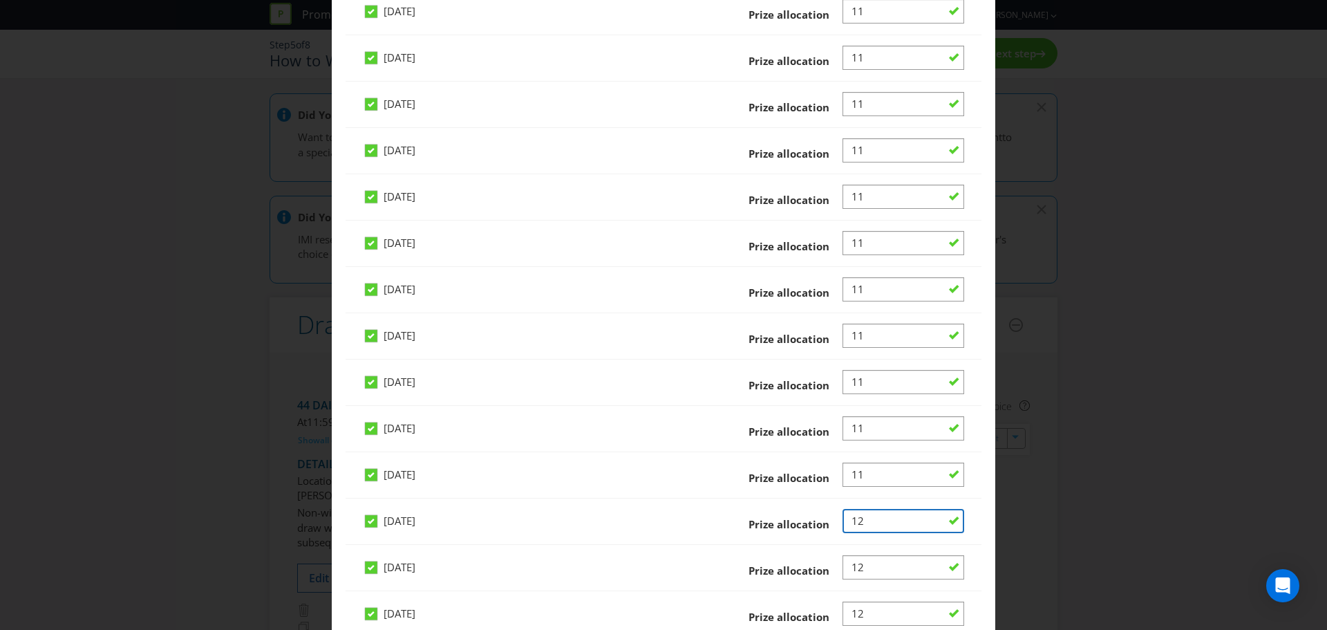
scroll to position [1175, 0]
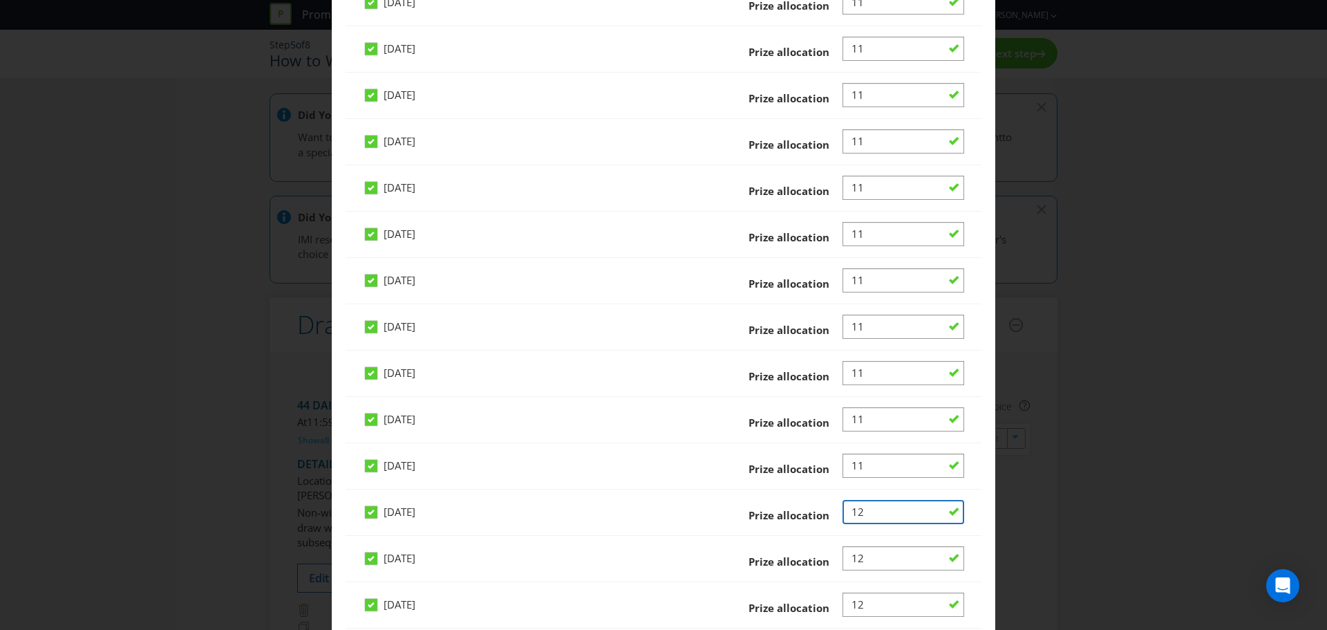
type input "12"
click at [860, 467] on input "Number" at bounding box center [904, 466] width 122 height 24
type input "12"
click at [855, 417] on input "Number" at bounding box center [904, 419] width 122 height 24
type input "12"
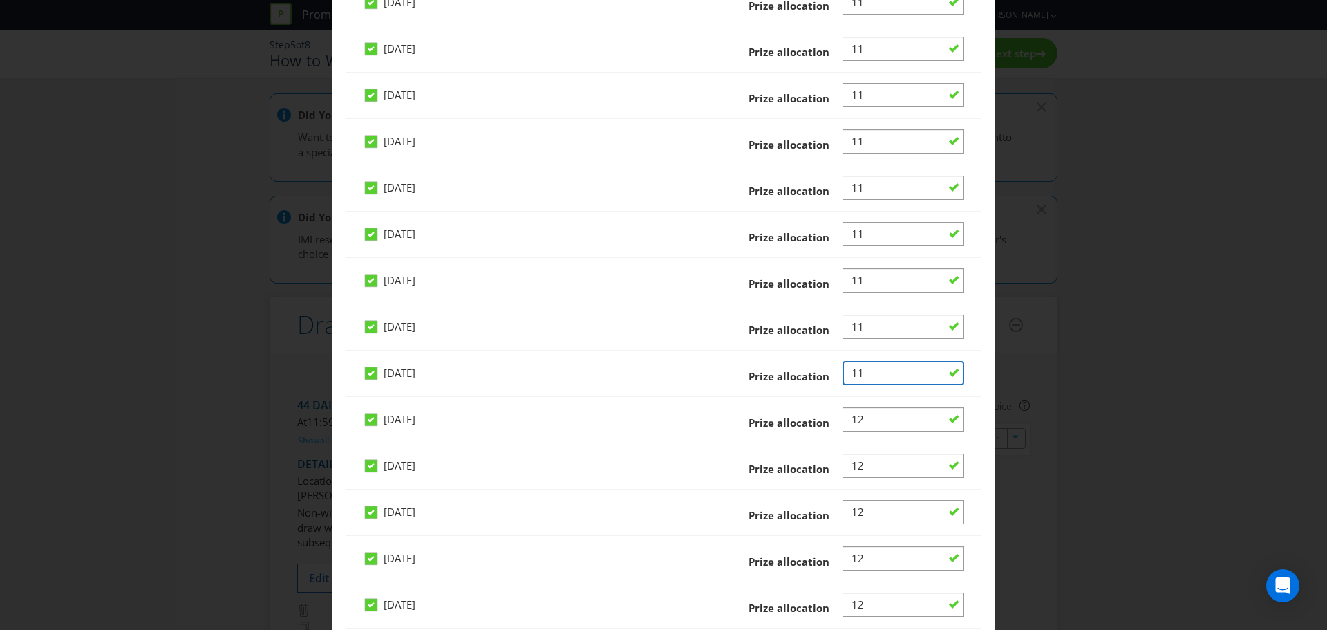
click at [857, 369] on input "Number" at bounding box center [904, 373] width 122 height 24
type input "12"
click at [855, 324] on input "Number" at bounding box center [904, 327] width 122 height 24
type input "12"
click at [854, 282] on input "Number" at bounding box center [904, 280] width 122 height 24
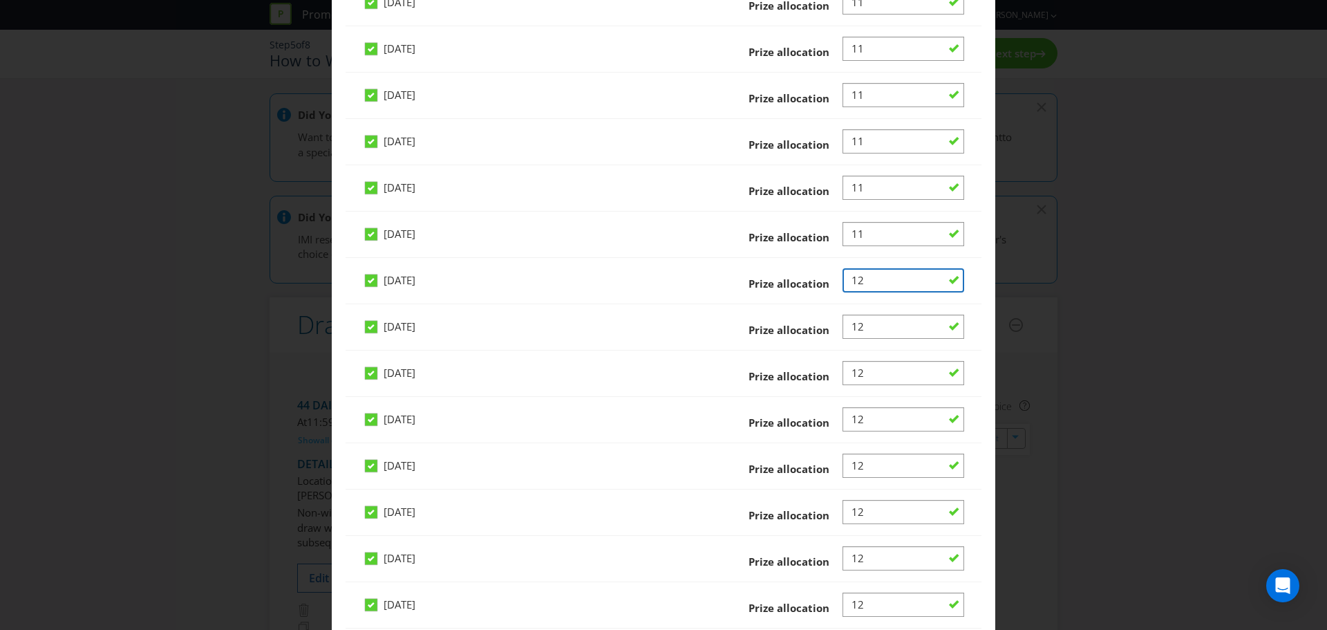
type input "12"
click at [855, 232] on input "Number" at bounding box center [904, 234] width 122 height 24
type input "12"
click at [859, 186] on input "Number" at bounding box center [904, 188] width 122 height 24
type input "12"
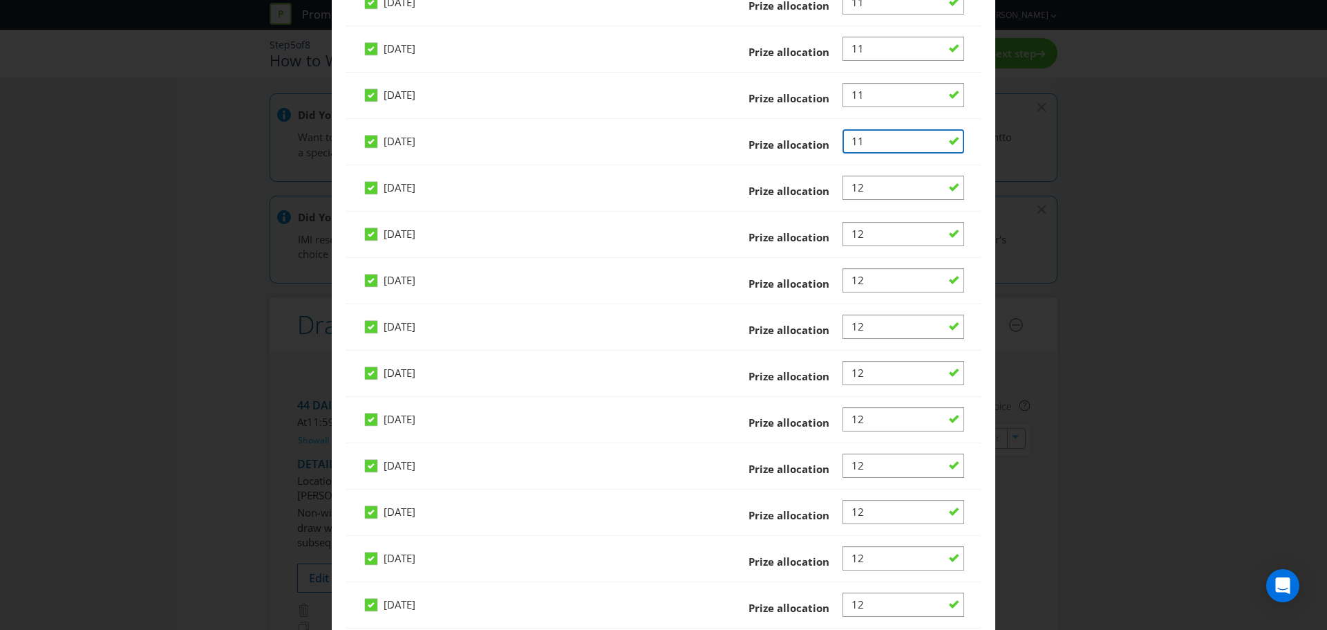
click at [854, 137] on input "Number" at bounding box center [904, 141] width 122 height 24
type input "12"
click at [855, 100] on input "Number" at bounding box center [904, 95] width 122 height 24
type input "12"
click at [857, 49] on input "Number" at bounding box center [904, 49] width 122 height 24
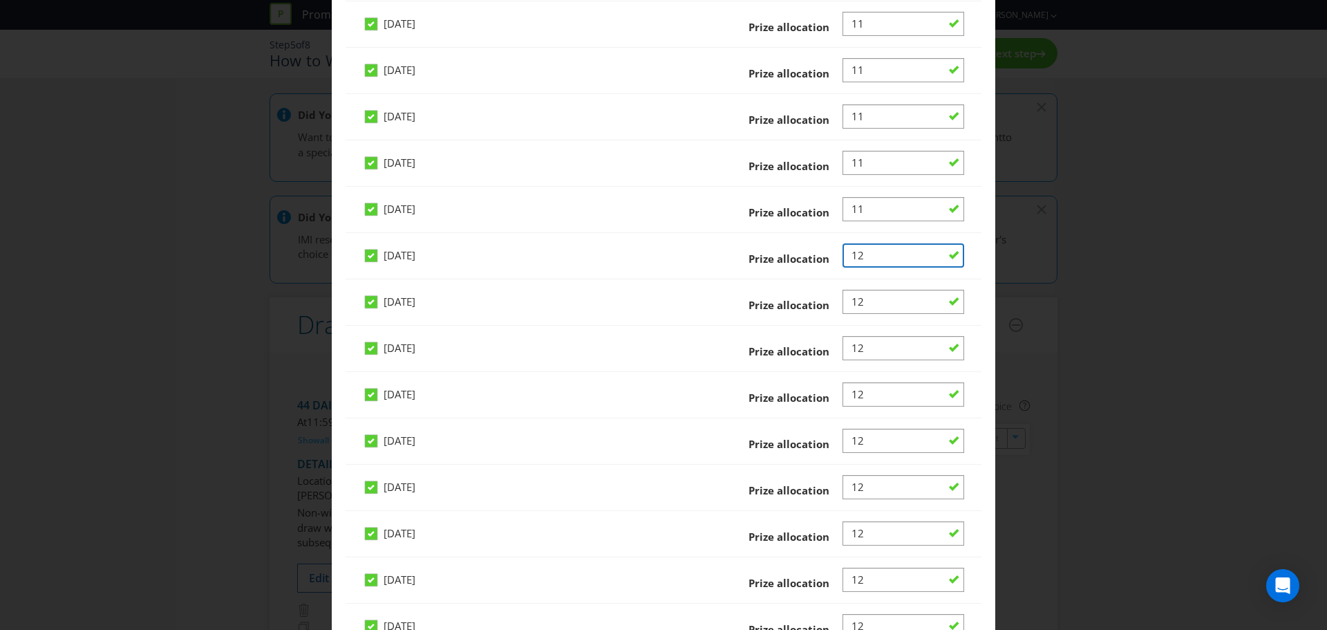
scroll to position [968, 0]
type input "12"
click at [855, 207] on input "Number" at bounding box center [904, 210] width 122 height 24
type input "12"
click at [855, 162] on input "Number" at bounding box center [904, 163] width 122 height 24
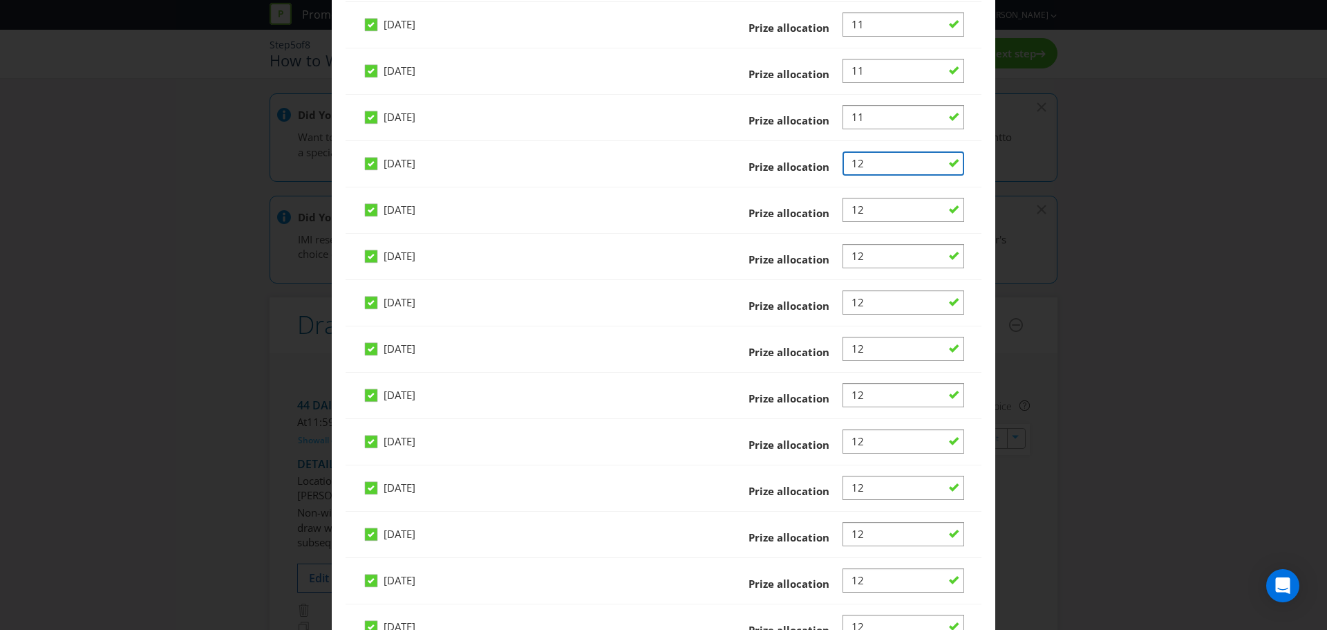
type input "12"
click at [857, 106] on input "Number" at bounding box center [904, 117] width 122 height 24
type input "12"
click at [857, 74] on input "Number" at bounding box center [904, 71] width 122 height 24
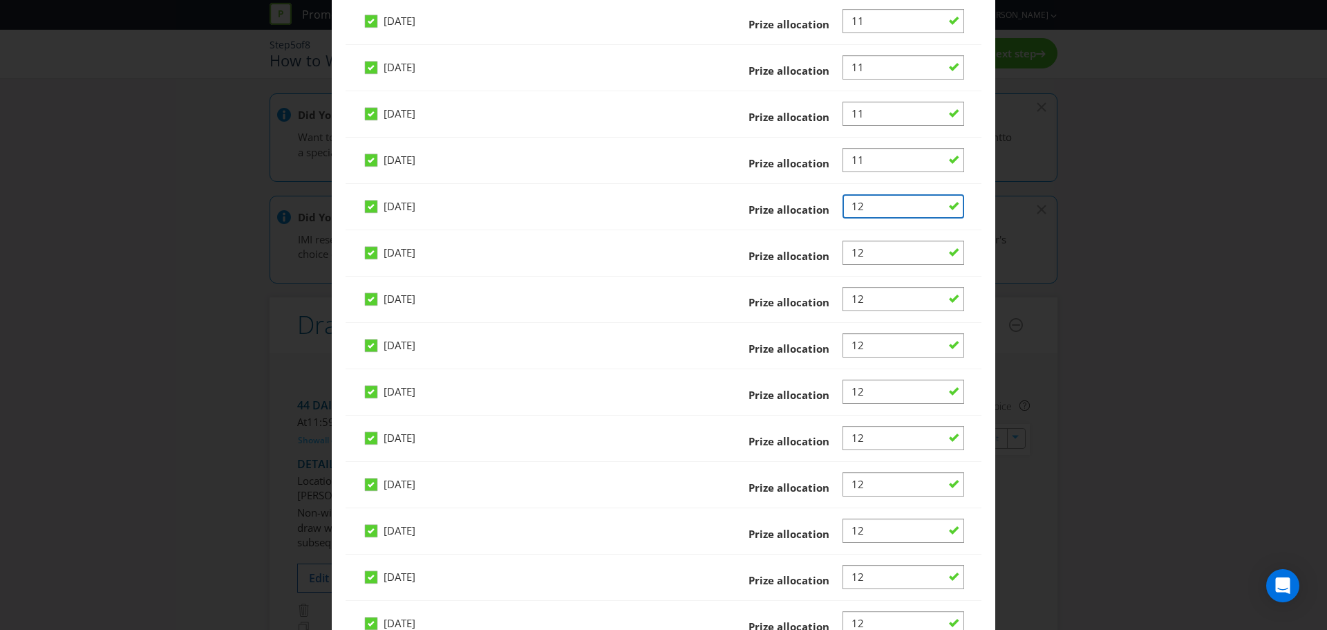
scroll to position [830, 0]
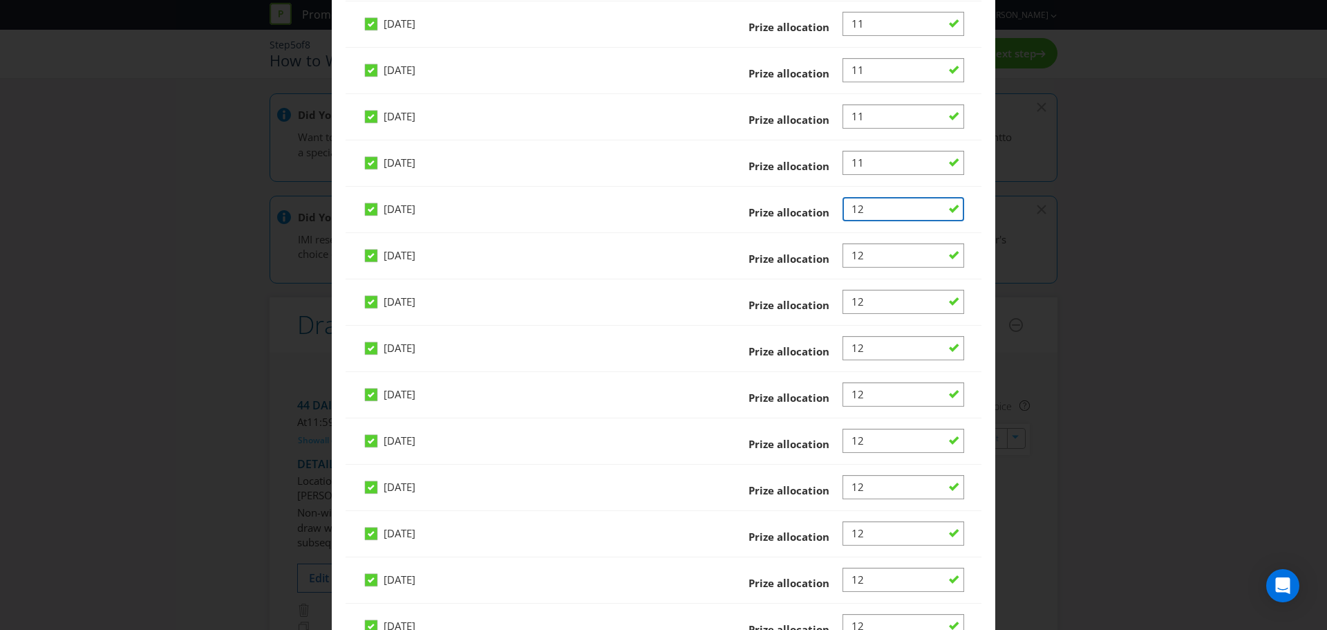
type input "12"
click at [860, 158] on input "Number" at bounding box center [904, 163] width 122 height 24
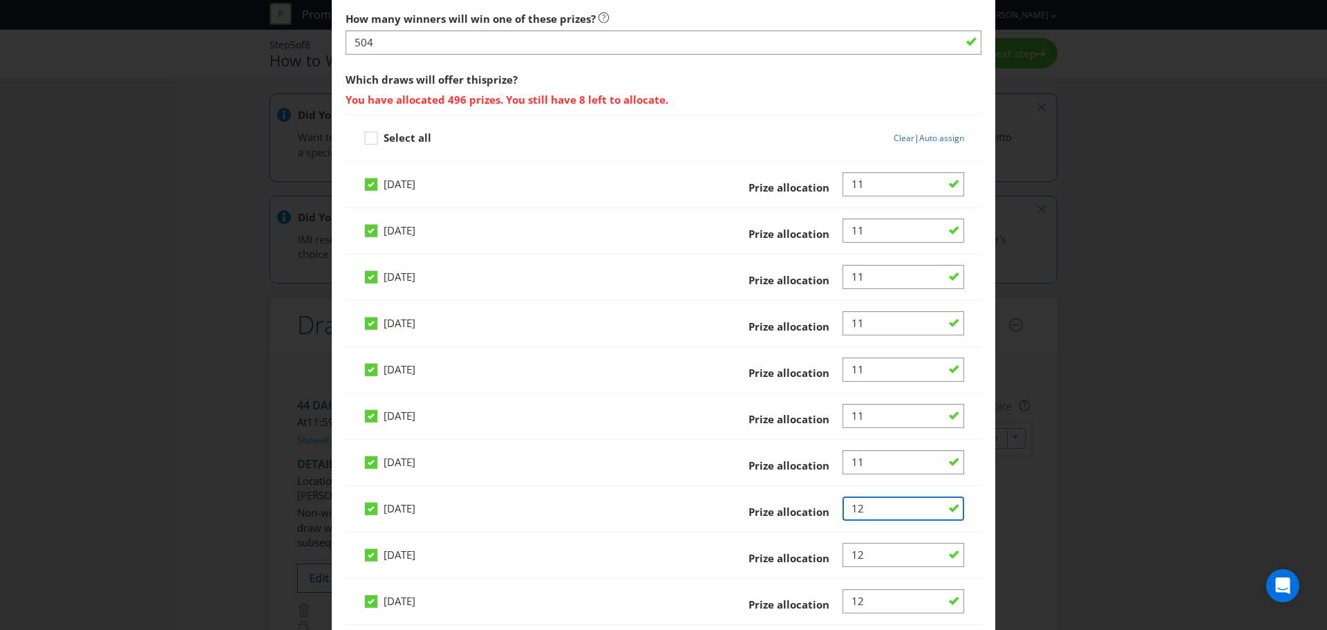
type input "12"
click at [855, 458] on input "Number" at bounding box center [904, 462] width 122 height 24
type input "12"
click at [854, 410] on input "Number" at bounding box center [904, 416] width 122 height 24
type input "12"
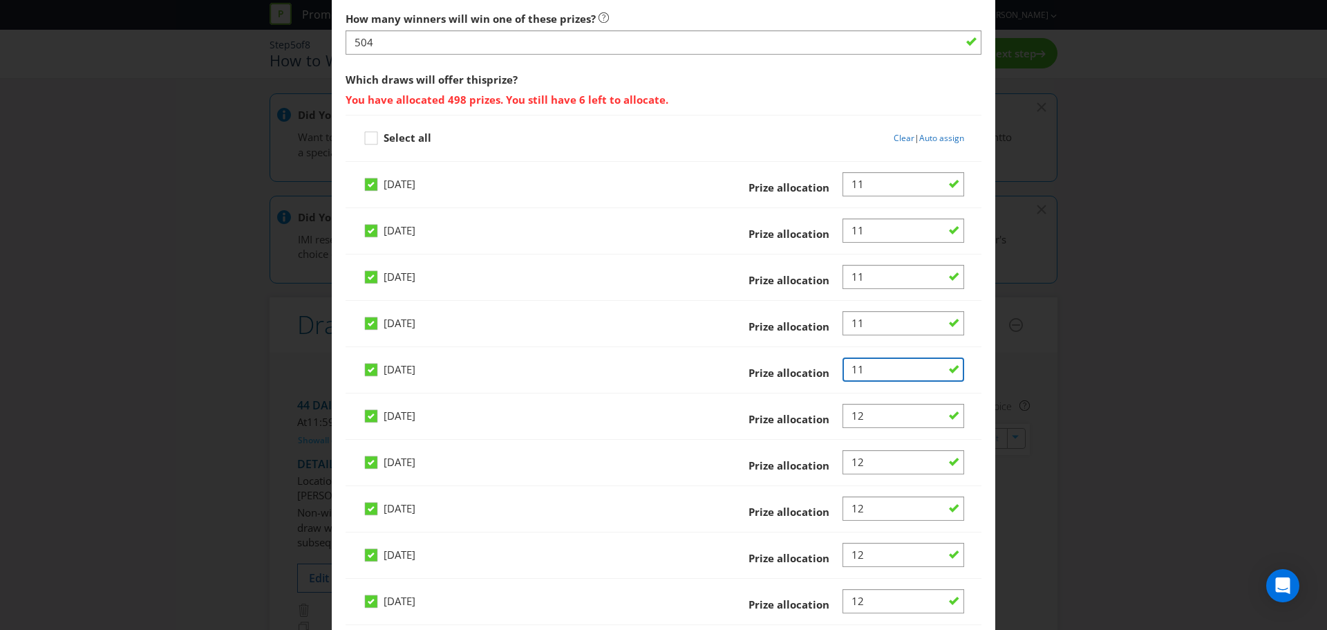
click at [861, 368] on input "Number" at bounding box center [904, 369] width 122 height 24
type input "12"
click at [857, 321] on input "Number" at bounding box center [904, 323] width 122 height 24
type input "12"
click at [862, 283] on input "Number" at bounding box center [904, 277] width 122 height 24
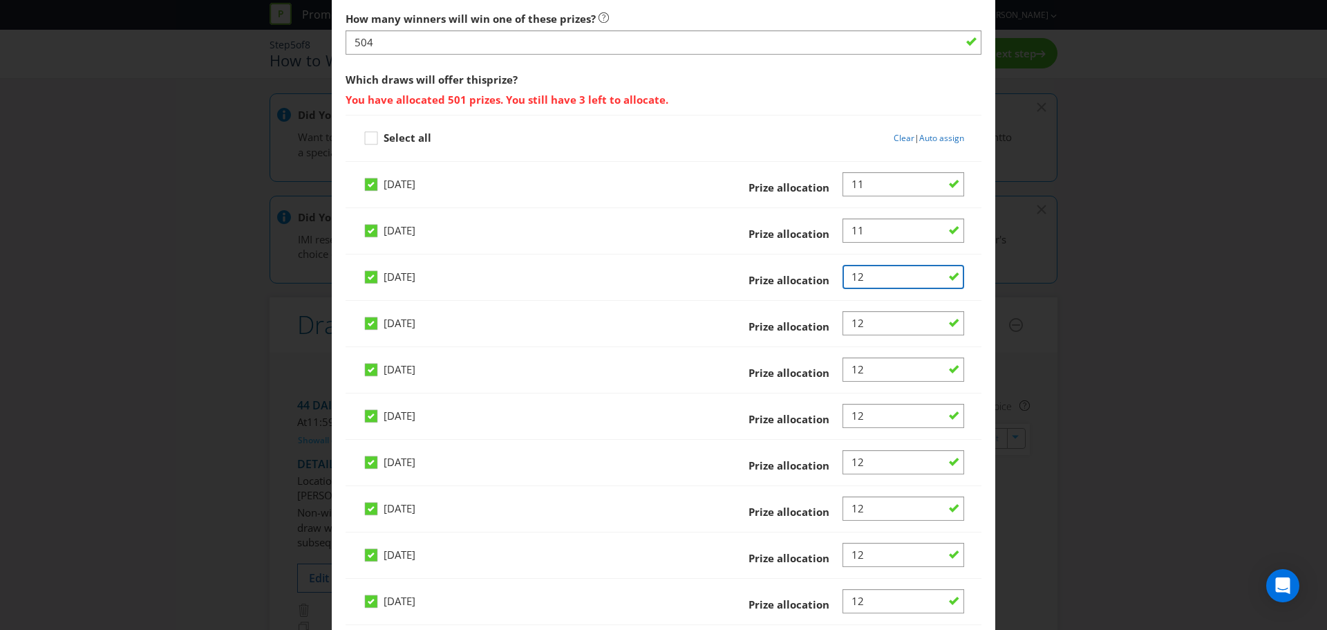
type input "12"
click at [861, 232] on input "Number" at bounding box center [904, 230] width 122 height 24
type input "12"
click at [861, 183] on input "Number" at bounding box center [904, 184] width 122 height 24
type input "12"
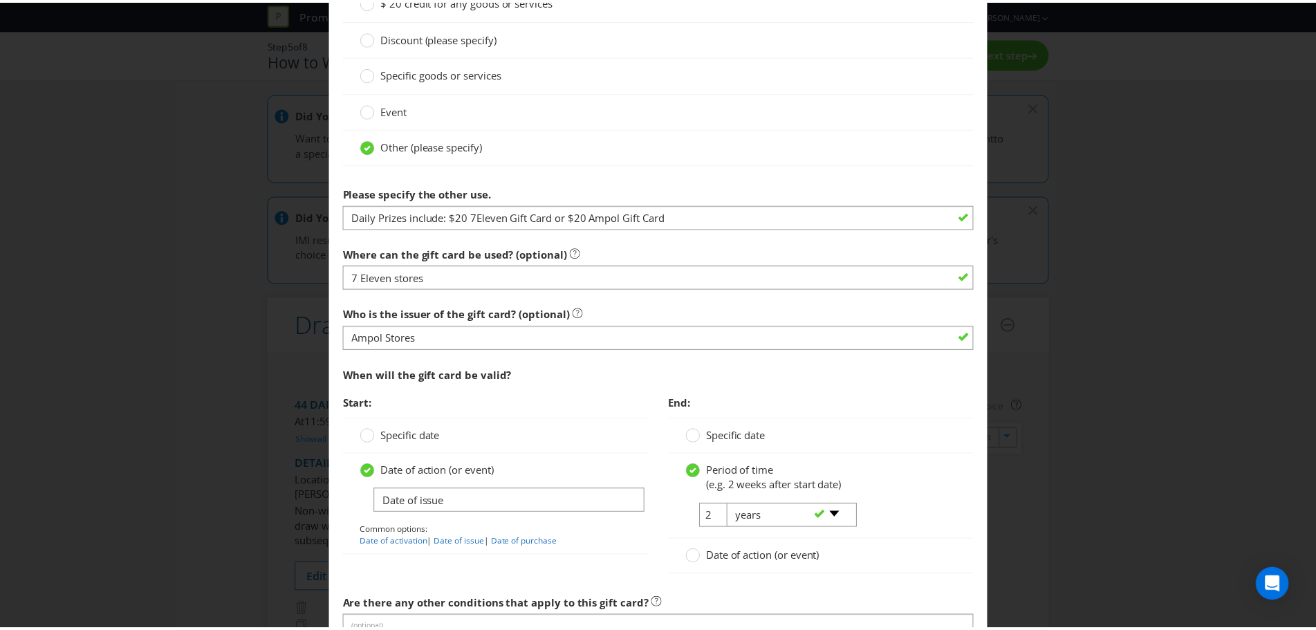
scroll to position [3584, 0]
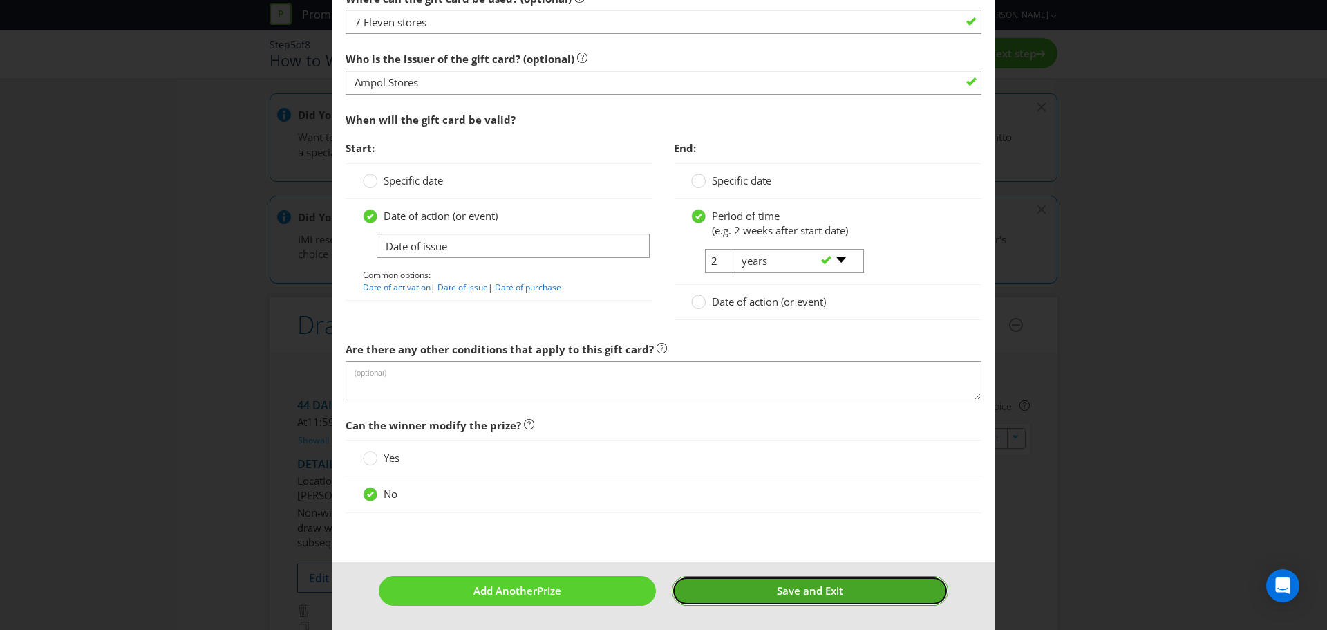
click at [783, 588] on span "Save and Exit" at bounding box center [810, 590] width 66 height 14
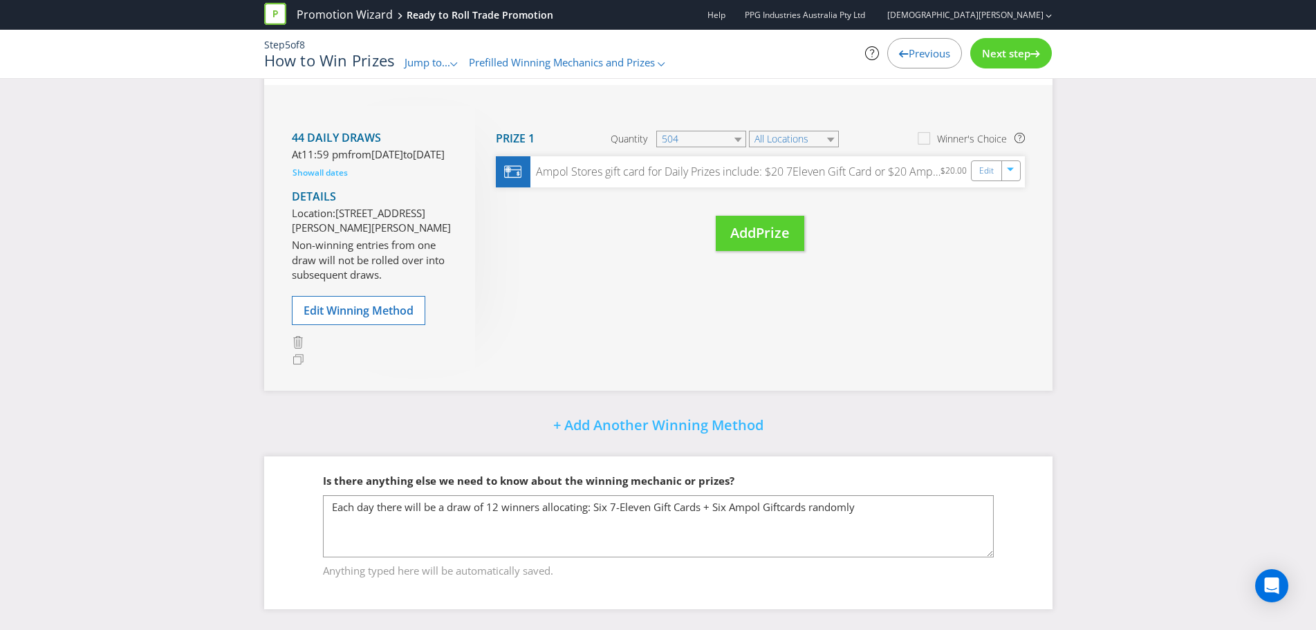
scroll to position [297, 0]
click at [984, 50] on span "Next step" at bounding box center [1006, 53] width 48 height 14
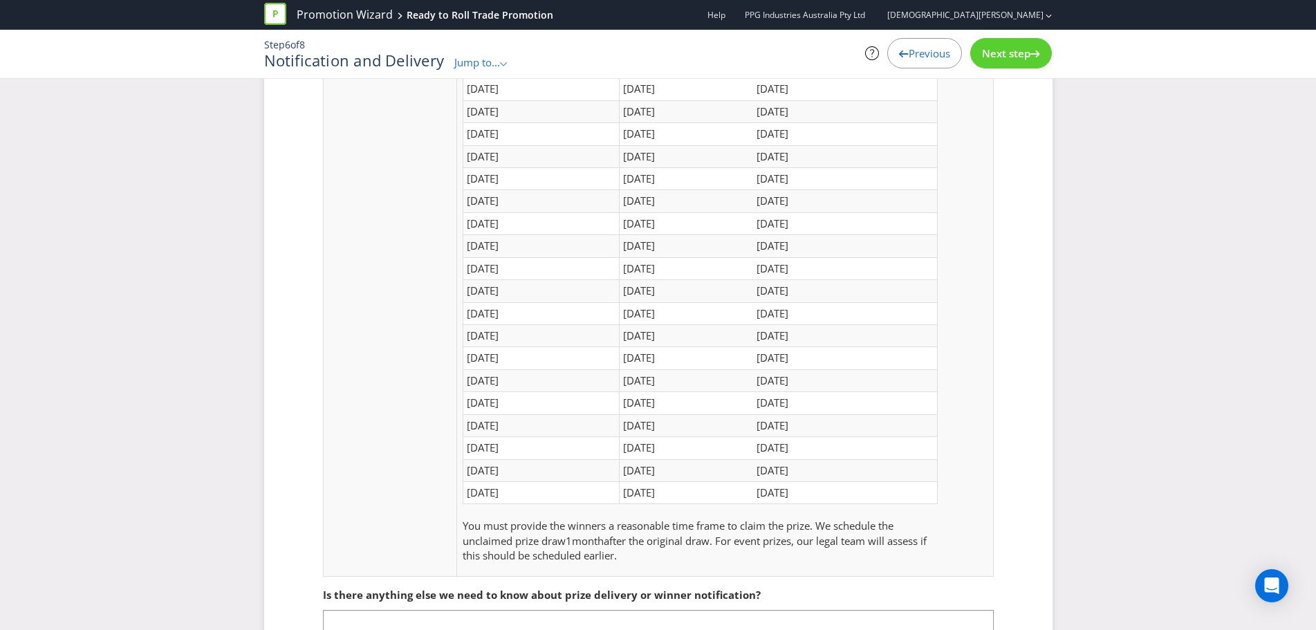
scroll to position [989, 0]
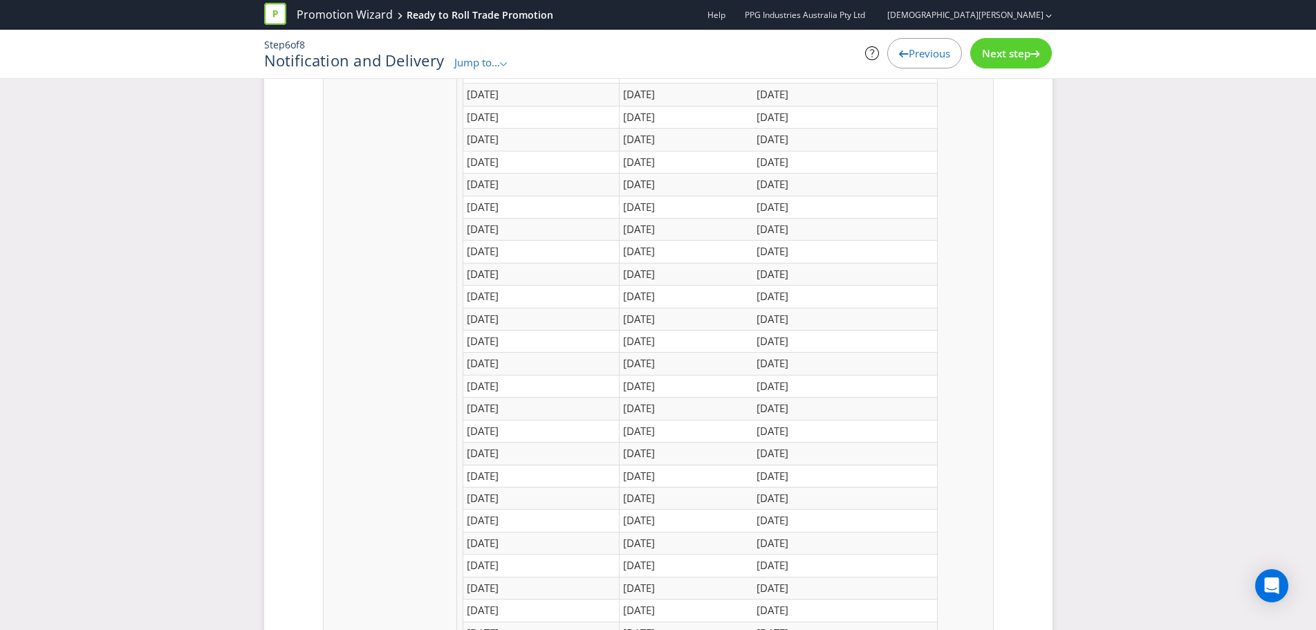
click at [994, 59] on span "Next step" at bounding box center [1006, 53] width 48 height 14
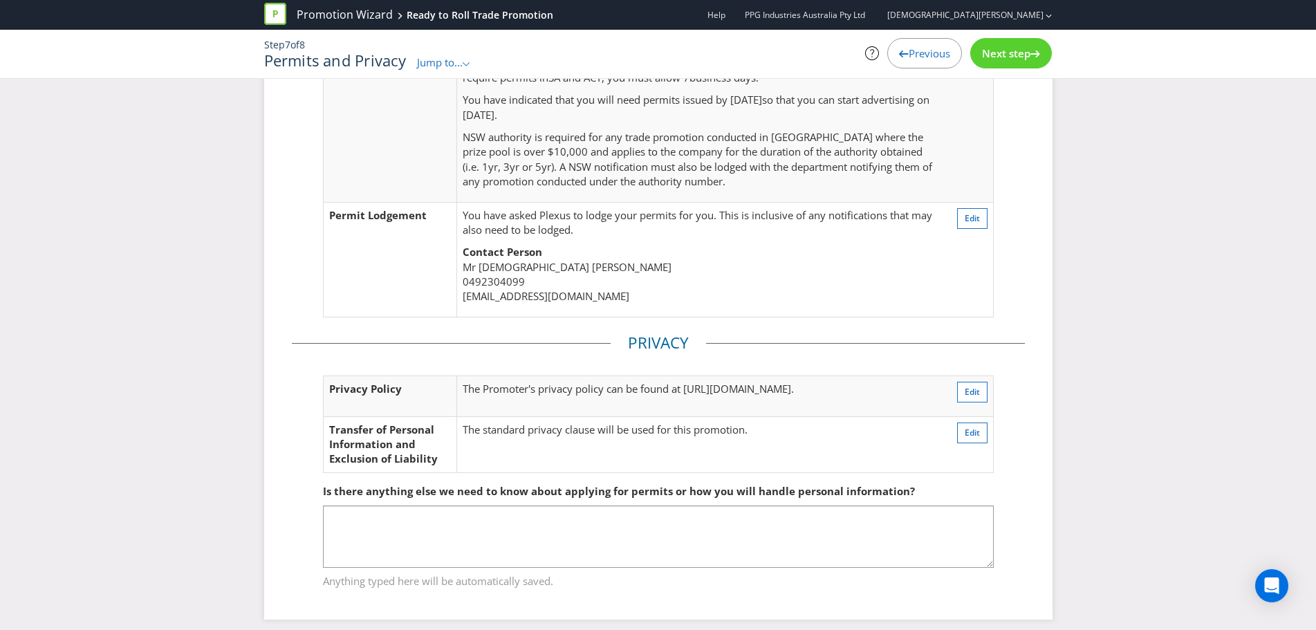
scroll to position [290, 0]
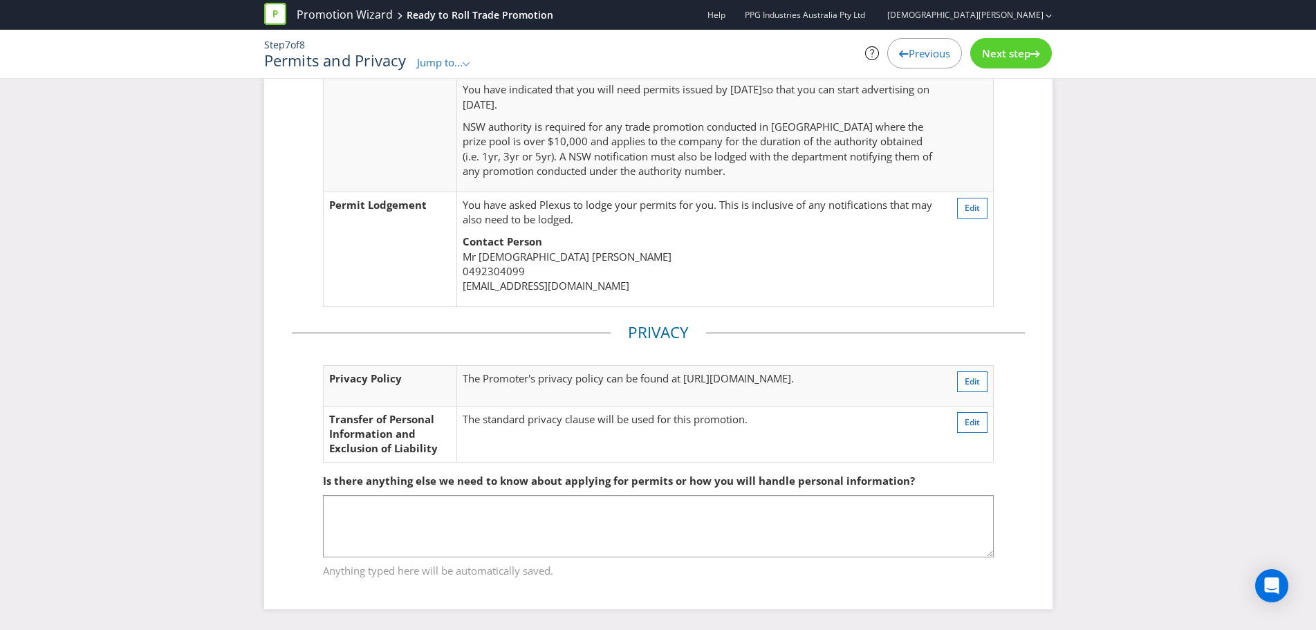
click at [1011, 62] on div "Next step" at bounding box center [1011, 53] width 82 height 30
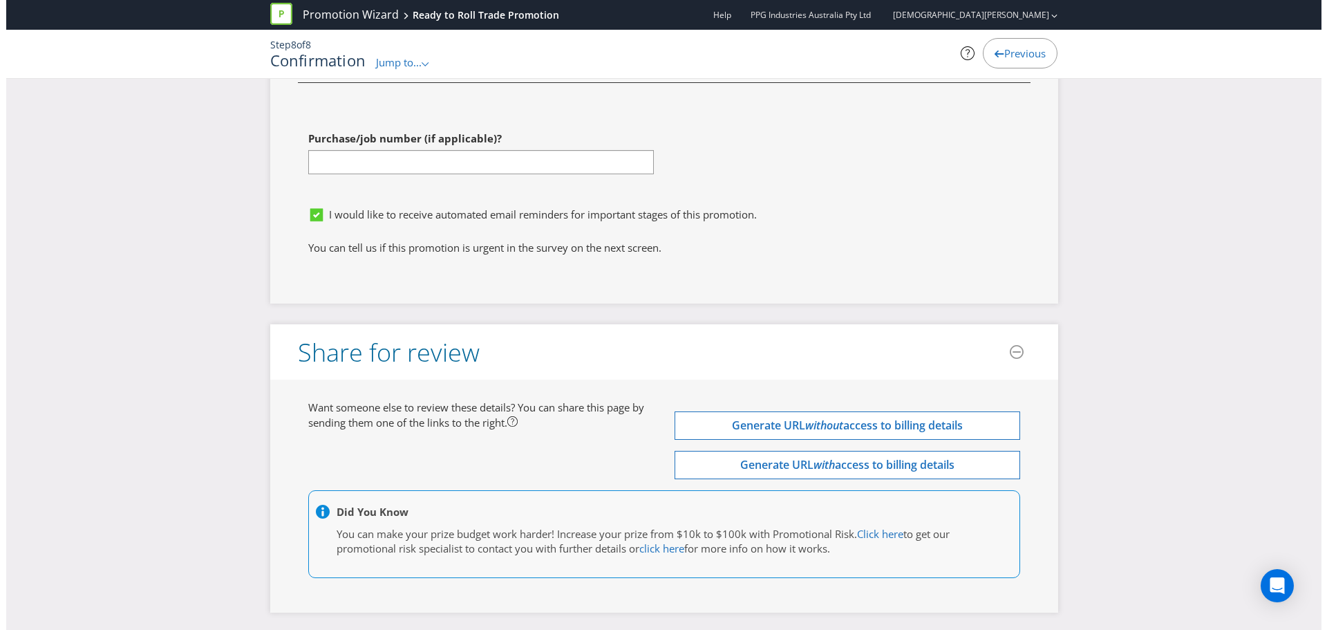
scroll to position [6617, 0]
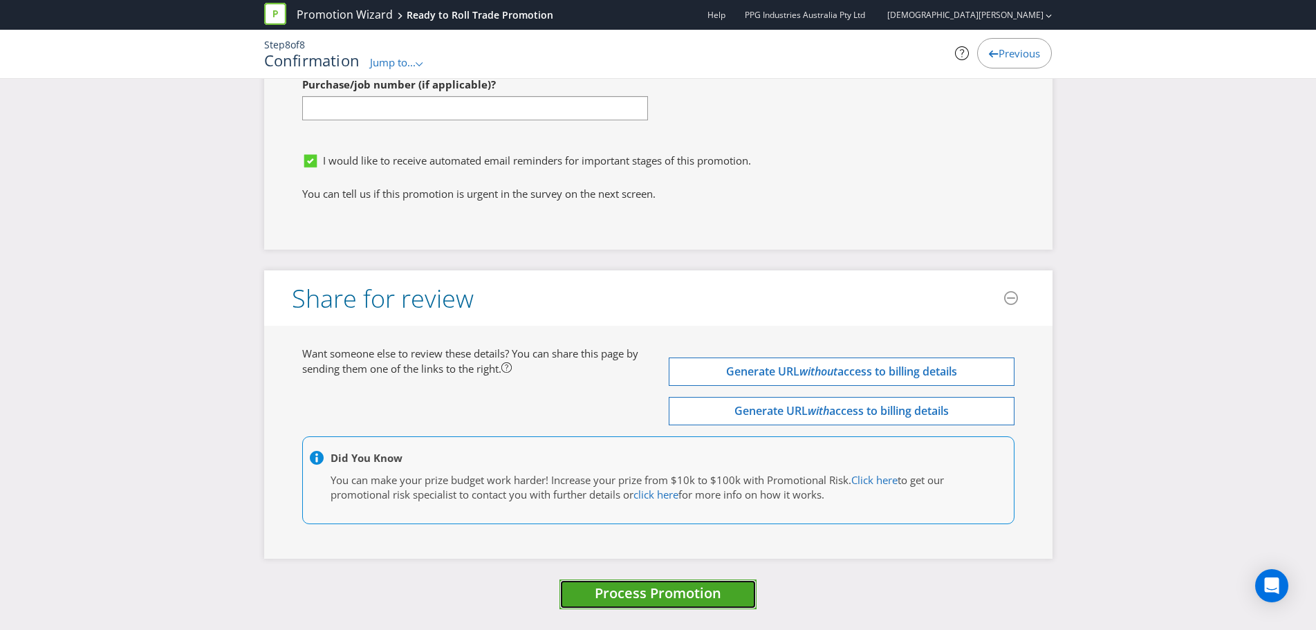
click at [711, 601] on span "Process Promotion" at bounding box center [658, 592] width 127 height 19
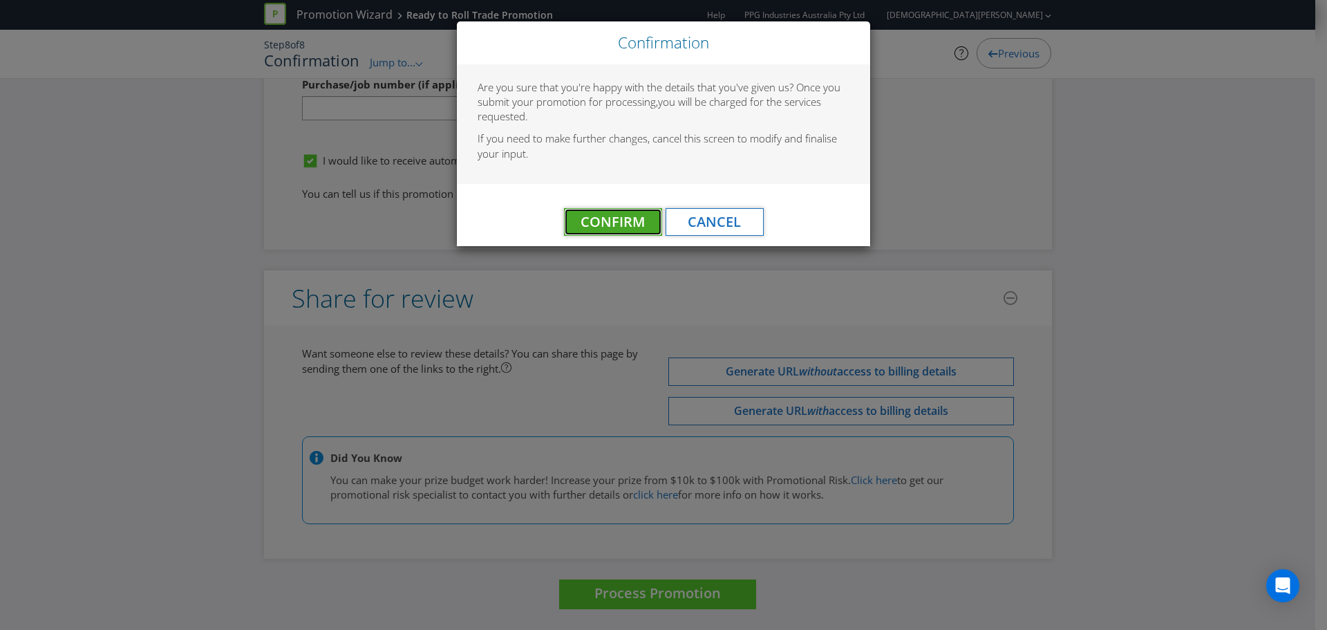
click at [626, 227] on span "Confirm" at bounding box center [613, 221] width 64 height 19
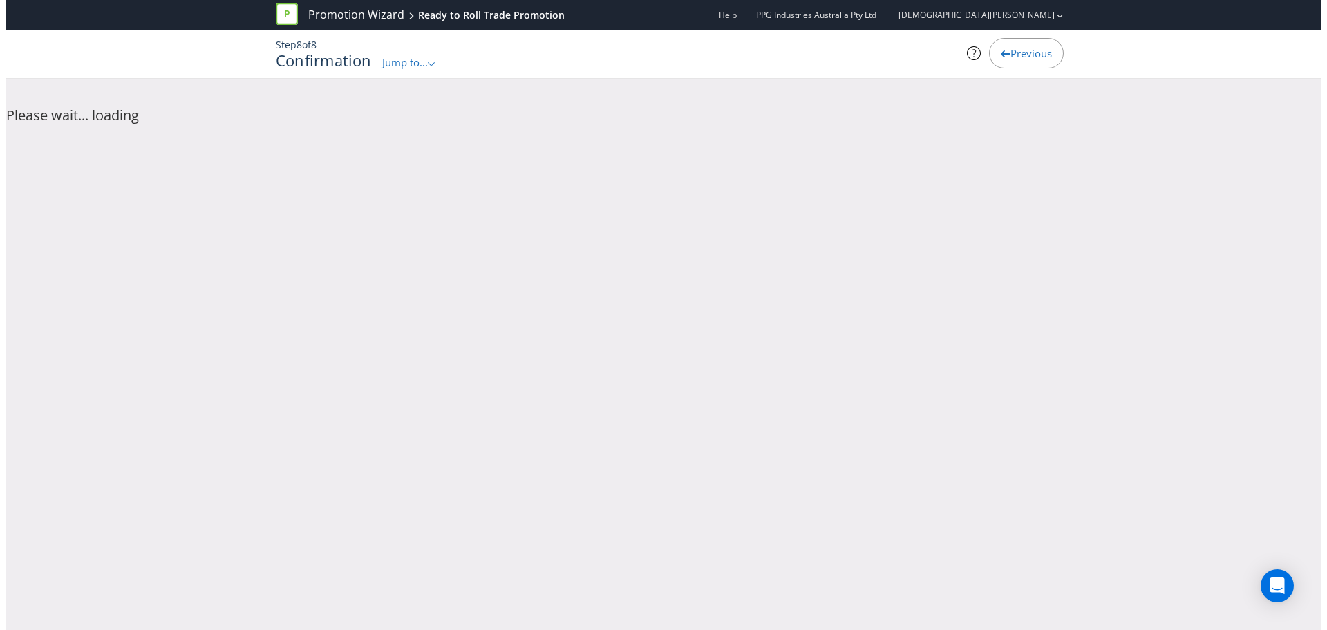
scroll to position [0, 0]
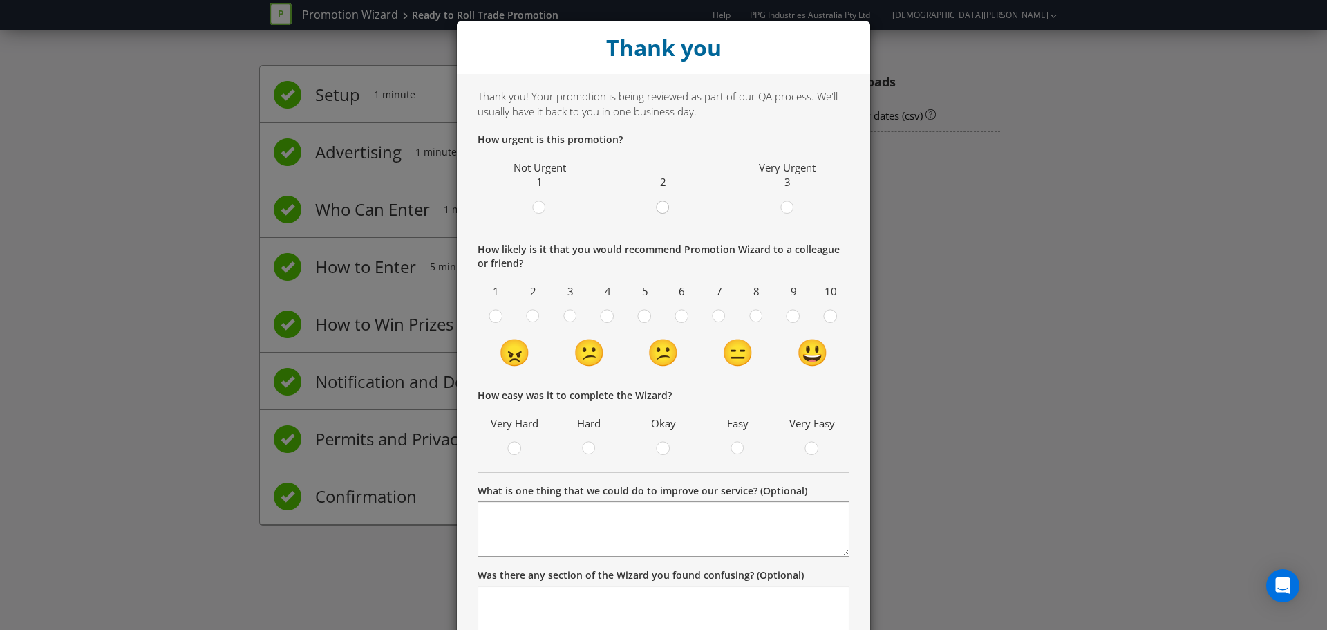
click at [661, 202] on div at bounding box center [663, 203] width 7 height 7
click at [0, 0] on input "radio" at bounding box center [0, 0] width 0 height 0
click at [790, 314] on div at bounding box center [793, 311] width 7 height 7
click at [0, 0] on input "radio" at bounding box center [0, 0] width 0 height 0
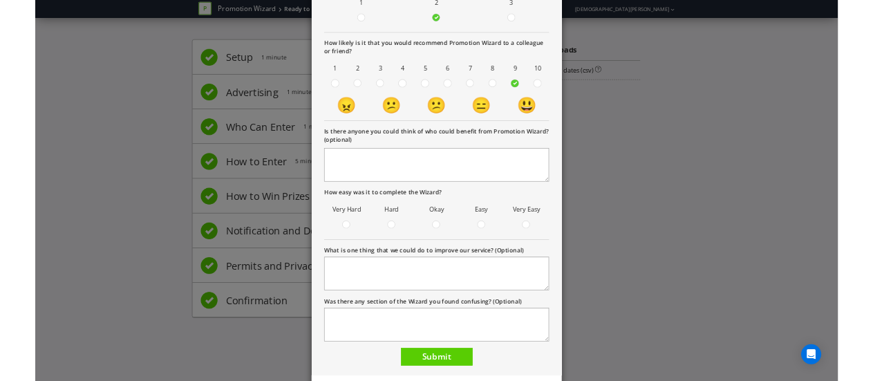
scroll to position [211, 0]
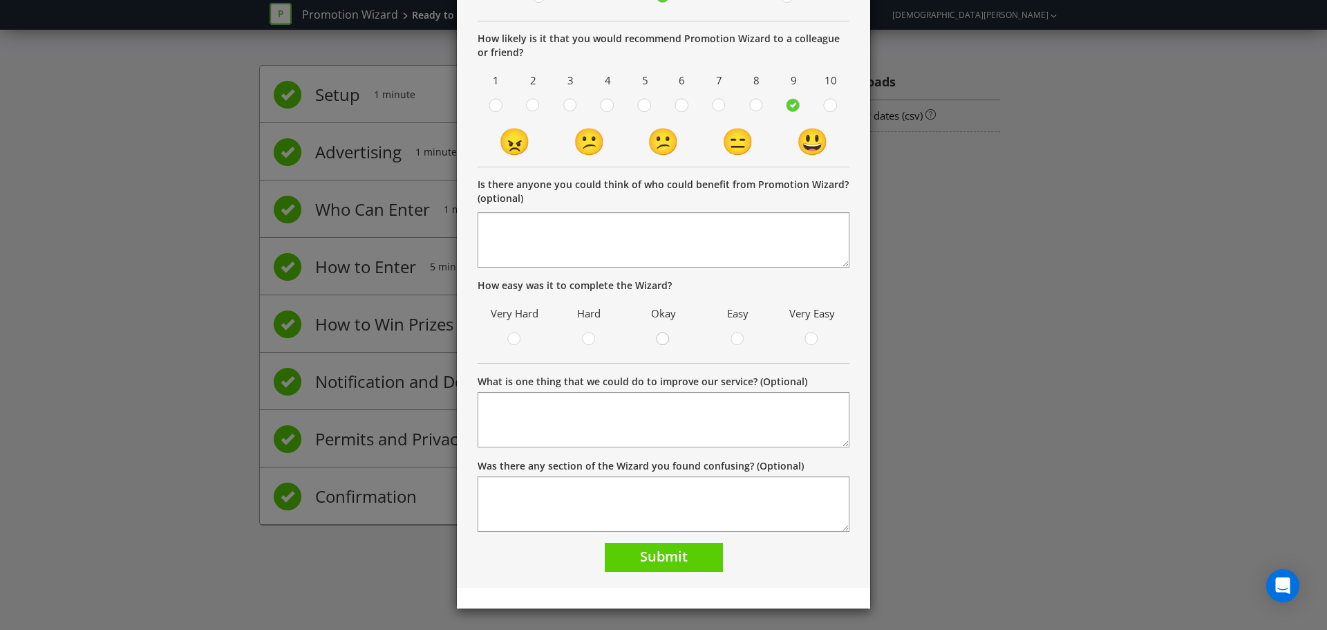
click at [660, 337] on div at bounding box center [663, 334] width 7 height 7
click at [0, 0] on input "radio" at bounding box center [0, 0] width 0 height 0
click at [666, 560] on span "Submit" at bounding box center [664, 556] width 48 height 19
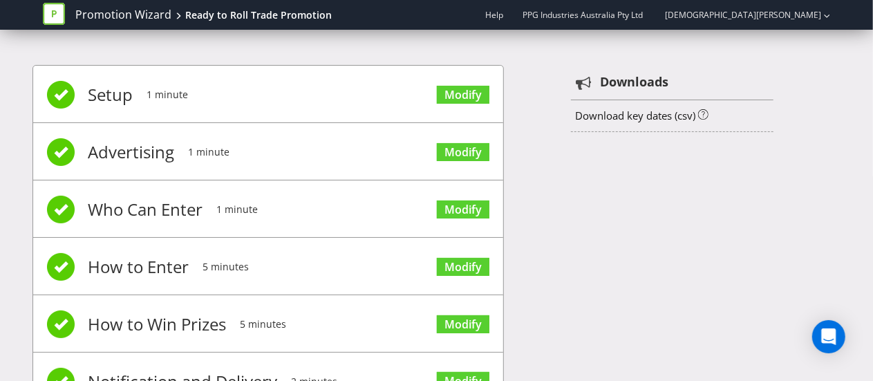
click at [442, 165] on span "Modify" at bounding box center [463, 150] width 53 height 55
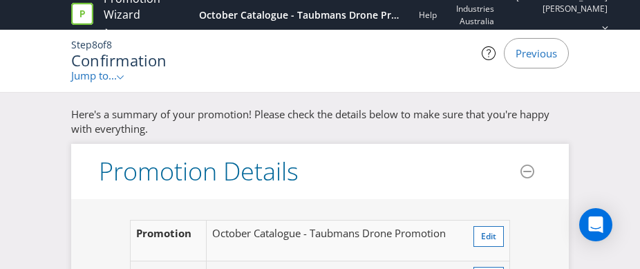
scroll to position [2403, 0]
